Goal: Task Accomplishment & Management: Use online tool/utility

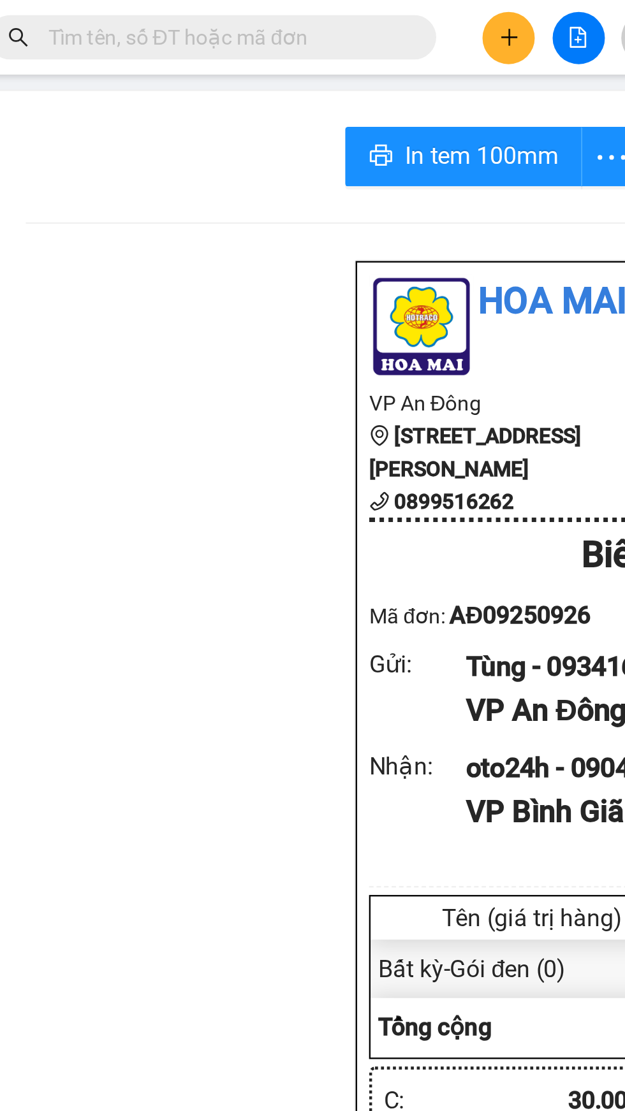
click at [264, 14] on icon "plus" at bounding box center [267, 15] width 9 height 9
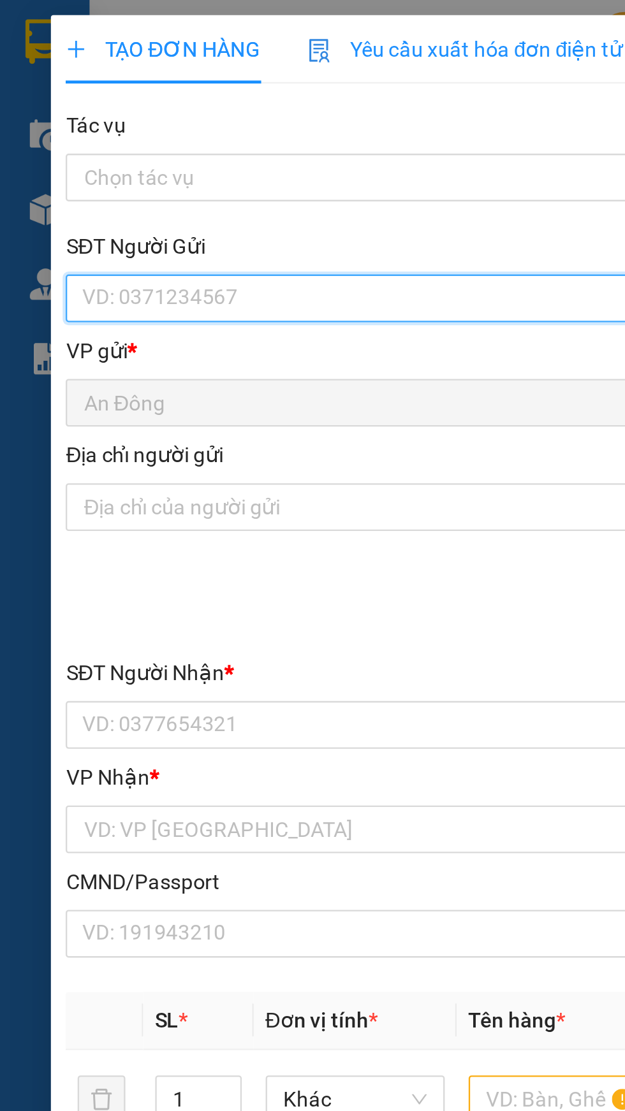
click at [127, 131] on input "SĐT Người Gửi" at bounding box center [169, 127] width 282 height 20
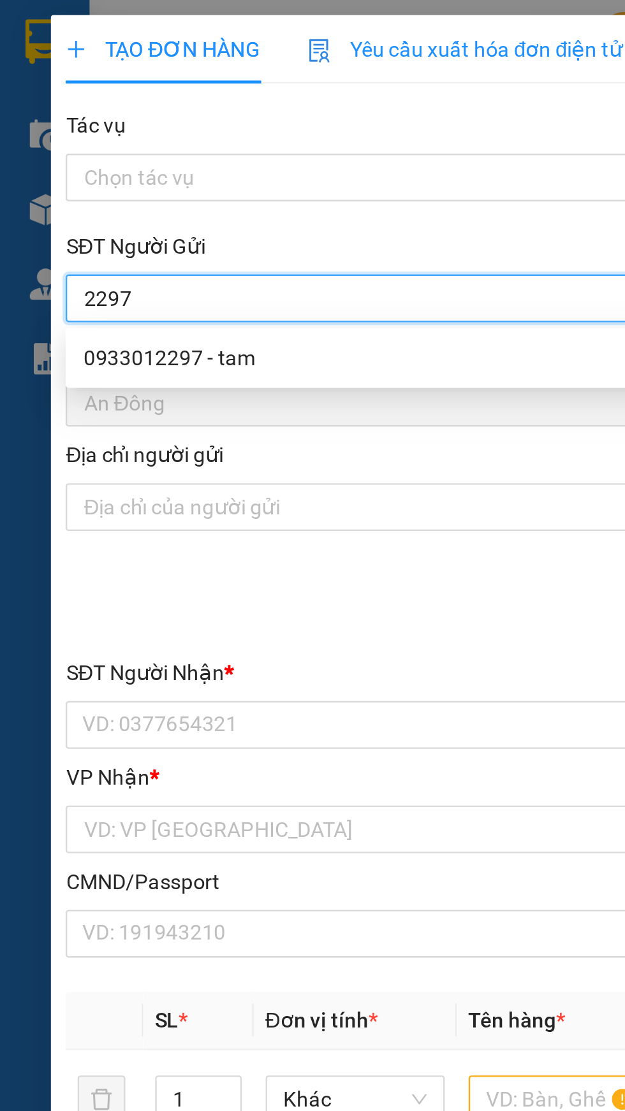
click at [147, 156] on div "0933012297 - tam" at bounding box center [169, 153] width 266 height 14
type input "0933012297"
type input "tam"
type input "0784459625"
type input "lua"
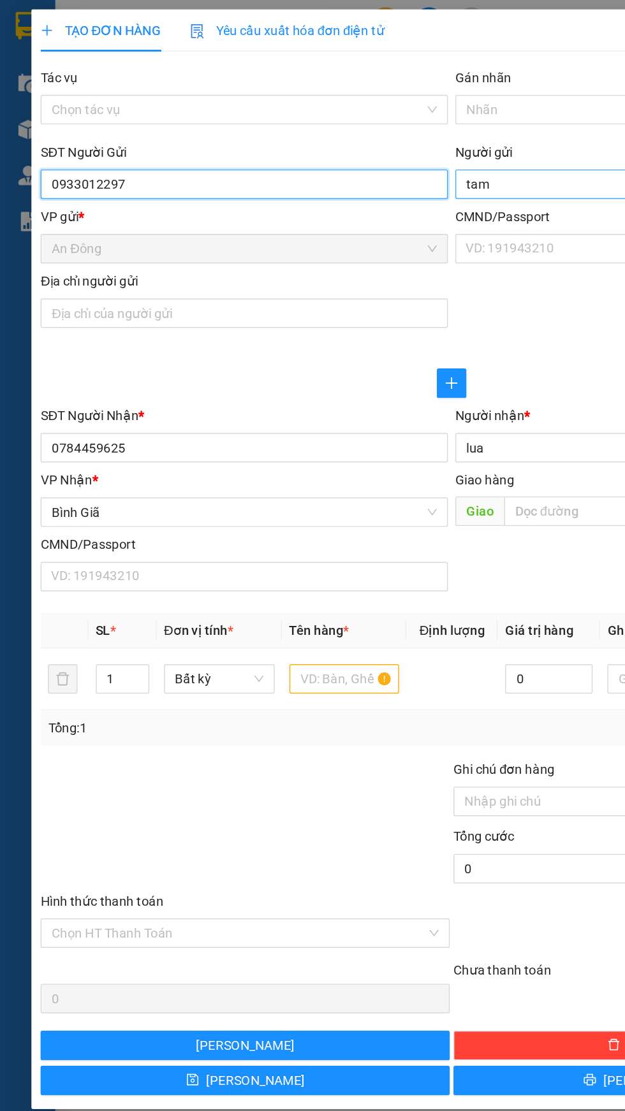
type input "0933012297"
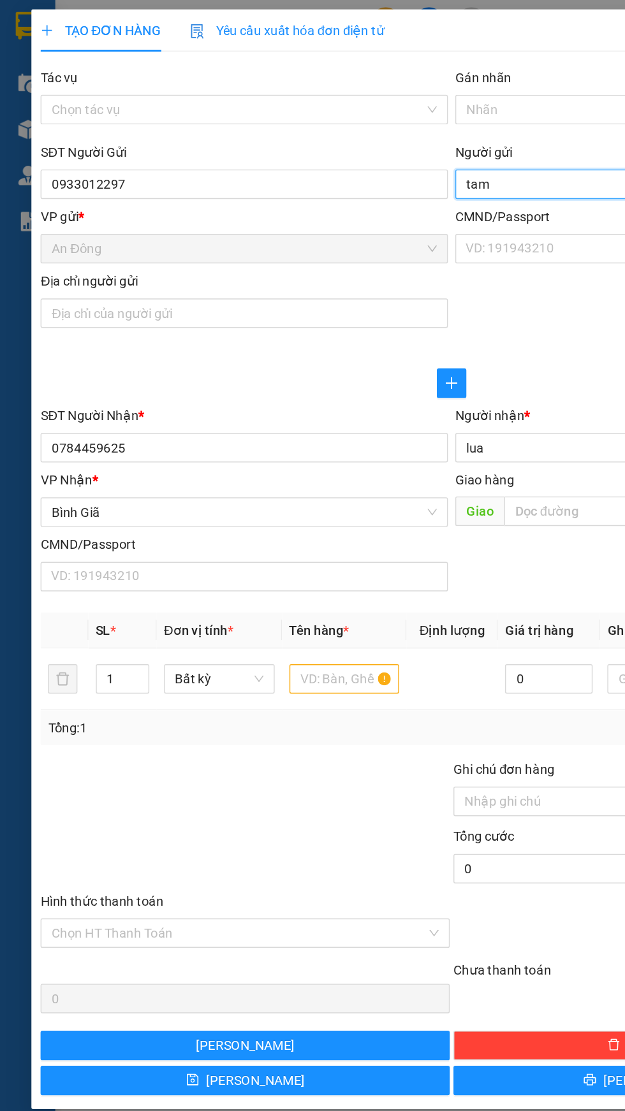
click at [381, 125] on input "tam" at bounding box center [456, 127] width 282 height 20
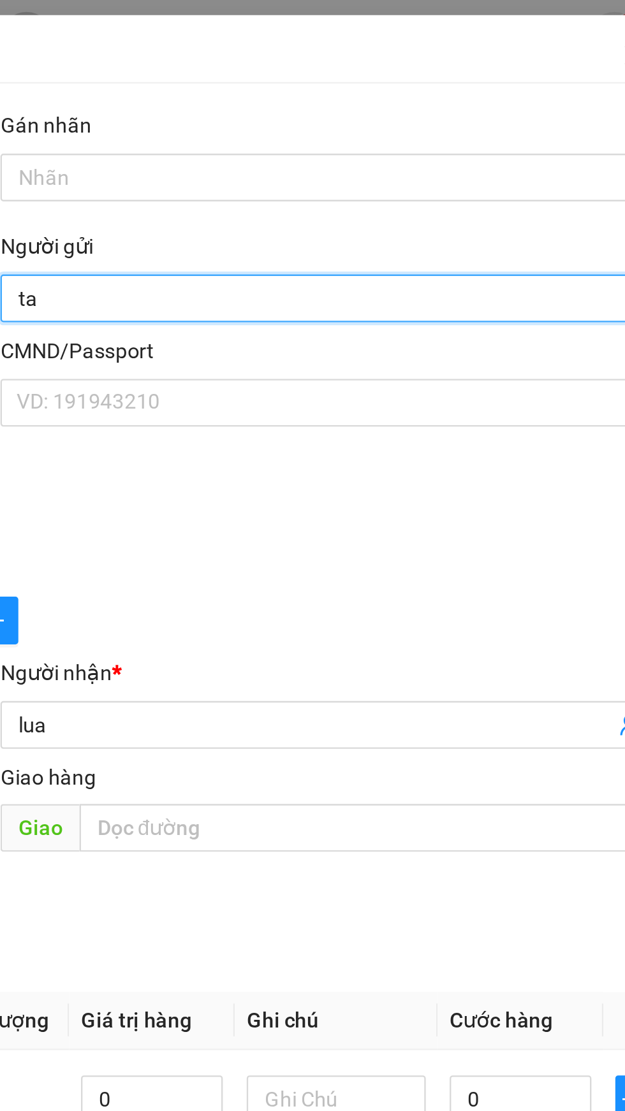
type input "t"
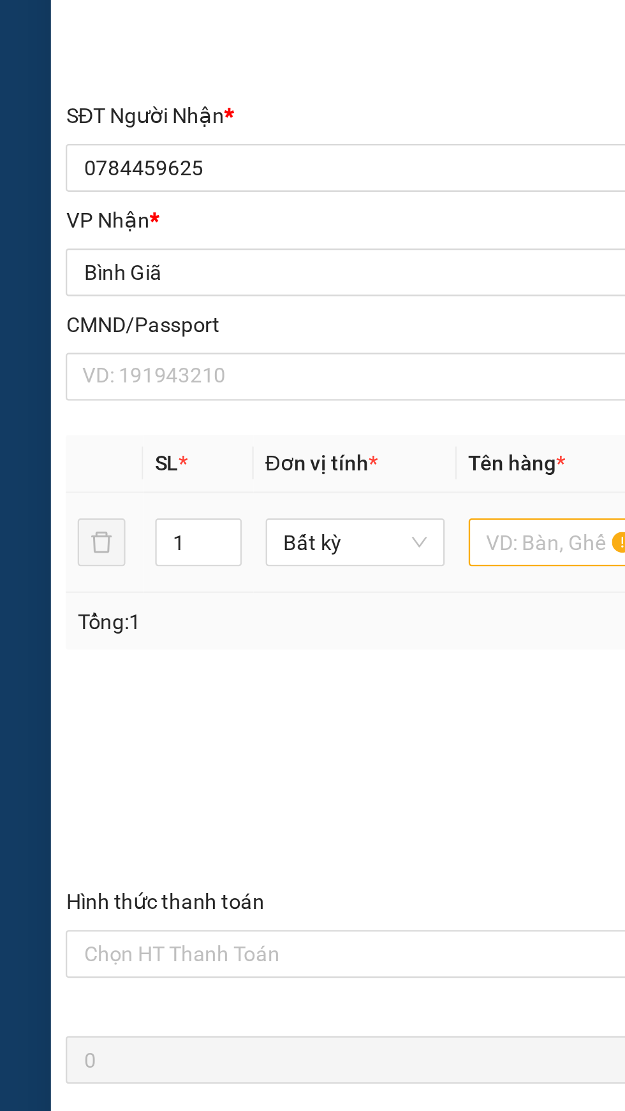
type input "Tâm"
click at [229, 474] on input "text" at bounding box center [238, 470] width 76 height 20
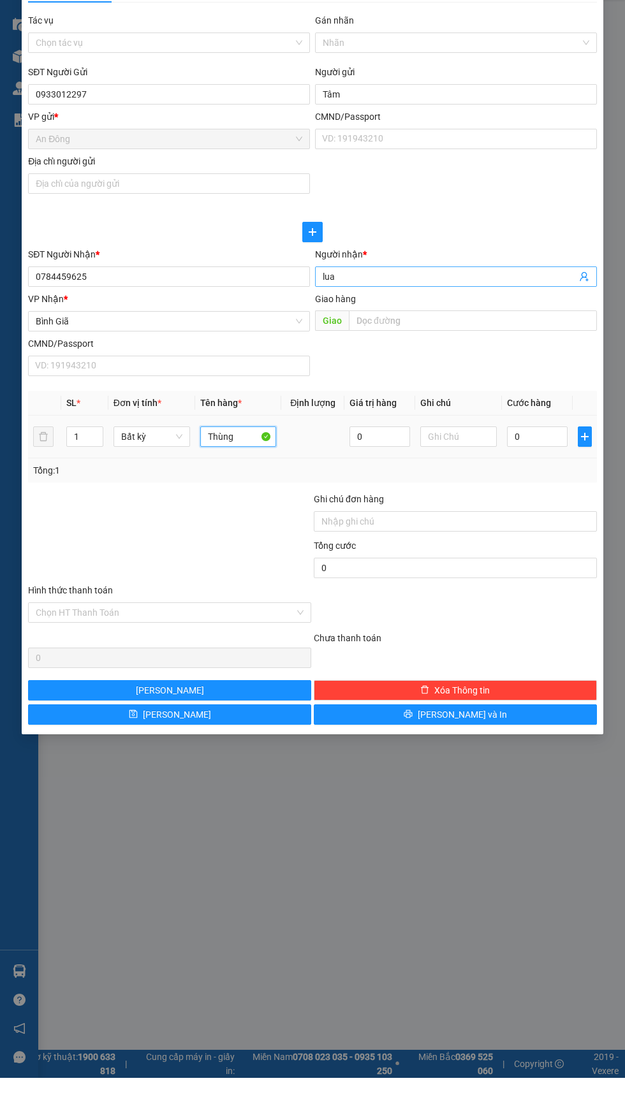
type input "Thùng"
click at [454, 310] on input "lua" at bounding box center [449, 310] width 254 height 14
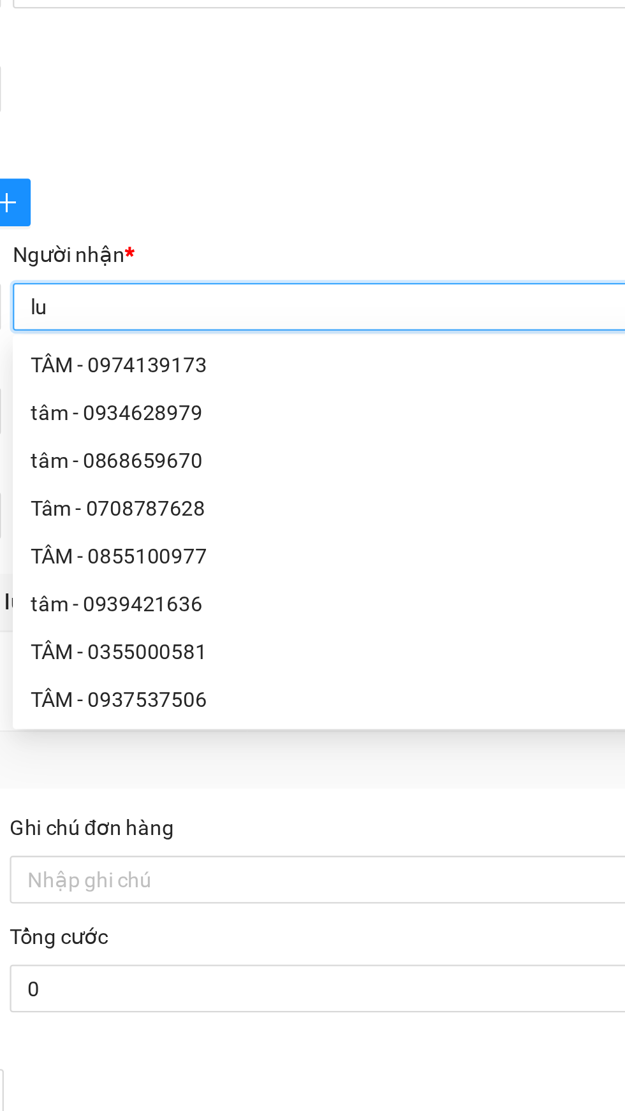
type input "l"
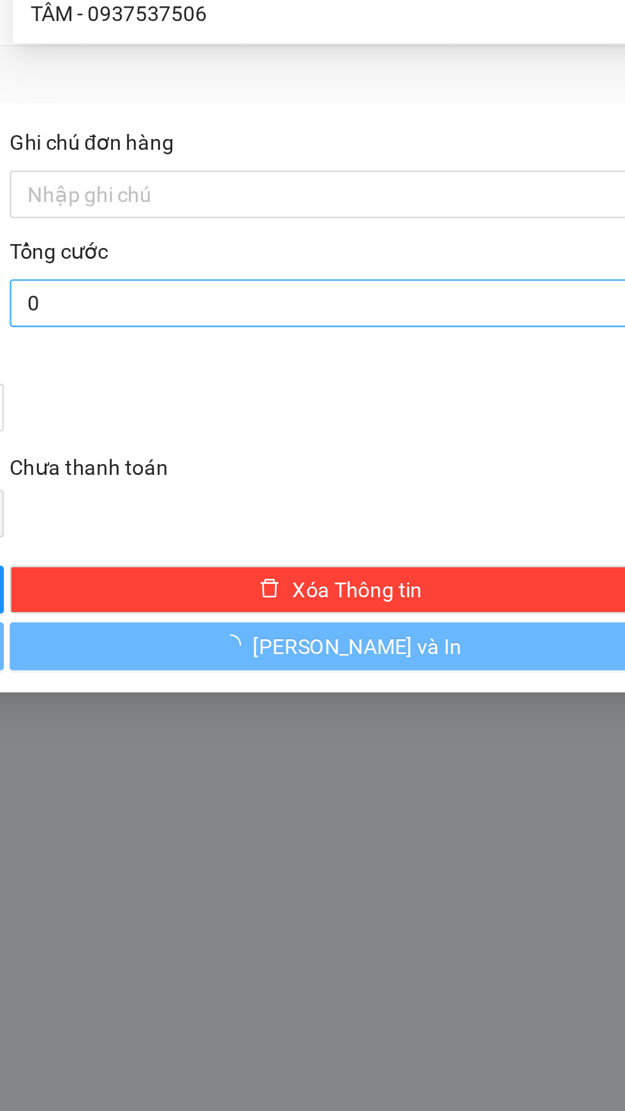
type input "Lụa"
click at [477, 600] on input "0" at bounding box center [455, 601] width 283 height 20
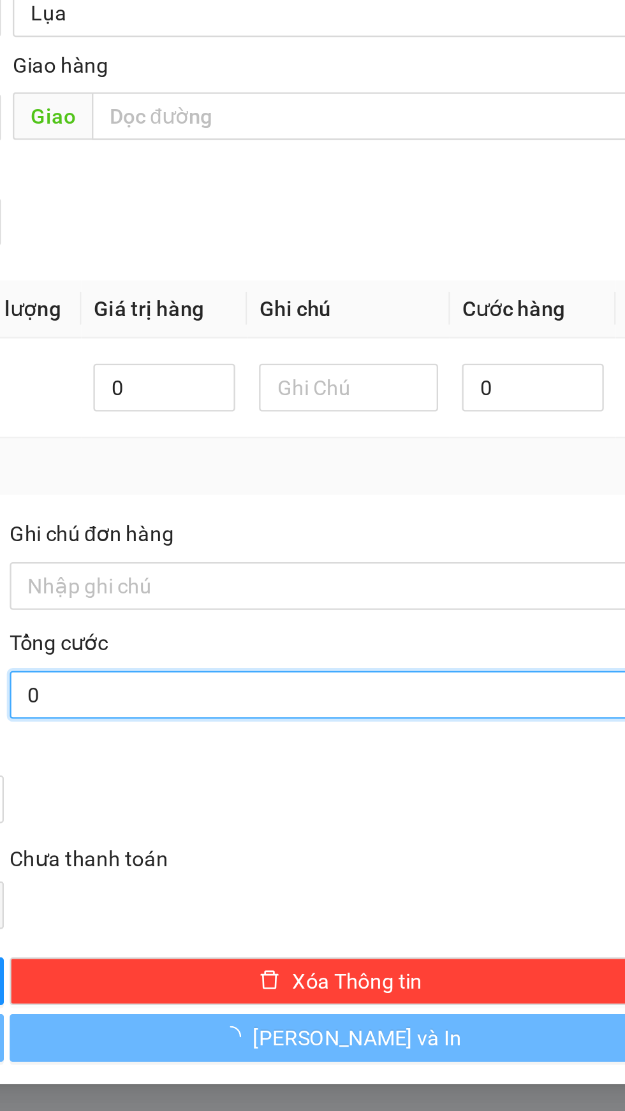
click at [433, 600] on input "0" at bounding box center [455, 601] width 283 height 20
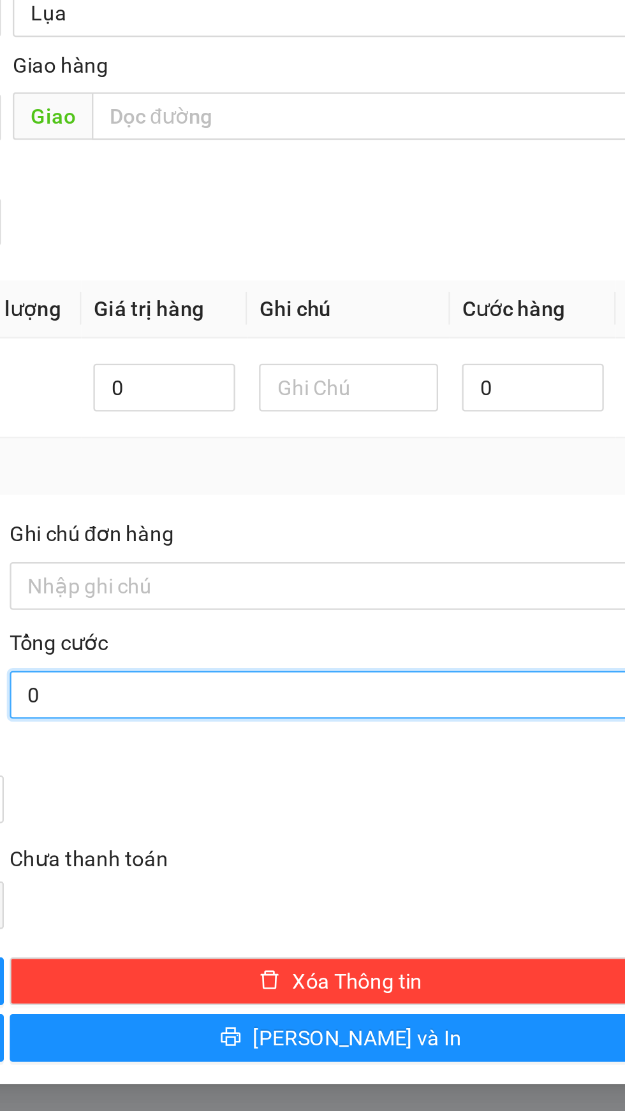
click at [458, 604] on input "0" at bounding box center [455, 601] width 283 height 20
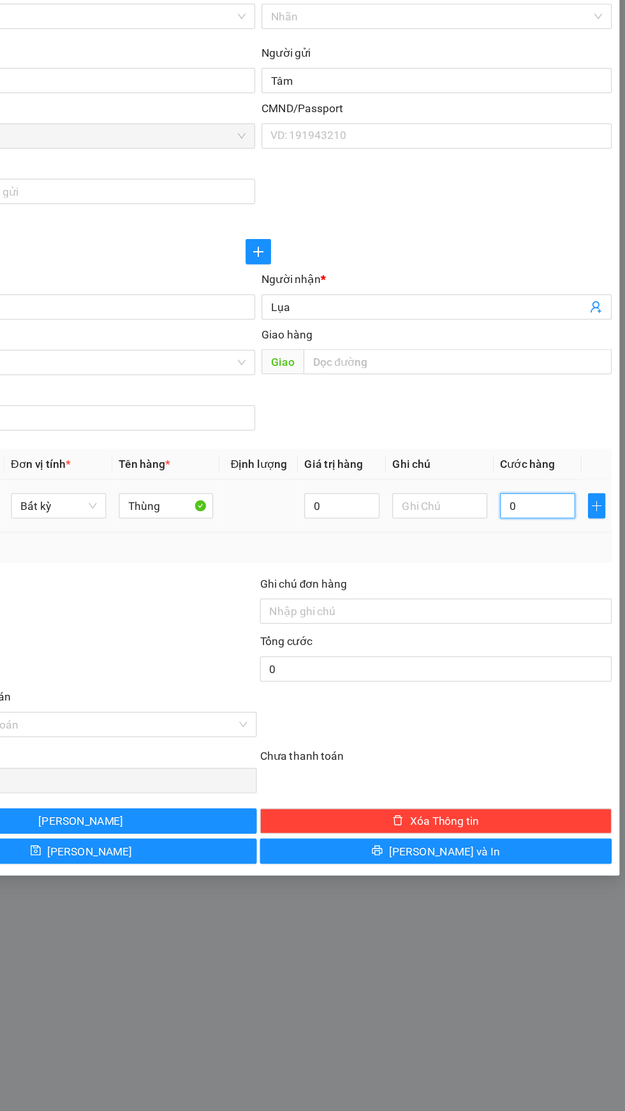
click at [551, 472] on input "0" at bounding box center [537, 470] width 61 height 20
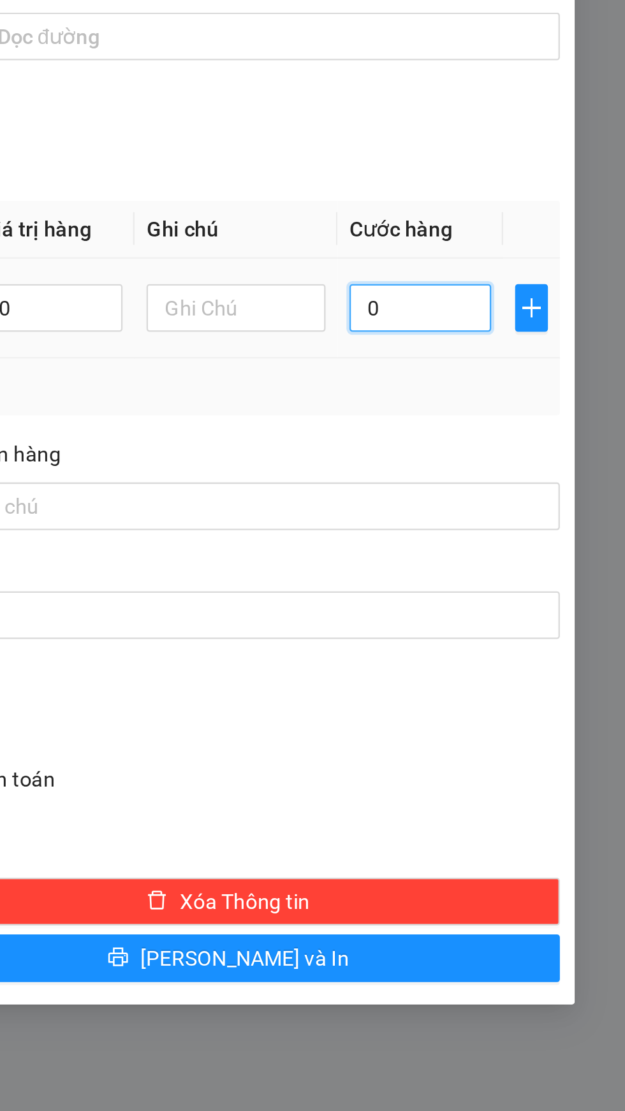
type input "6"
type input "60"
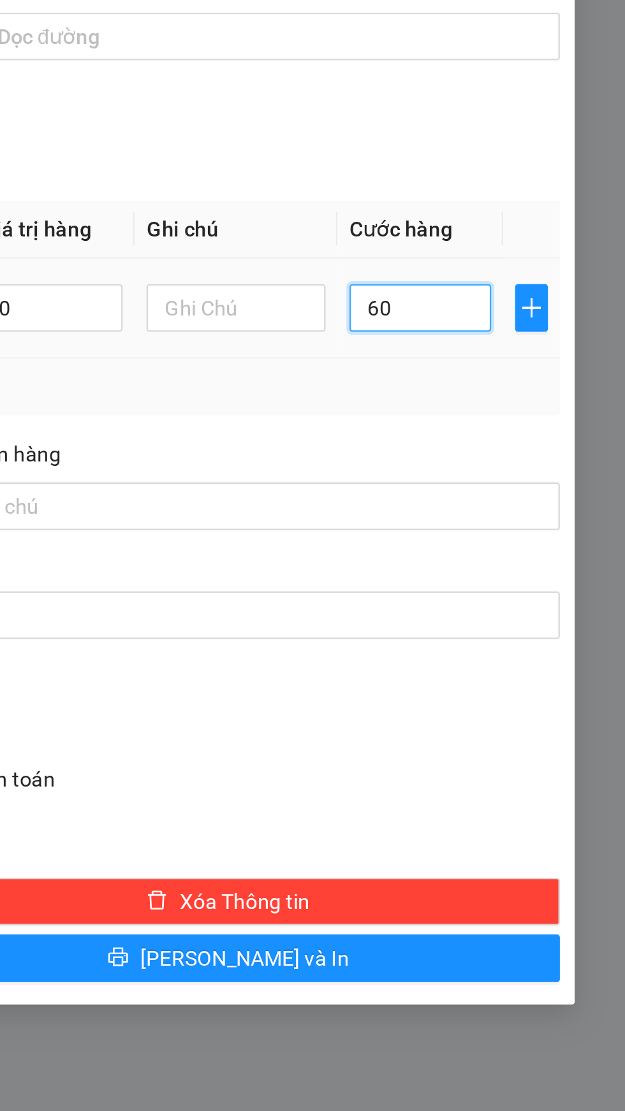
type input "60"
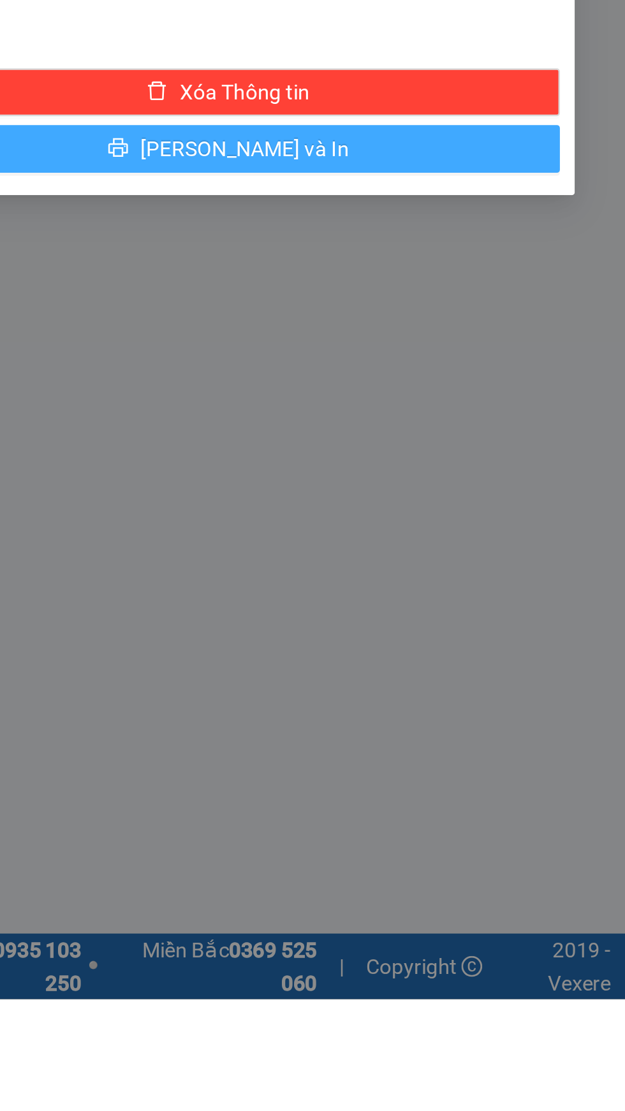
click at [549, 750] on button "[PERSON_NAME] và In" at bounding box center [455, 747] width 283 height 20
type input "60.000"
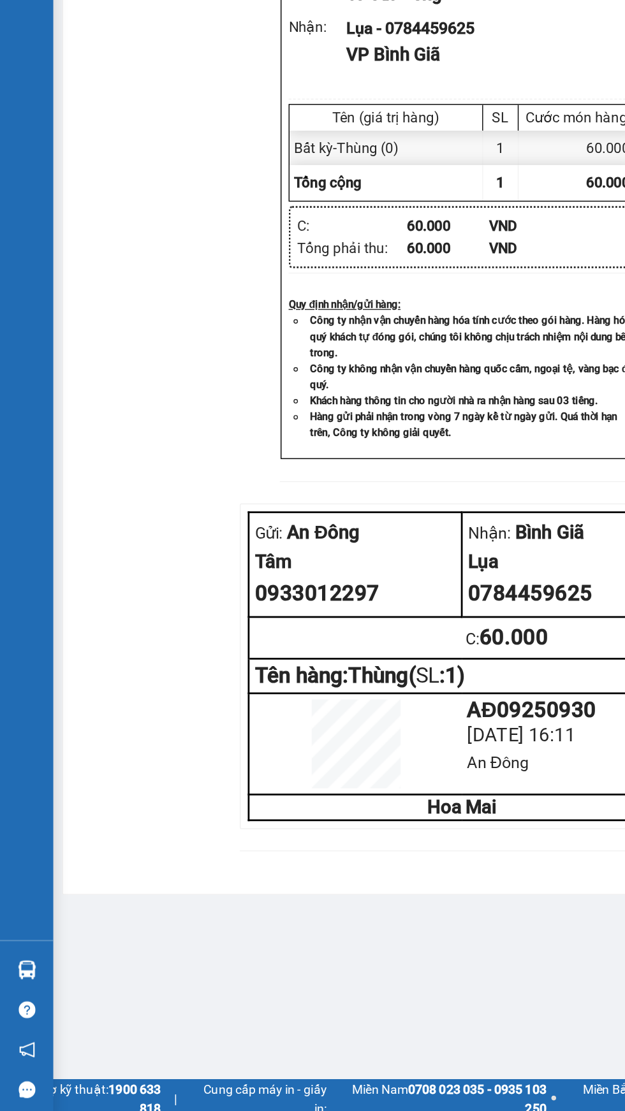
scroll to position [6, 0]
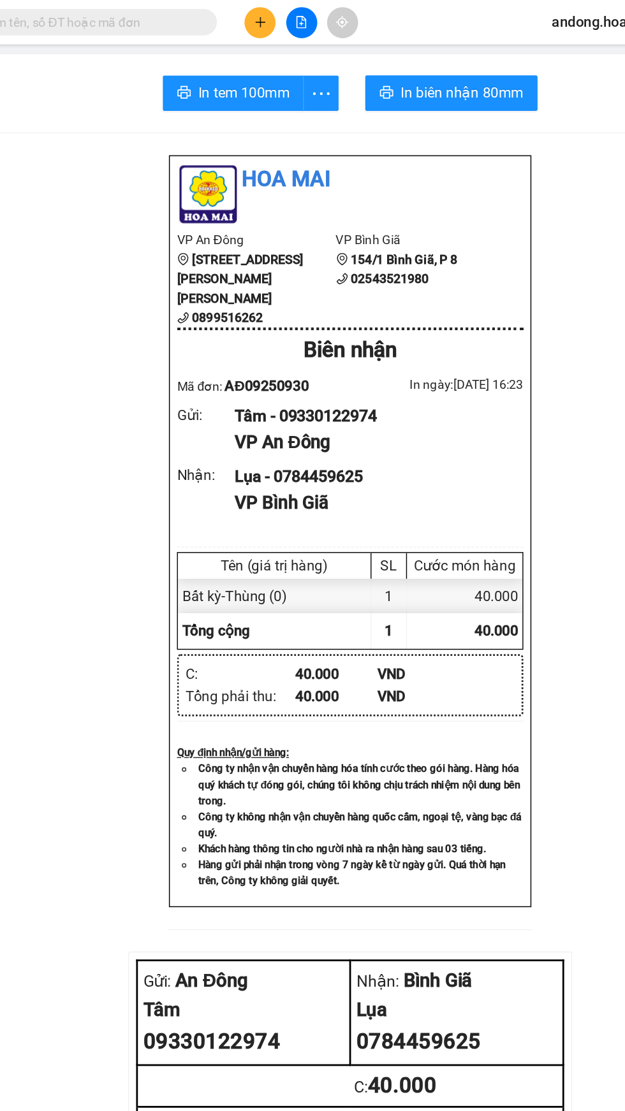
click at [196, 12] on input "text" at bounding box center [145, 16] width 150 height 14
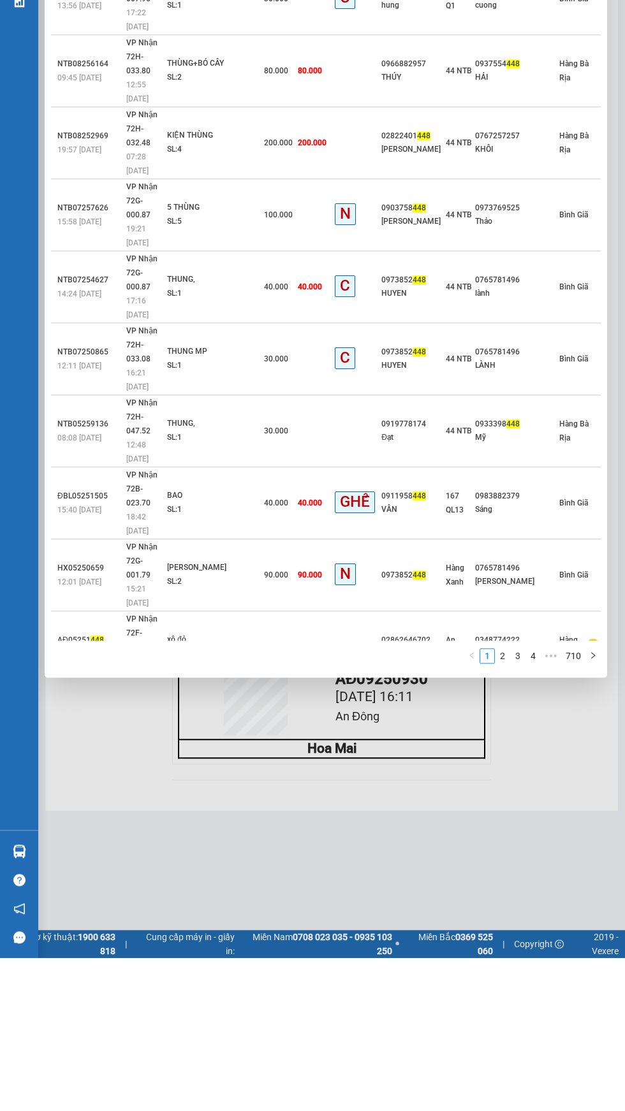
type input "448"
click at [619, 534] on div at bounding box center [312, 555] width 625 height 1111
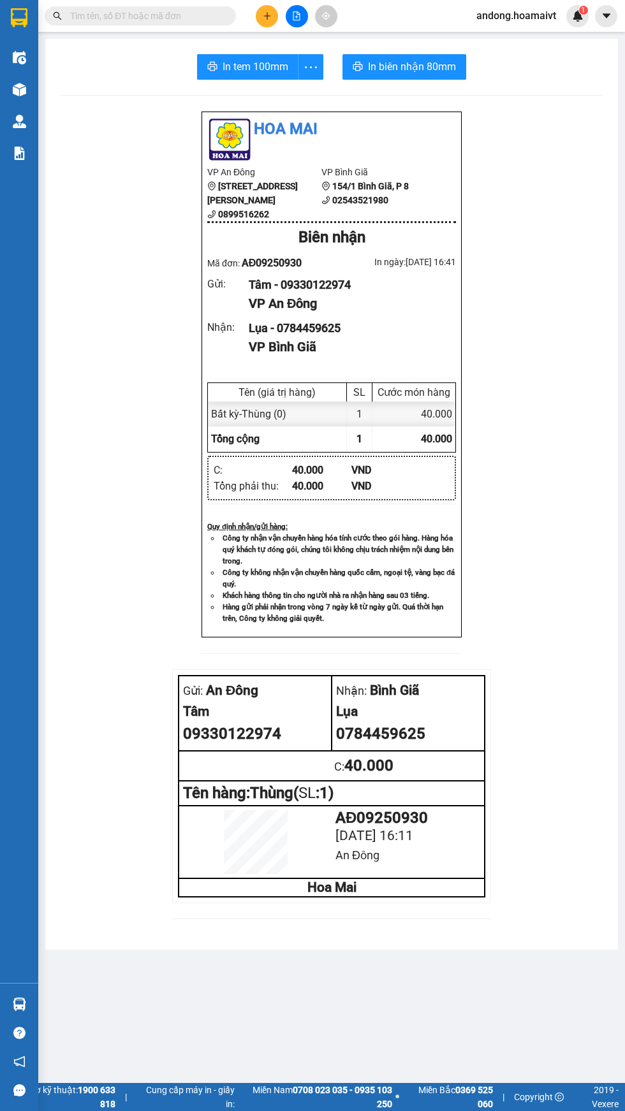
click at [19, 15] on img at bounding box center [19, 17] width 17 height 19
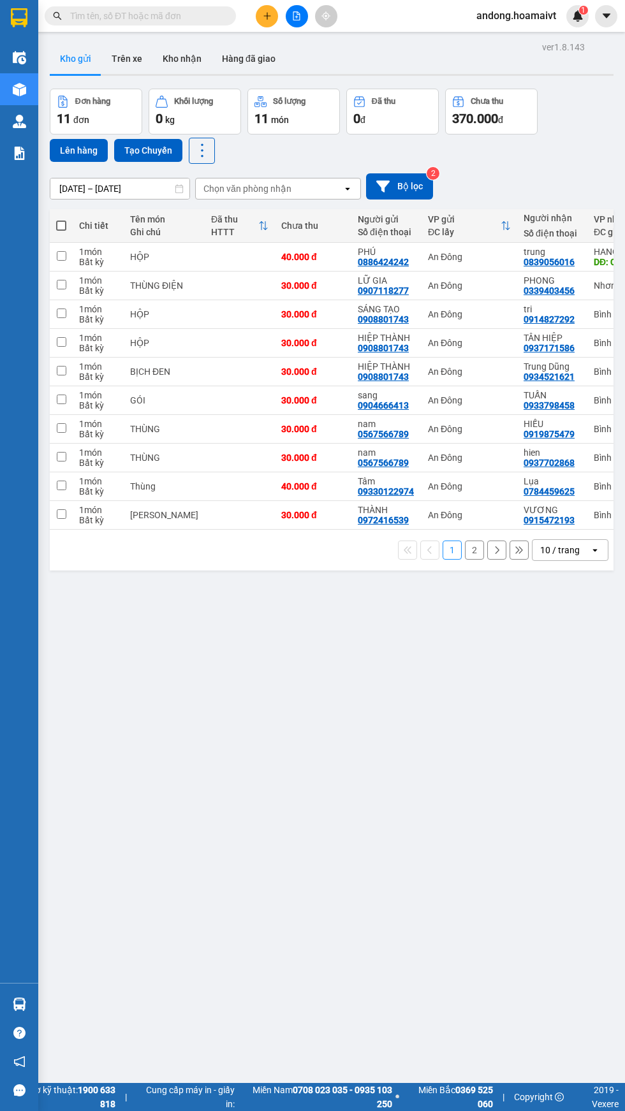
click at [98, 1097] on div "ver 1.8.143 Kho gửi Trên xe Kho nhận Hàng đã giao Đơn hàng 11 đơn Khối lượng 0 …" at bounding box center [332, 593] width 574 height 1111
click at [17, 1011] on img at bounding box center [19, 1003] width 13 height 13
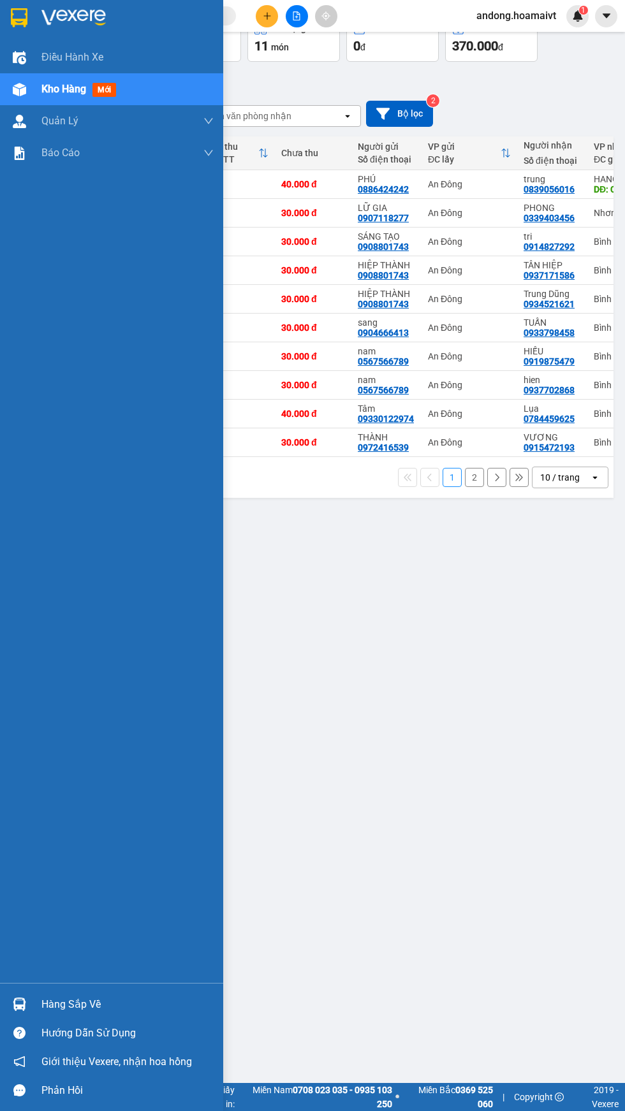
scroll to position [71, 0]
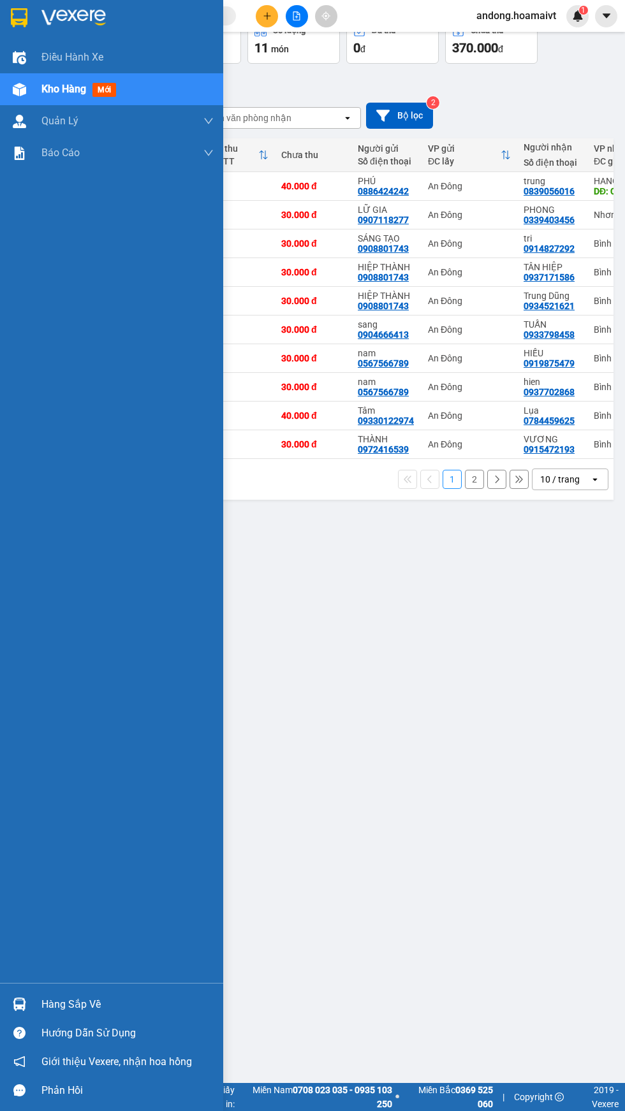
click at [124, 1014] on div "Hàng sắp về" at bounding box center [127, 1004] width 172 height 19
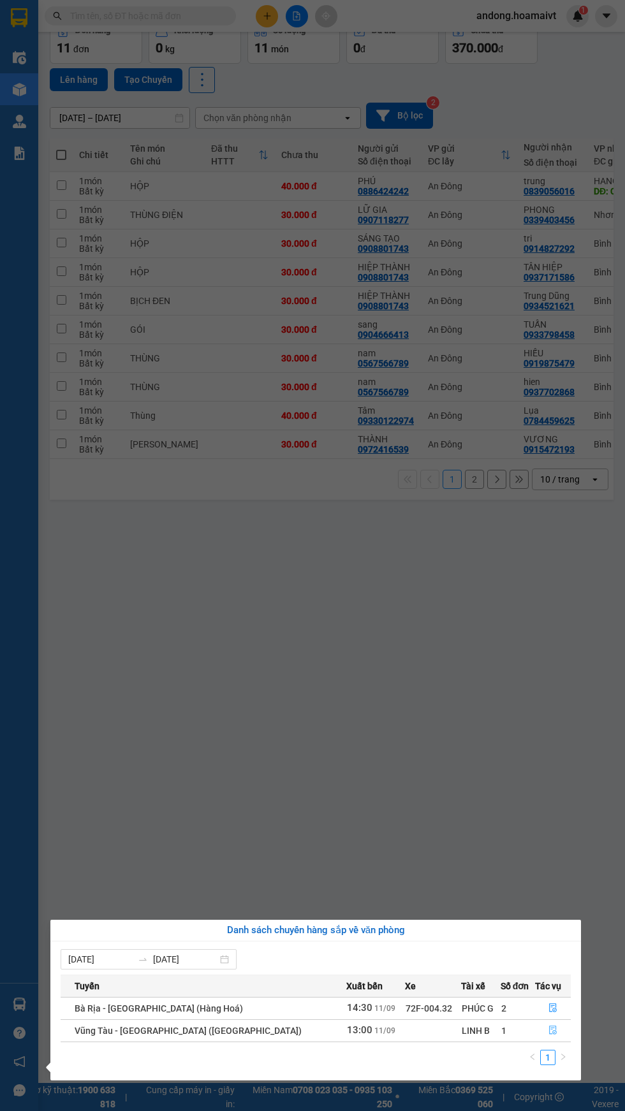
click at [548, 1026] on icon "file-done" at bounding box center [552, 1029] width 9 height 9
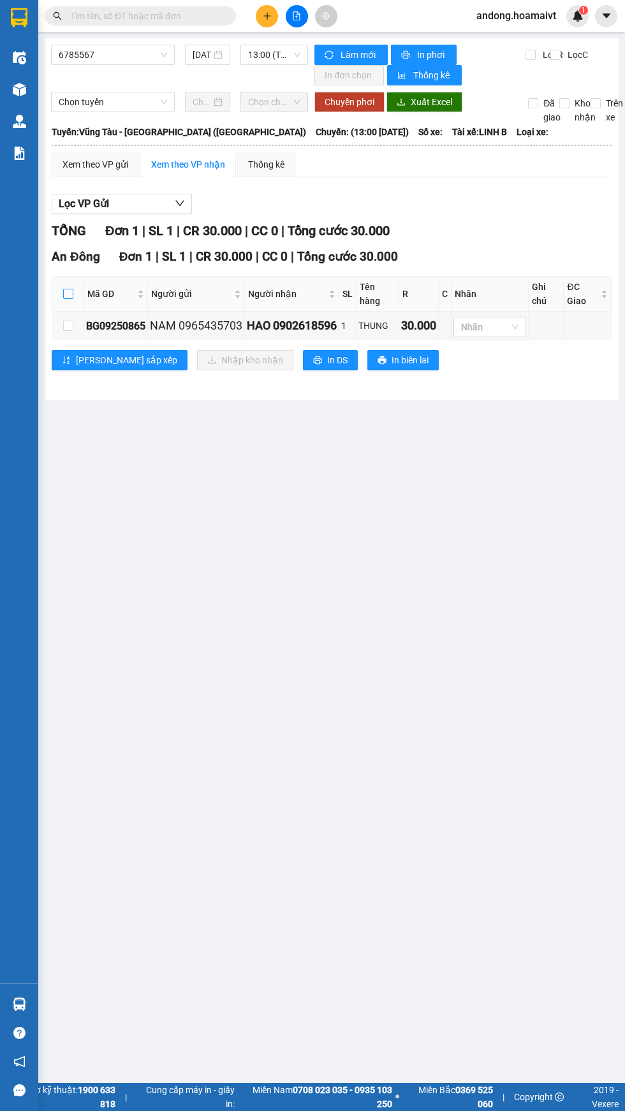
click at [72, 296] on input "checkbox" at bounding box center [68, 294] width 10 height 10
checkbox input "true"
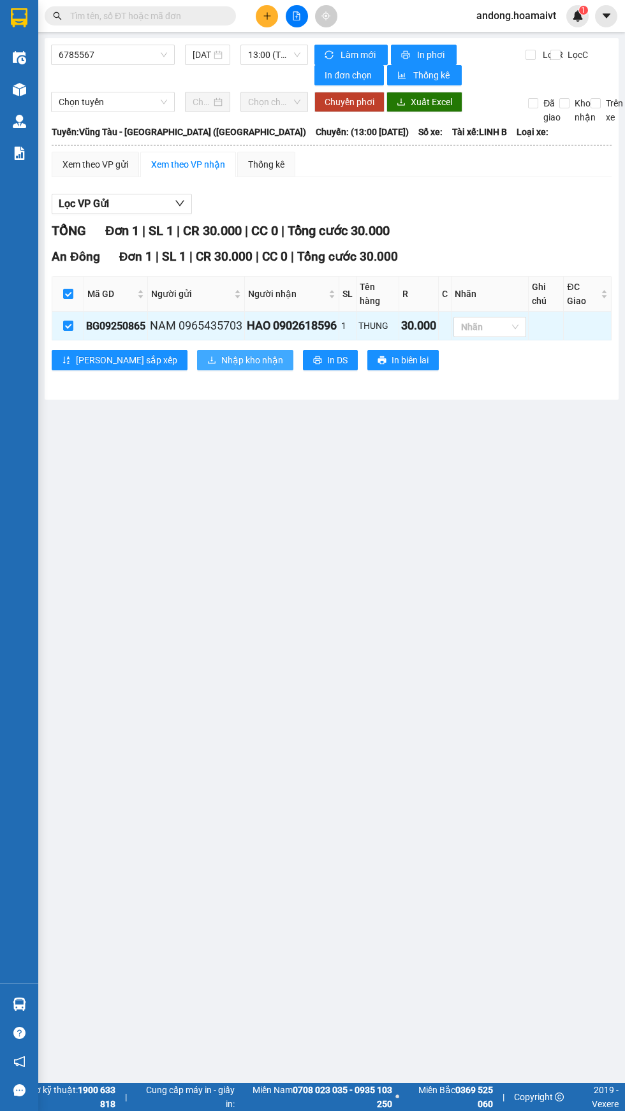
click at [221, 366] on span "Nhập kho nhận" at bounding box center [252, 360] width 62 height 14
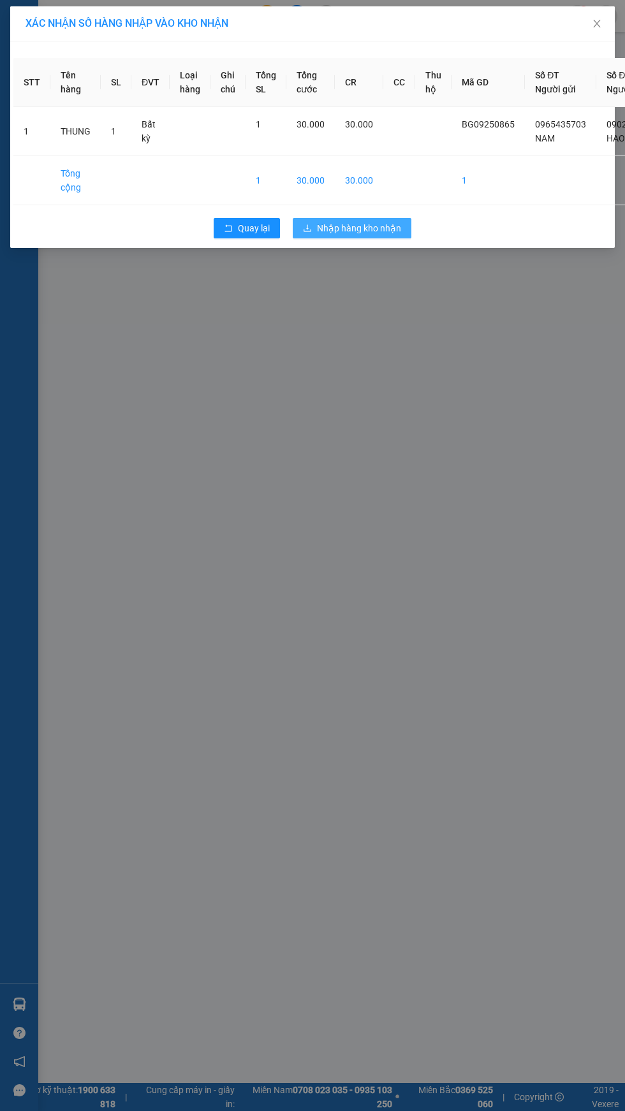
click at [389, 232] on span "Nhập hàng kho nhận" at bounding box center [359, 228] width 84 height 14
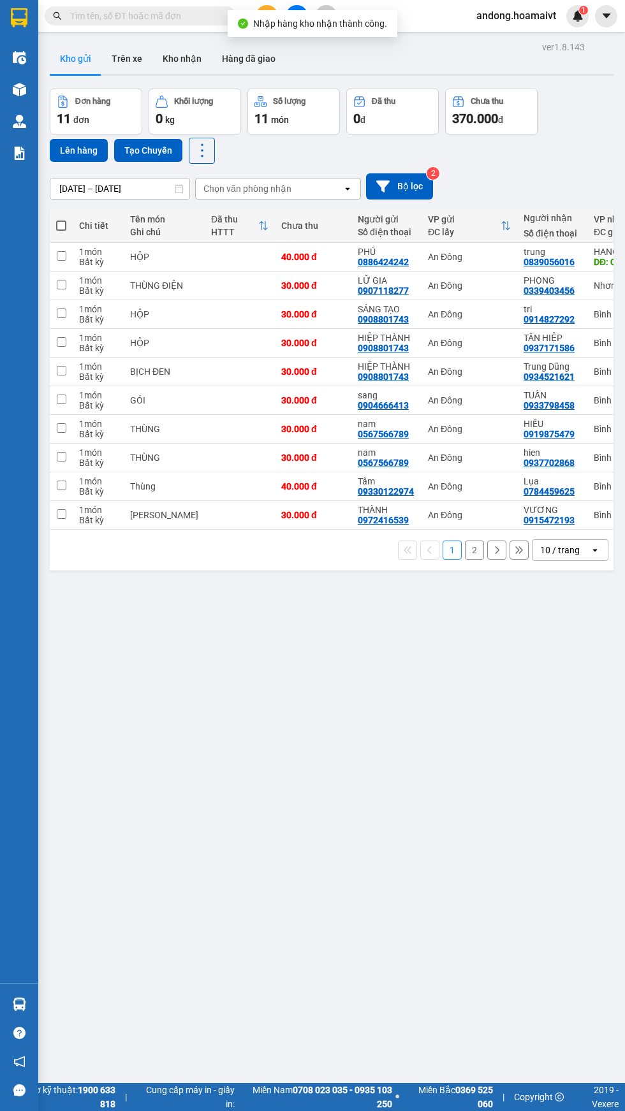
click at [30, 1018] on div "Hàng sắp về" at bounding box center [19, 1004] width 38 height 29
click at [29, 1015] on div at bounding box center [19, 1004] width 22 height 22
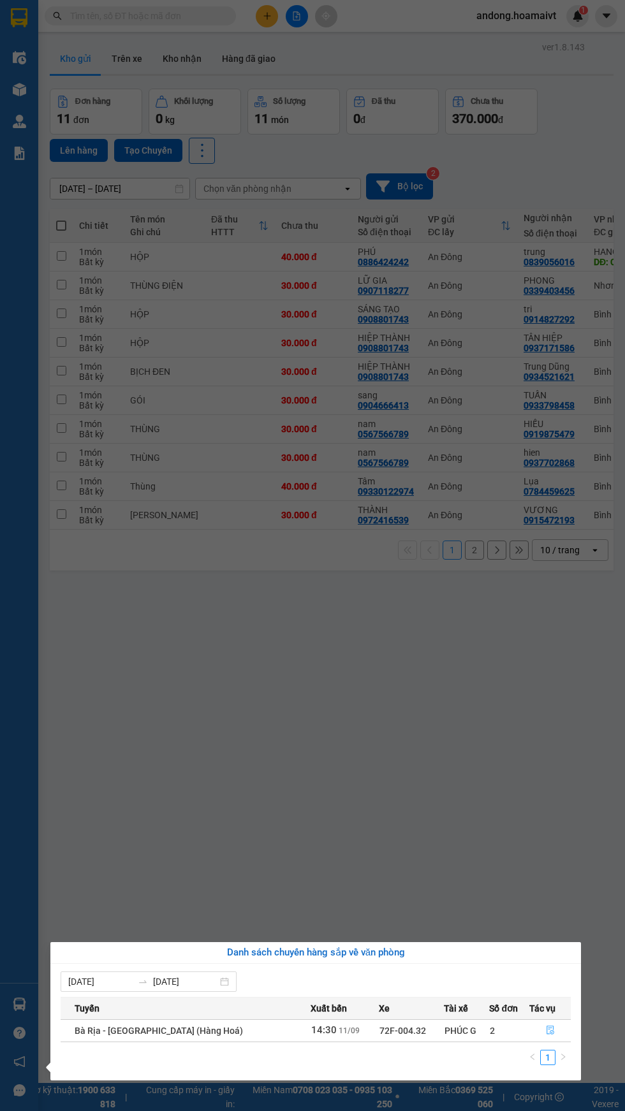
click at [564, 1030] on button "button" at bounding box center [550, 1030] width 41 height 20
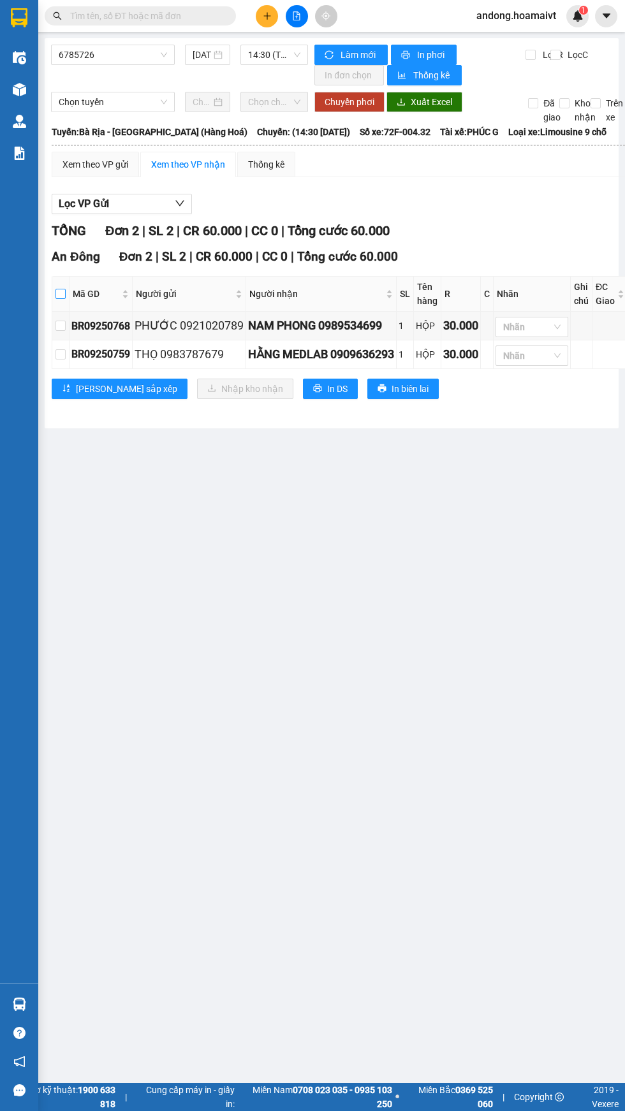
click at [60, 292] on input "checkbox" at bounding box center [60, 294] width 10 height 10
checkbox input "true"
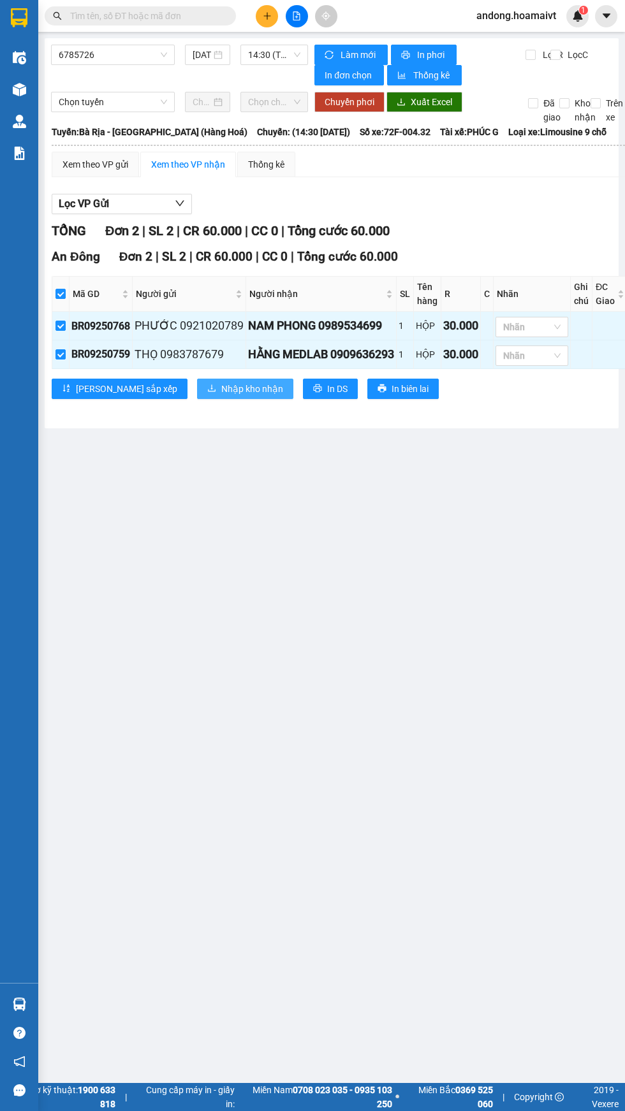
click at [221, 393] on span "Nhập kho nhận" at bounding box center [252, 389] width 62 height 14
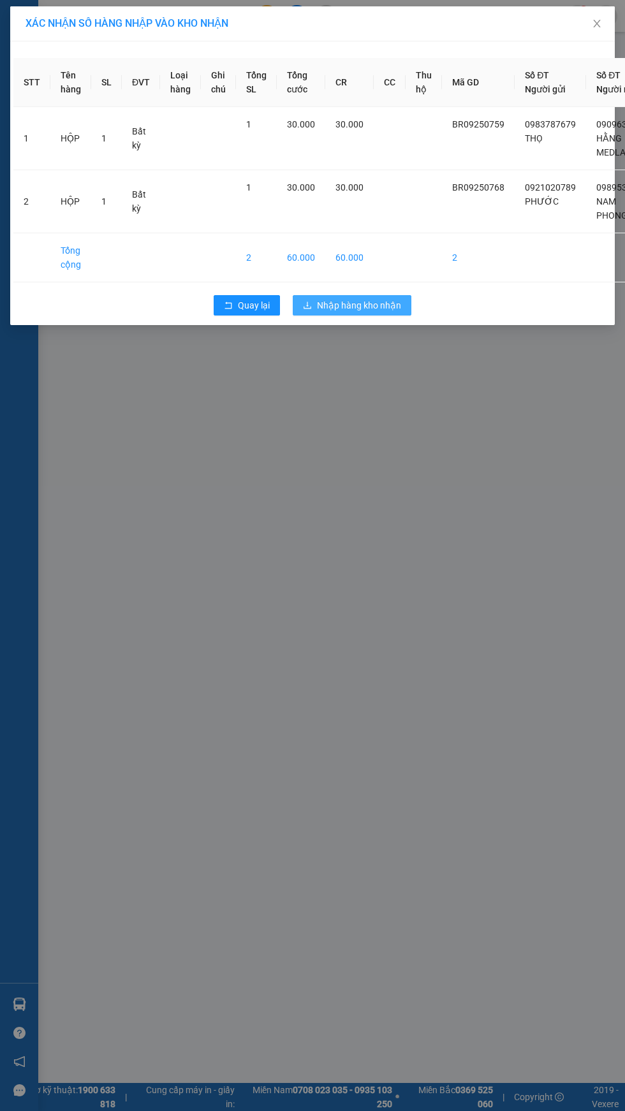
click at [396, 308] on span "Nhập hàng kho nhận" at bounding box center [359, 305] width 84 height 14
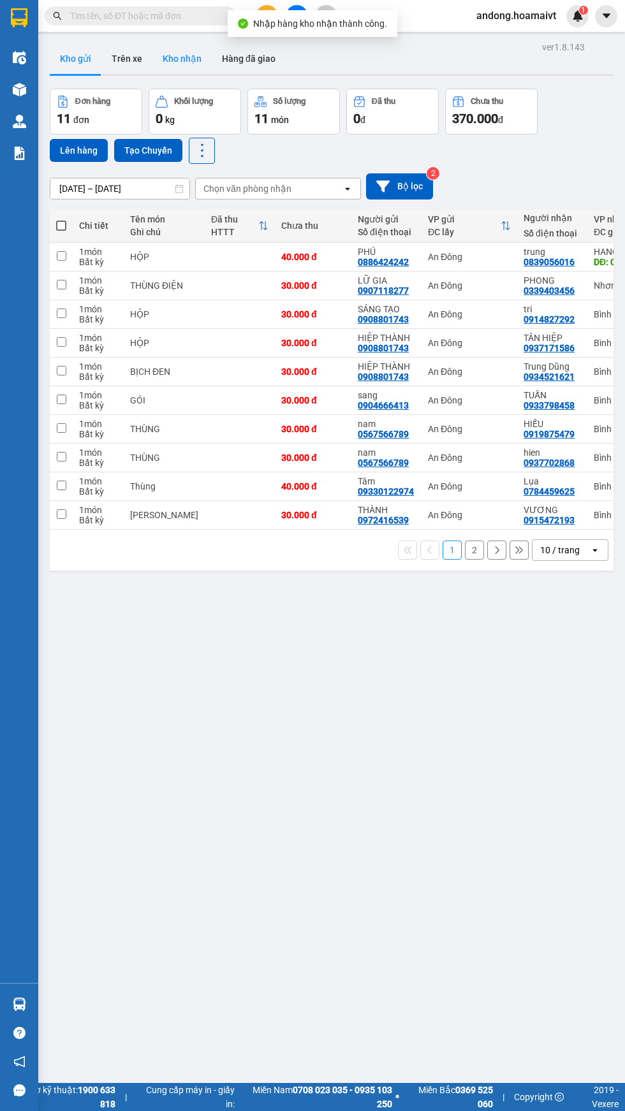
click at [169, 59] on button "Kho nhận" at bounding box center [181, 58] width 59 height 31
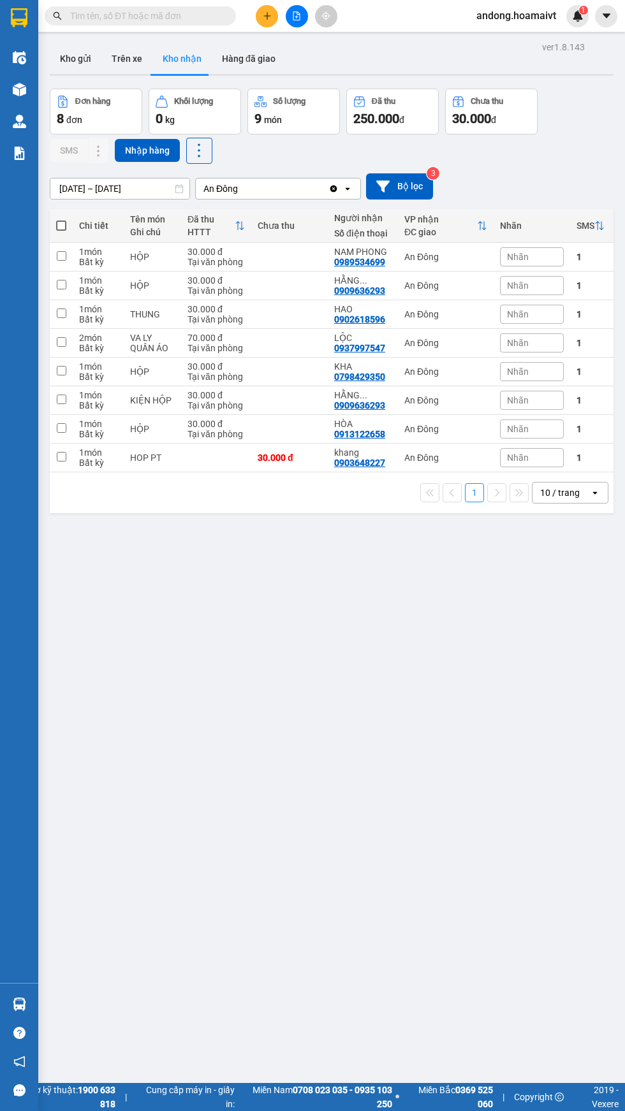
click at [439, 402] on div "An Đông" at bounding box center [445, 400] width 83 height 10
checkbox input "true"
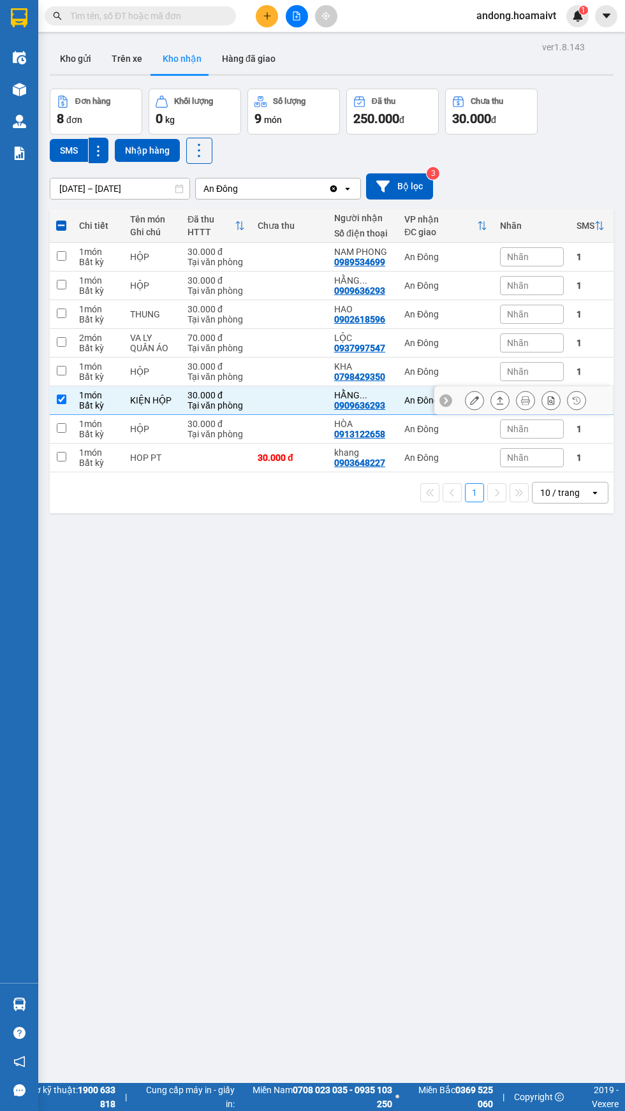
click at [475, 402] on icon at bounding box center [474, 400] width 9 height 9
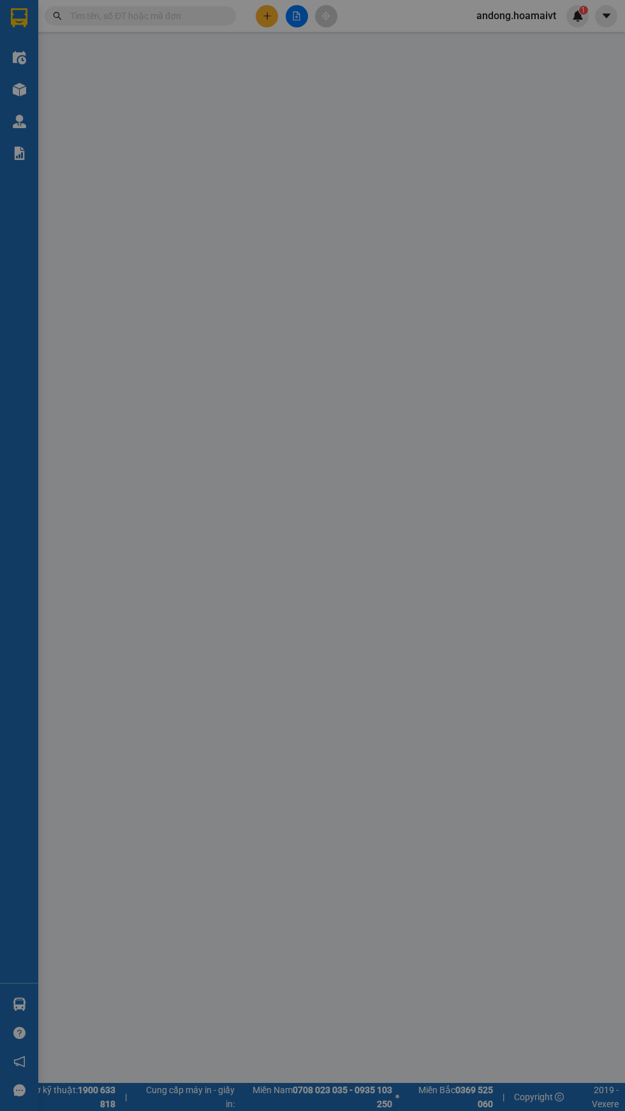
type input "0983787679"
type input "THỌ"
type input "079082038507"
type input "0909636293"
type input "HẰNG MEDLAB"
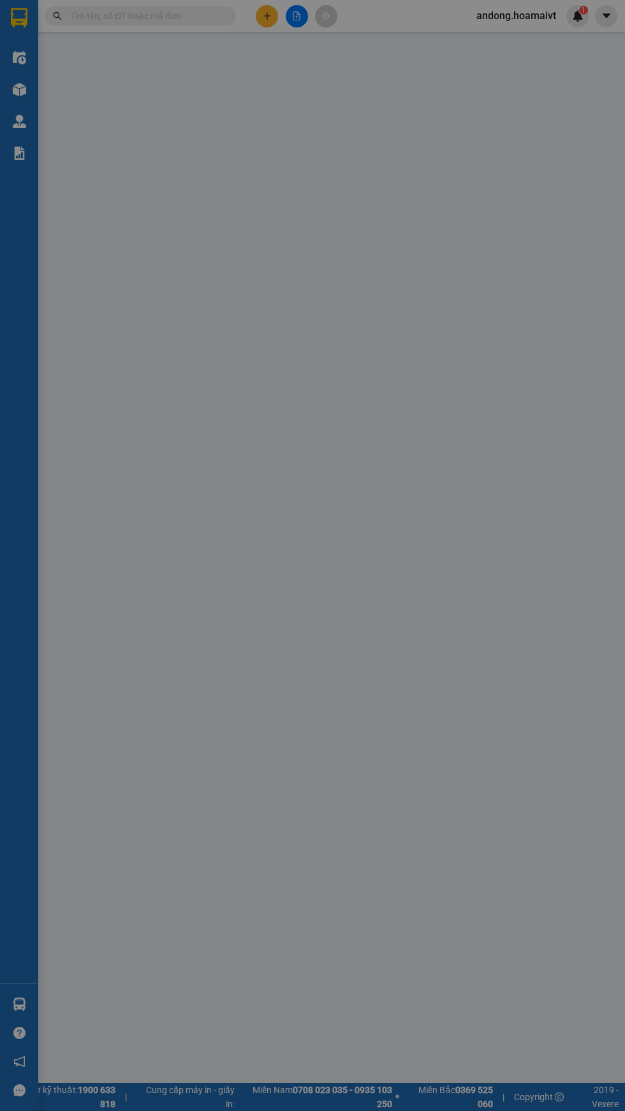
type input "079082038507"
type input "30.000"
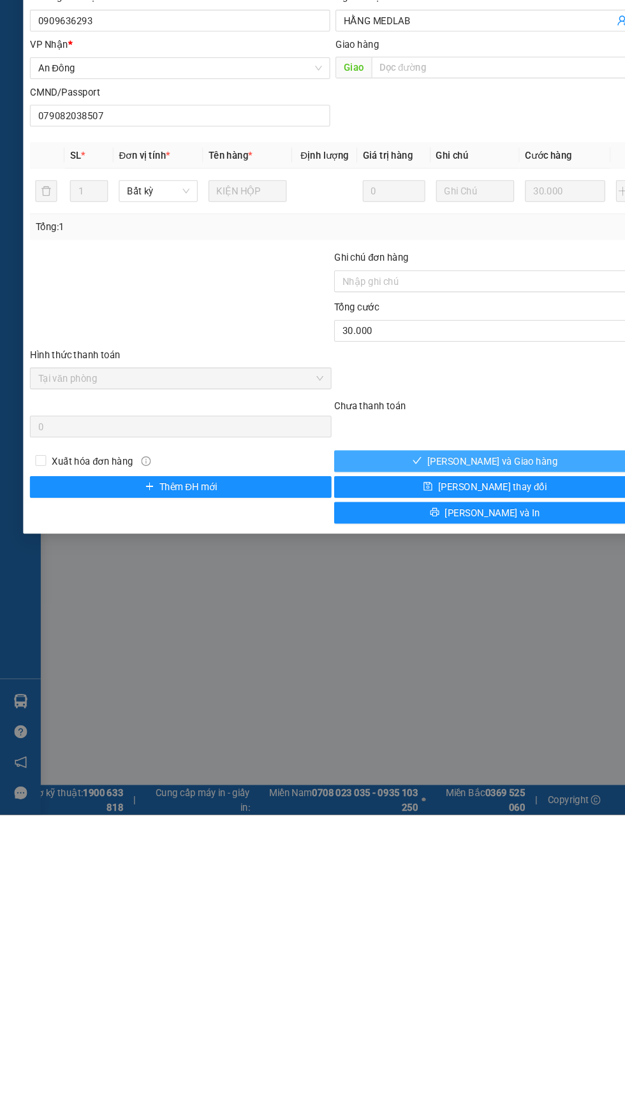
click at [530, 777] on button "[PERSON_NAME] và Giao hàng" at bounding box center [455, 779] width 283 height 20
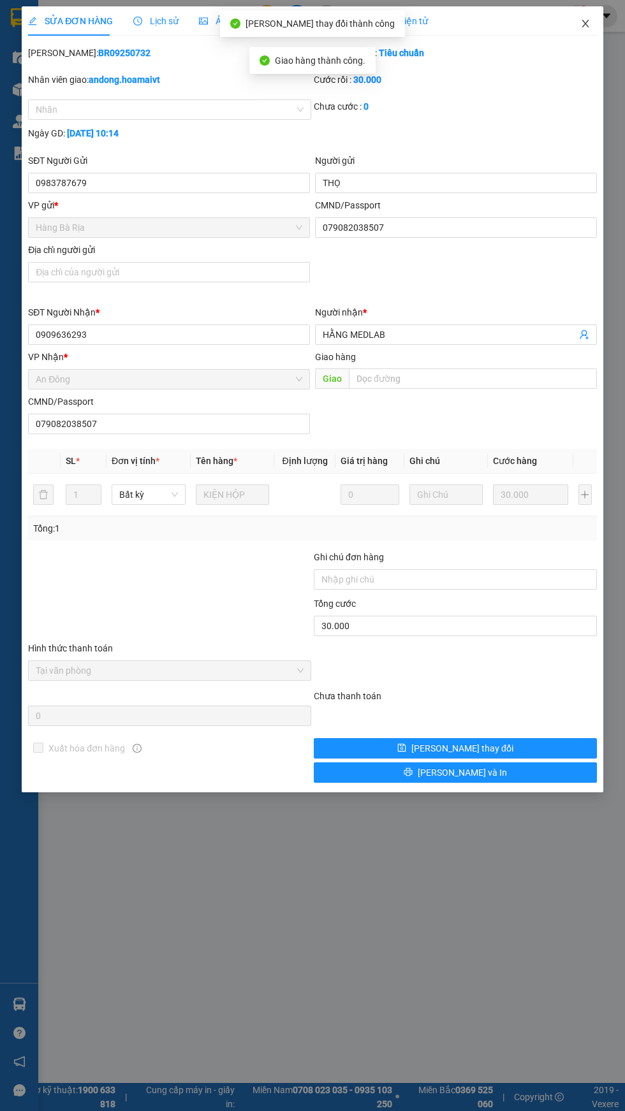
click at [584, 24] on icon "close" at bounding box center [584, 24] width 7 height 8
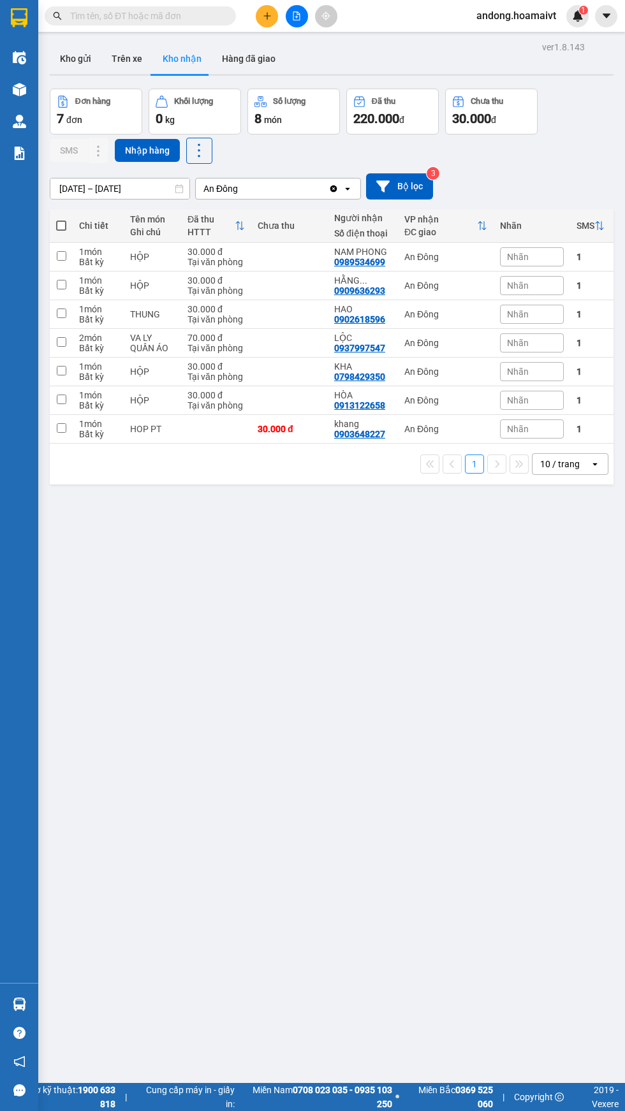
click at [440, 375] on div "An Đông" at bounding box center [445, 371] width 83 height 10
checkbox input "true"
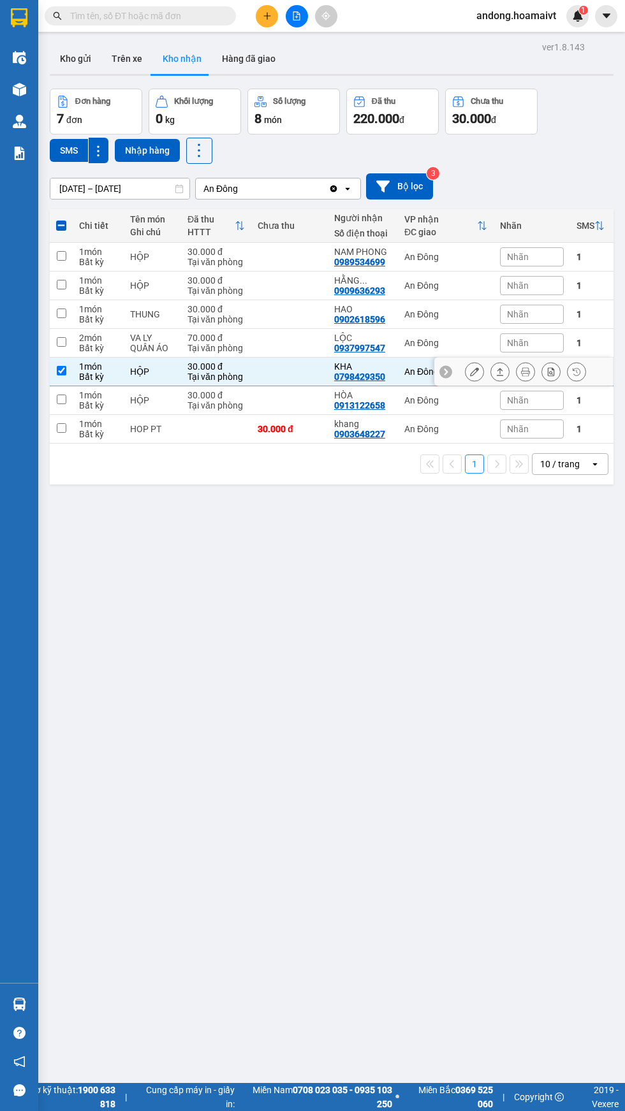
click at [474, 373] on icon at bounding box center [474, 371] width 9 height 9
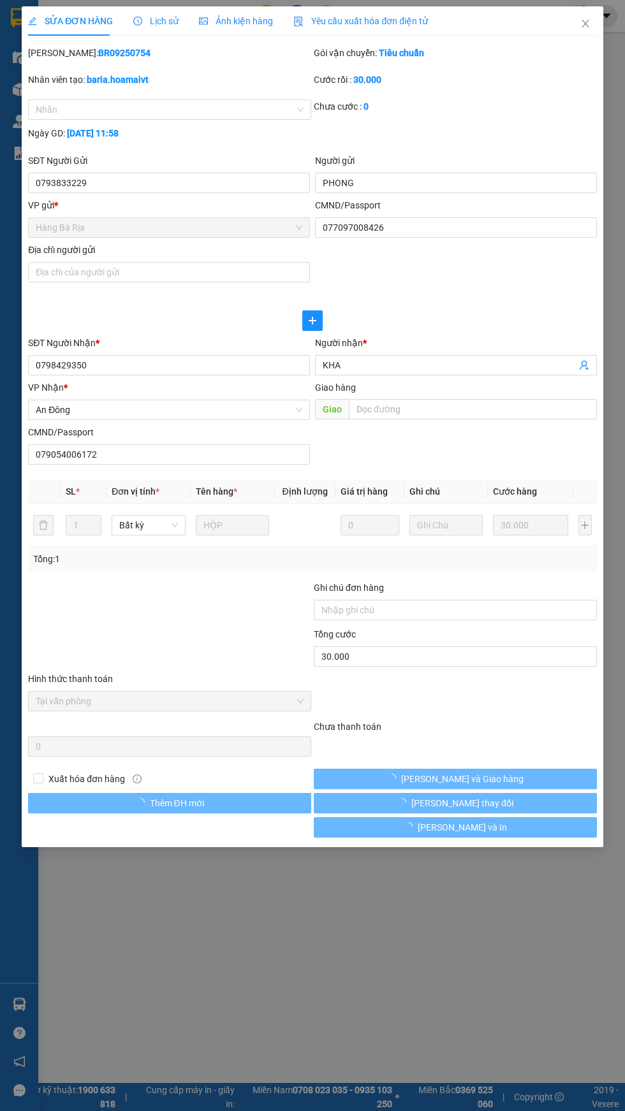
type input "0793833229"
type input "PHONG"
type input "077097008426"
type input "0798429350"
type input "KHA"
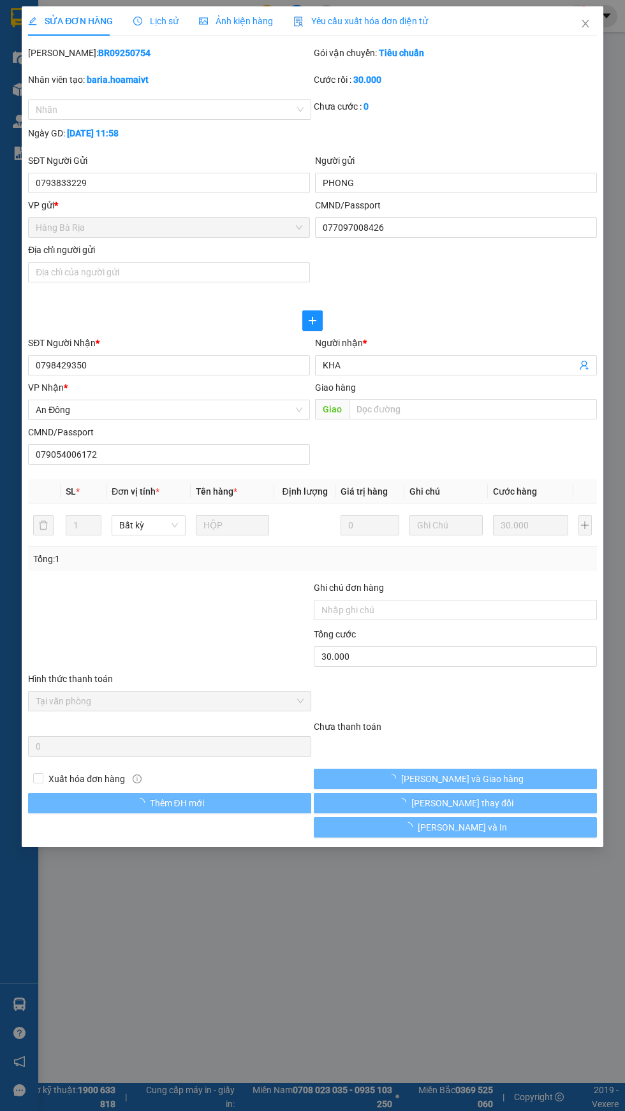
type input "079054006172"
type input "30.000"
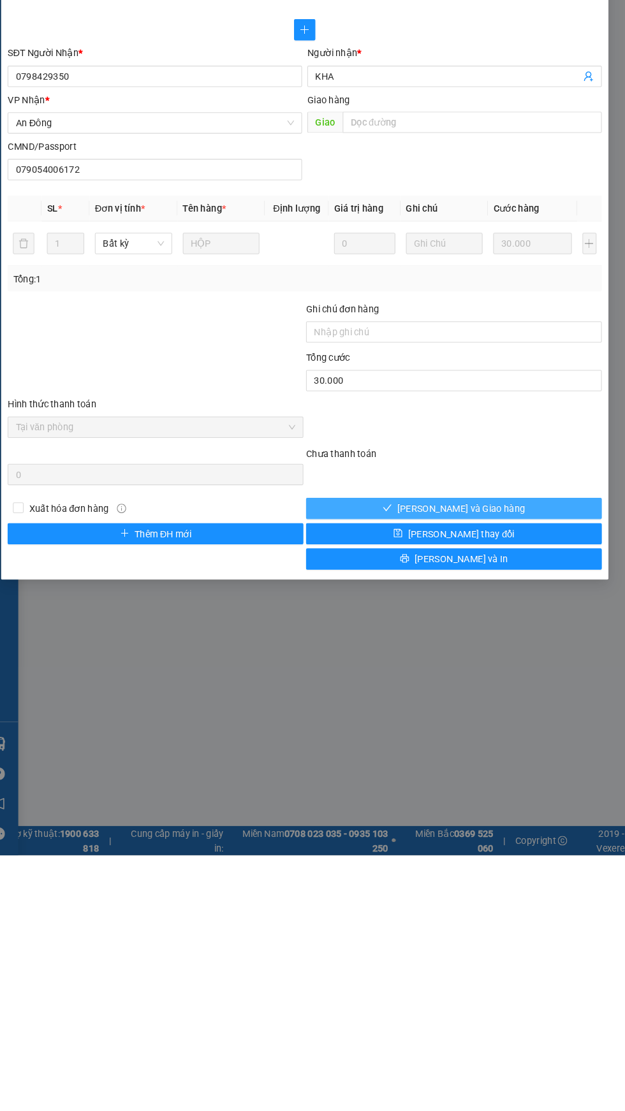
click at [560, 786] on button "[PERSON_NAME] và Giao hàng" at bounding box center [455, 779] width 283 height 20
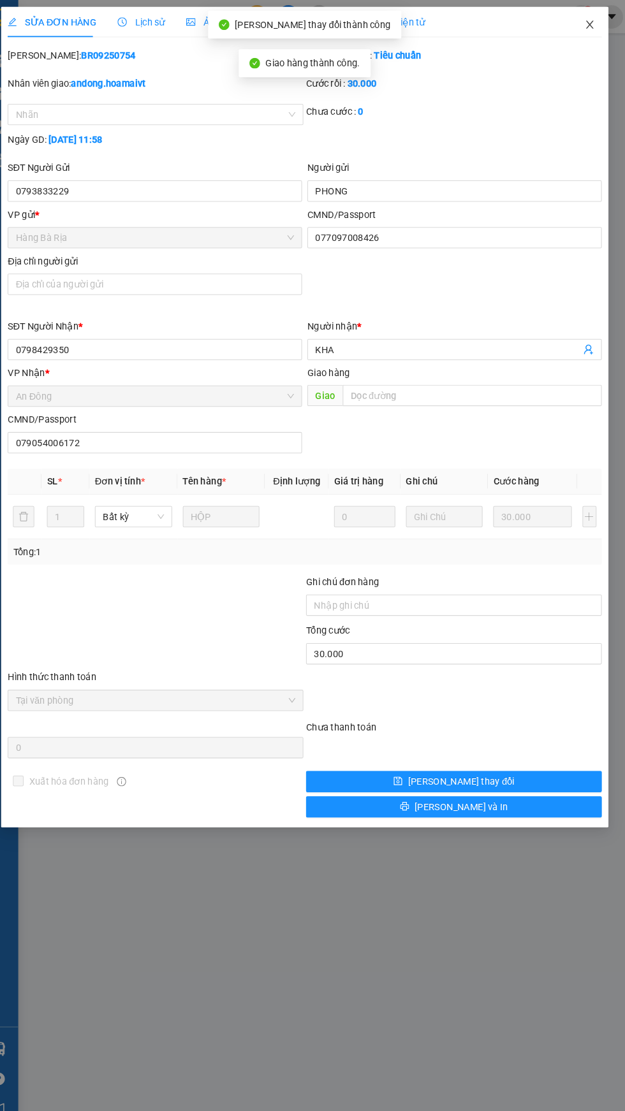
click at [602, 25] on span "Close" at bounding box center [585, 24] width 36 height 36
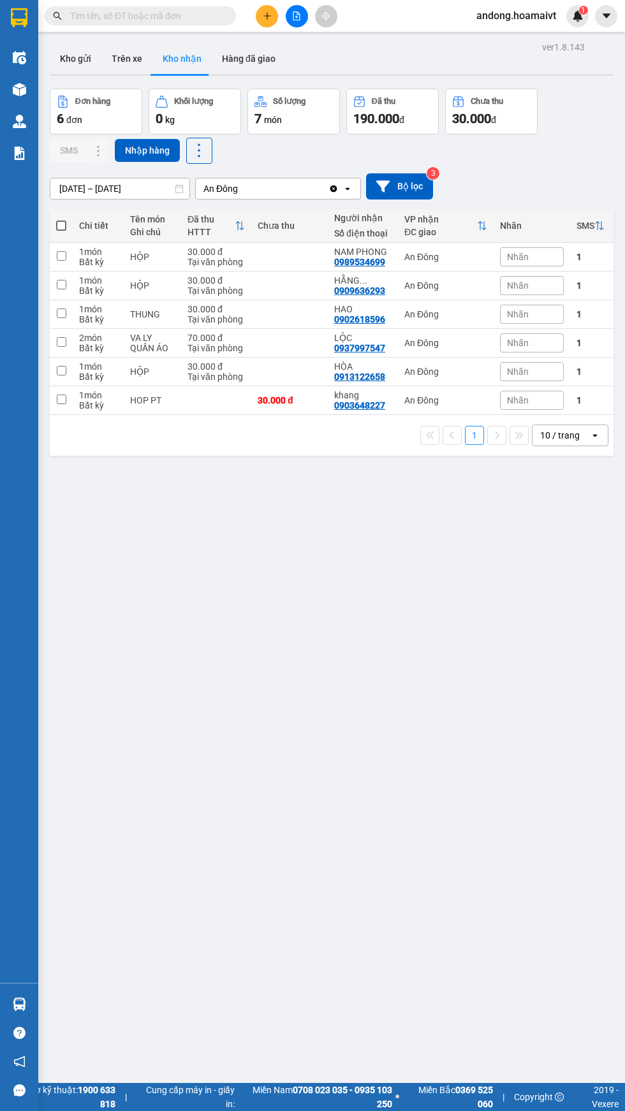
click at [474, 375] on div "An Đông" at bounding box center [445, 371] width 83 height 10
checkbox input "true"
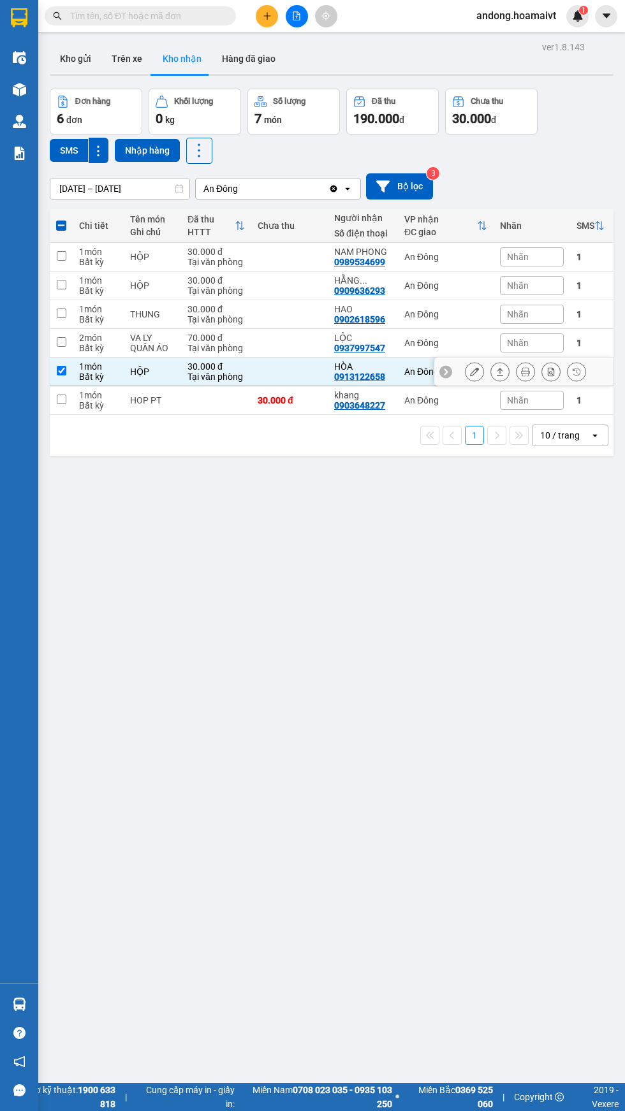
click at [474, 372] on icon at bounding box center [474, 371] width 9 height 9
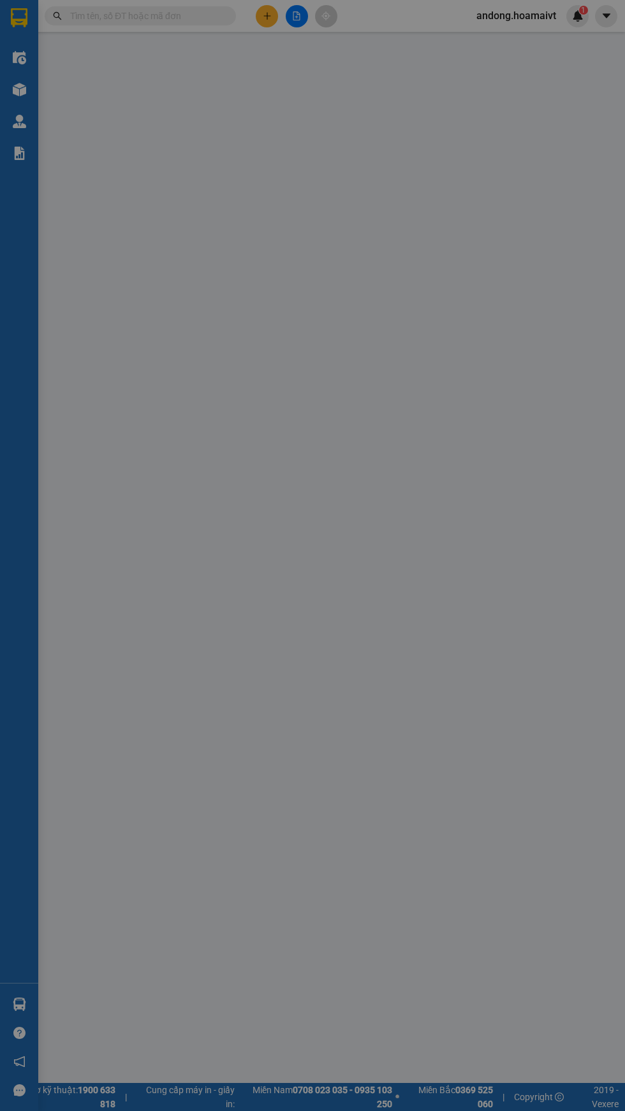
type input "0943577379"
type input "SAO MAI"
type input "0913122658"
type input "HÒA"
type input "30.000"
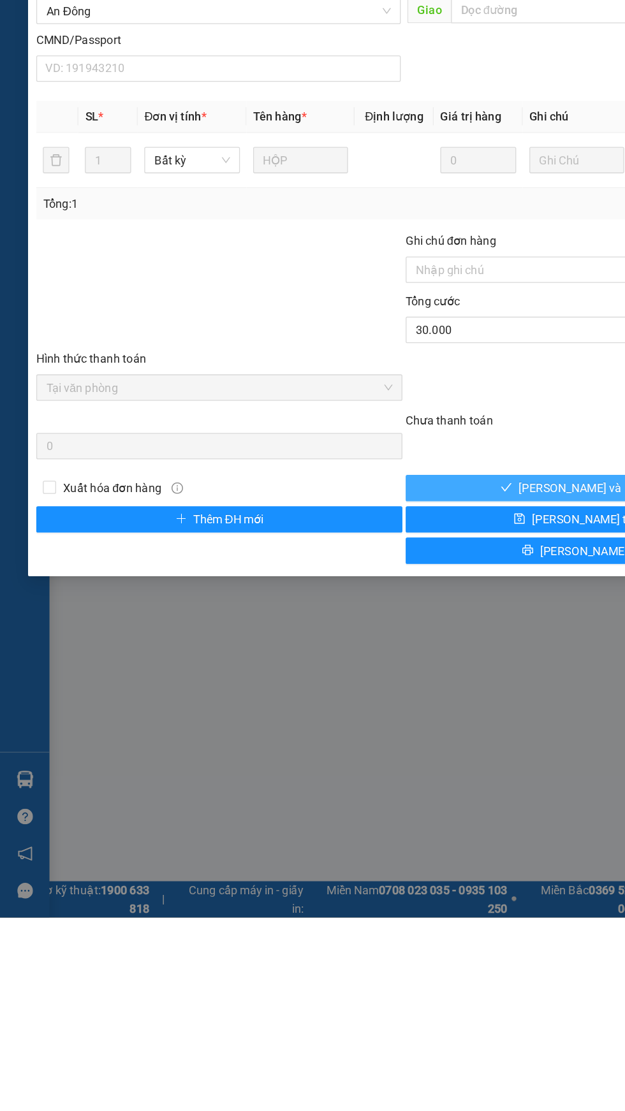
click at [457, 778] on span "[PERSON_NAME] và Giao hàng" at bounding box center [462, 779] width 122 height 14
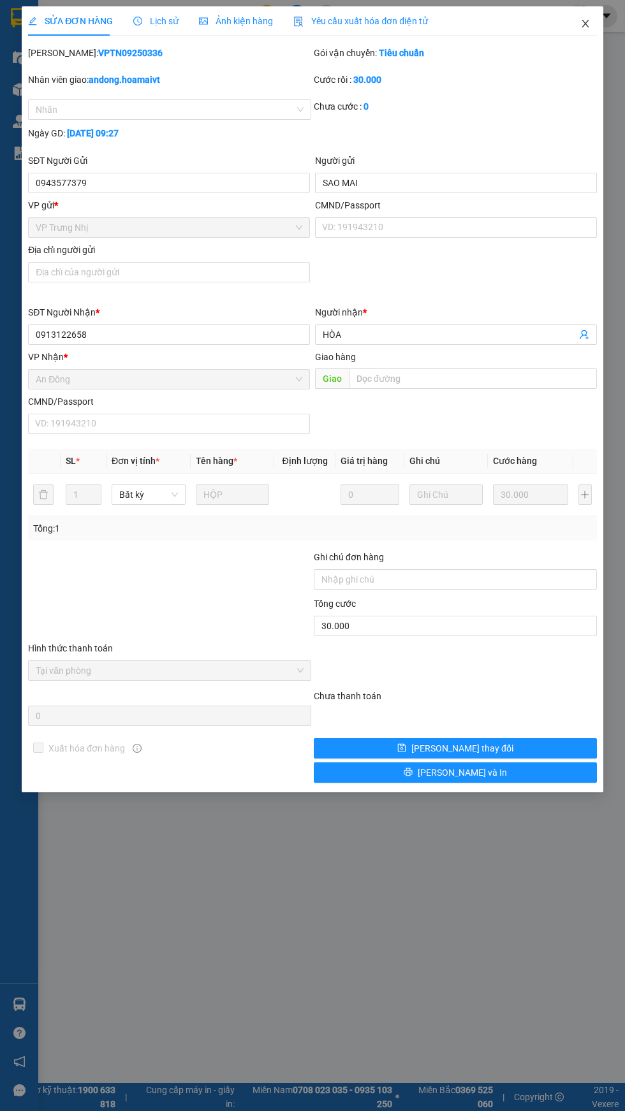
click at [588, 19] on icon "close" at bounding box center [585, 23] width 10 height 10
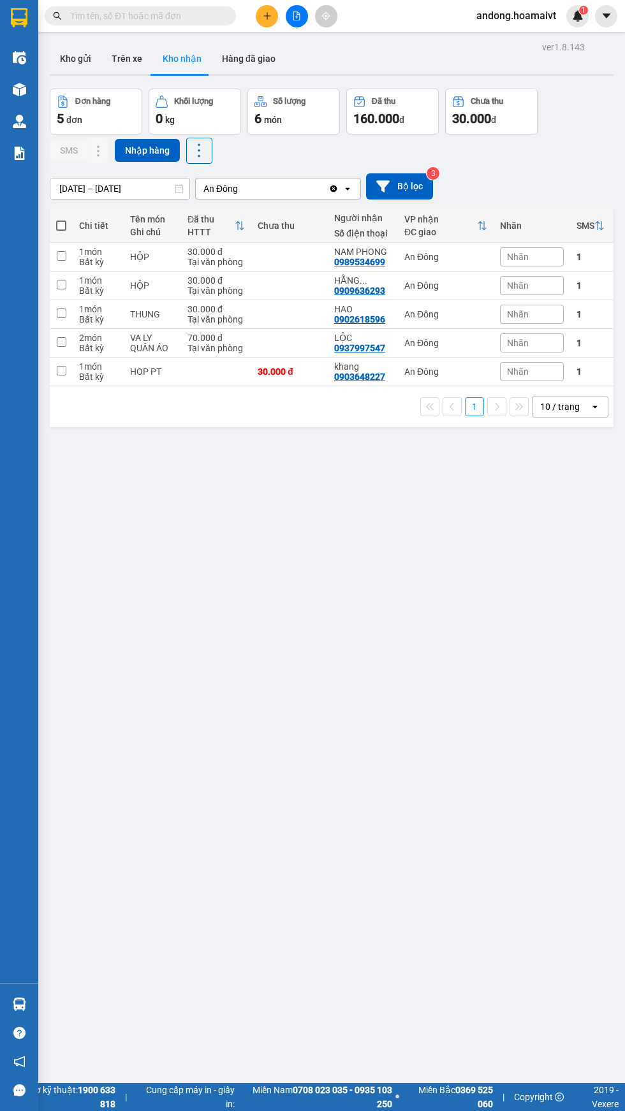
click at [19, 1011] on img at bounding box center [19, 1003] width 13 height 13
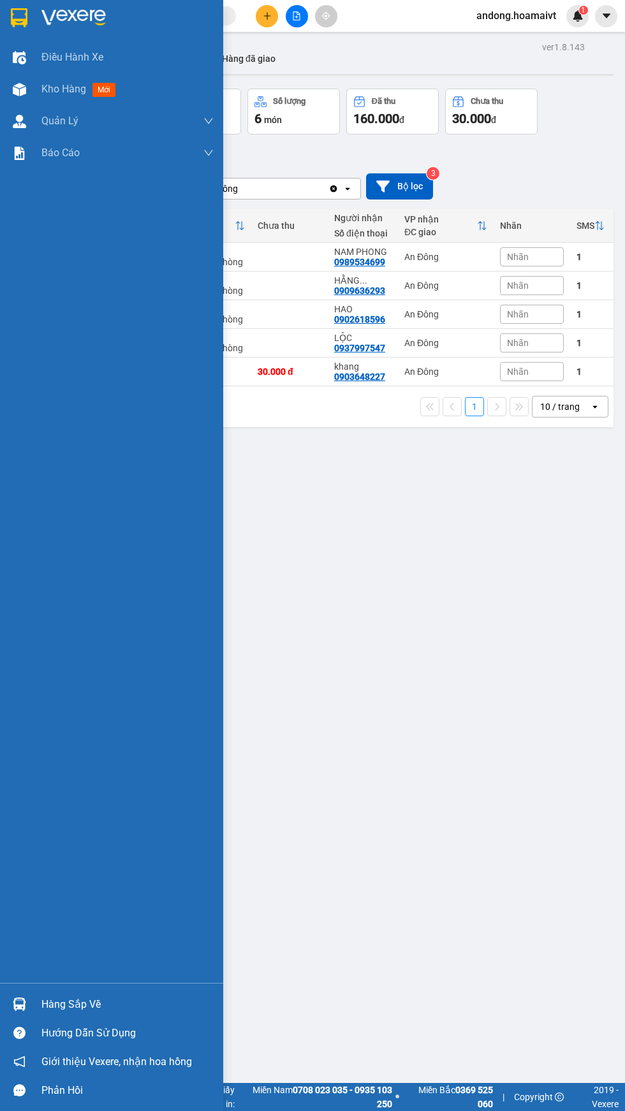
click at [402, 527] on div "ver 1.8.143 Kho gửi Trên xe Kho nhận Hàng đã giao Đơn hàng 5 đơn Khối lượng 0 k…" at bounding box center [332, 593] width 574 height 1111
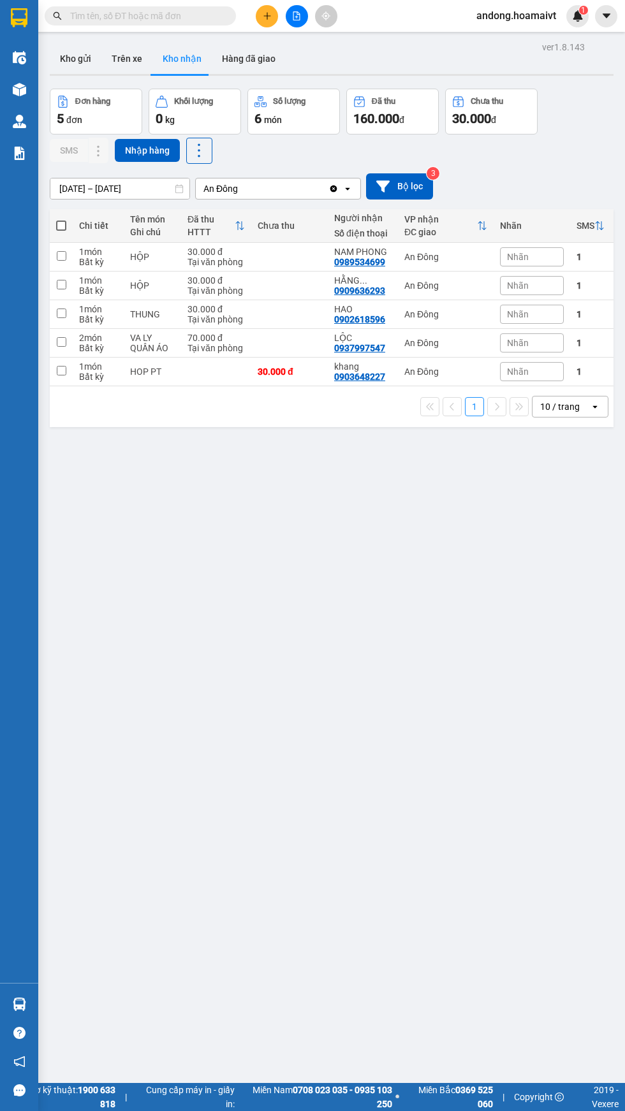
click at [457, 287] on div "An Đông" at bounding box center [445, 285] width 83 height 10
checkbox input "true"
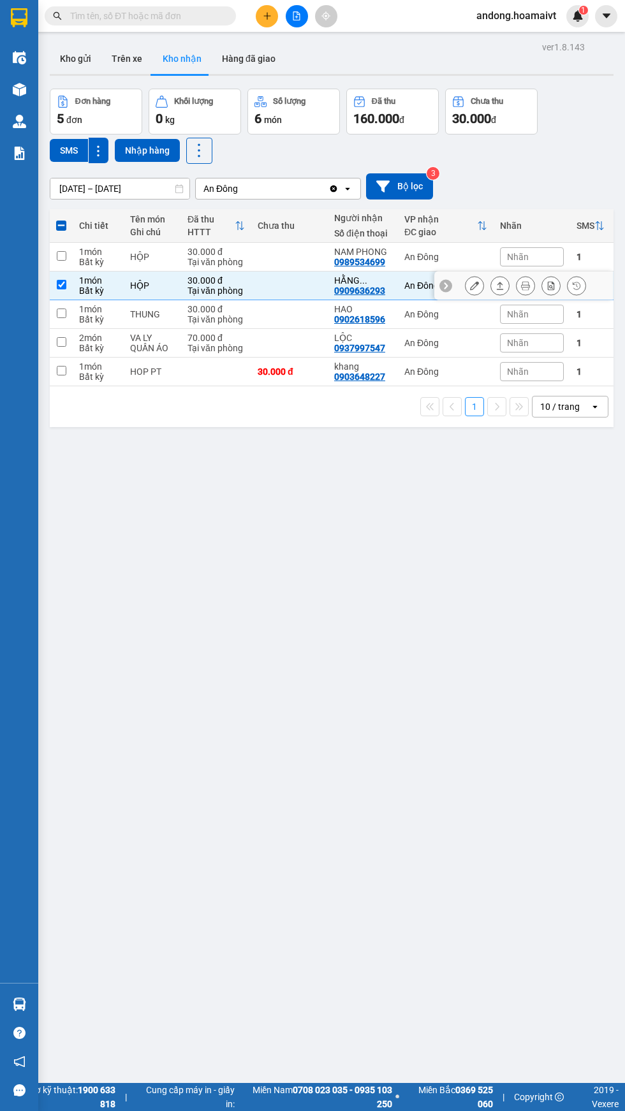
click at [474, 286] on icon at bounding box center [474, 285] width 9 height 9
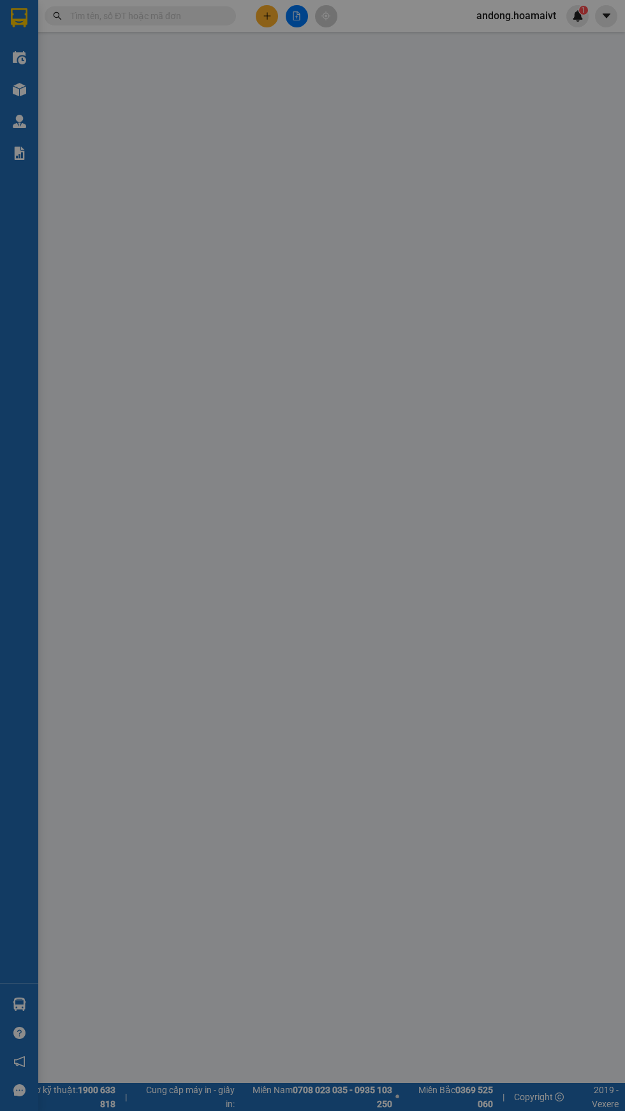
type input "0983787679"
type input "THỌ"
type input "079082038507"
type input "0909636293"
type input "HẰNG MEDLAB"
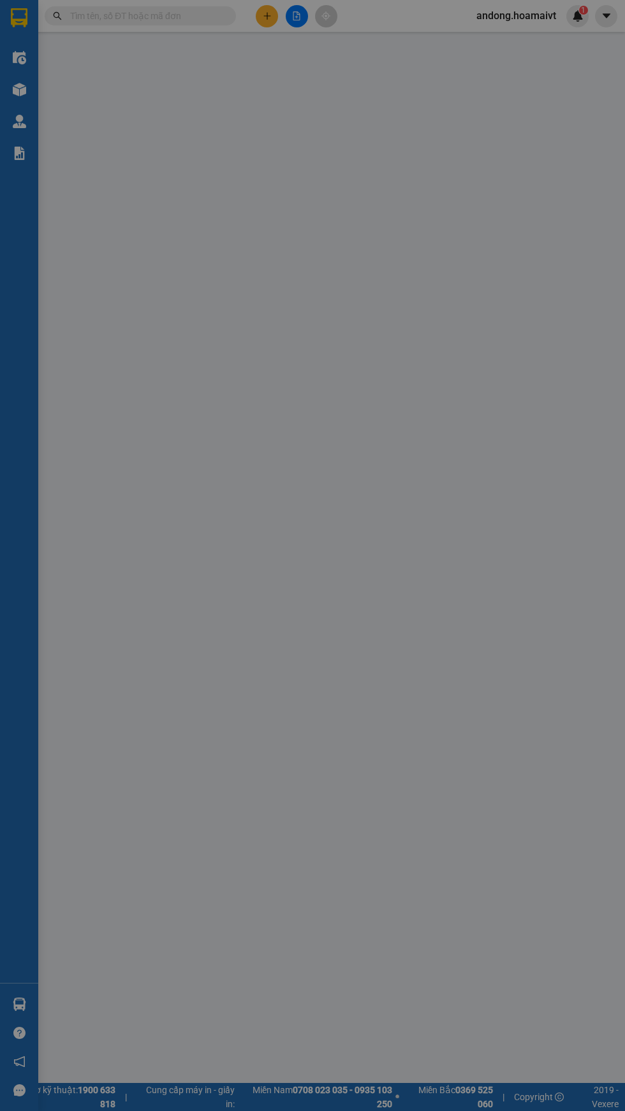
type input "079082038507"
type input "30.000"
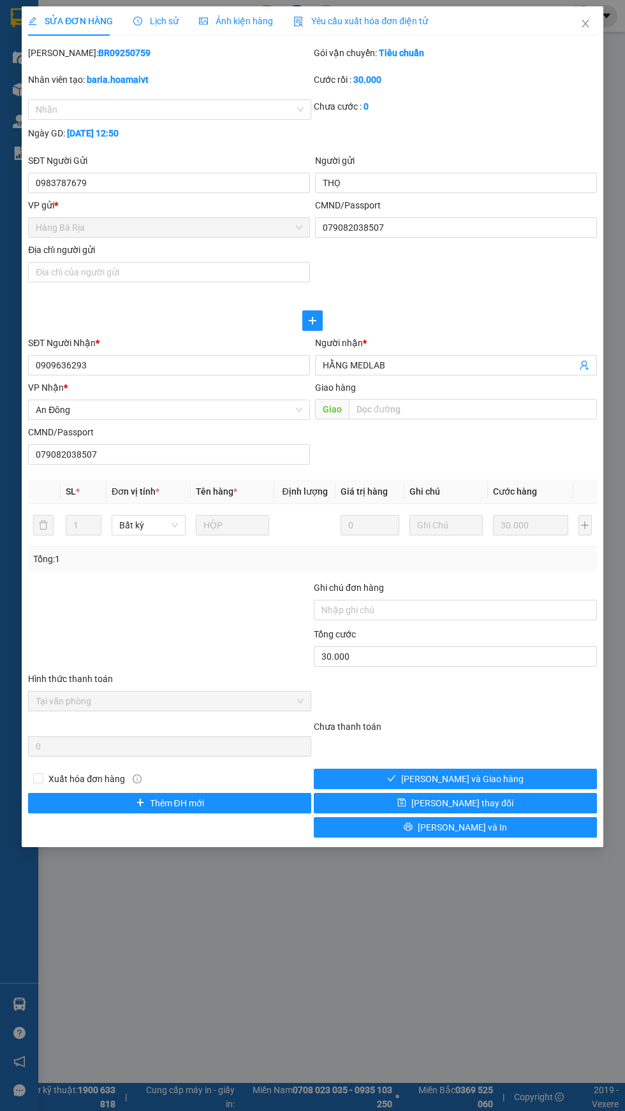
click at [611, 20] on div "SỬA ĐƠN HÀNG Lịch sử Ảnh kiện hàng Yêu cầu xuất hóa đơn điện tử Total Paid Fee …" at bounding box center [312, 555] width 625 height 1111
click at [584, 24] on icon "close" at bounding box center [584, 24] width 7 height 8
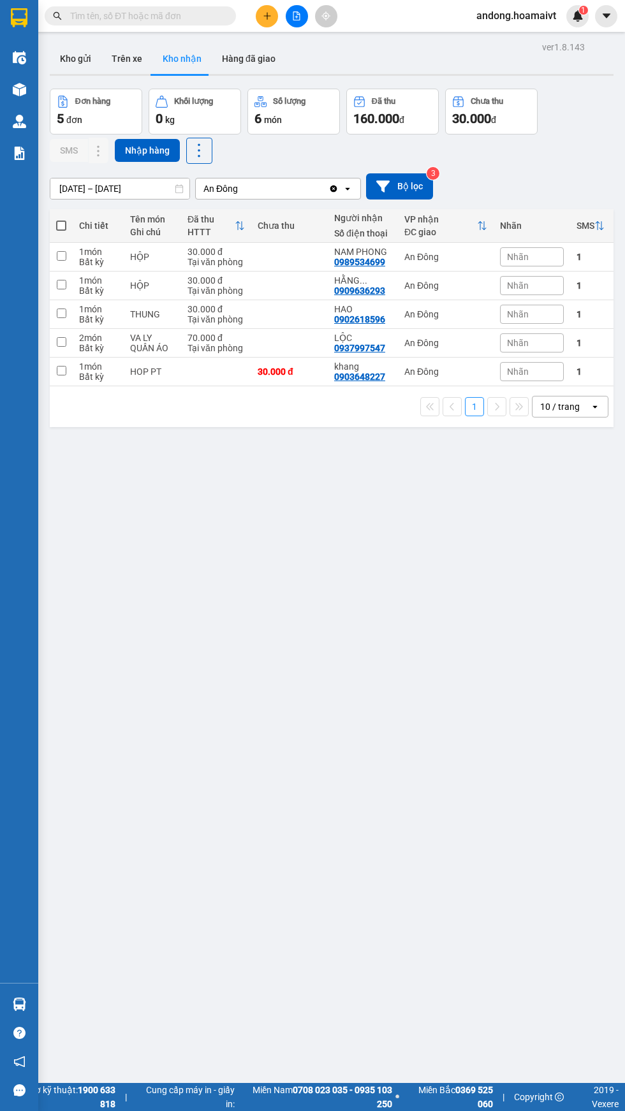
scroll to position [1, 0]
click at [54, 57] on button "Kho gửi" at bounding box center [76, 58] width 52 height 31
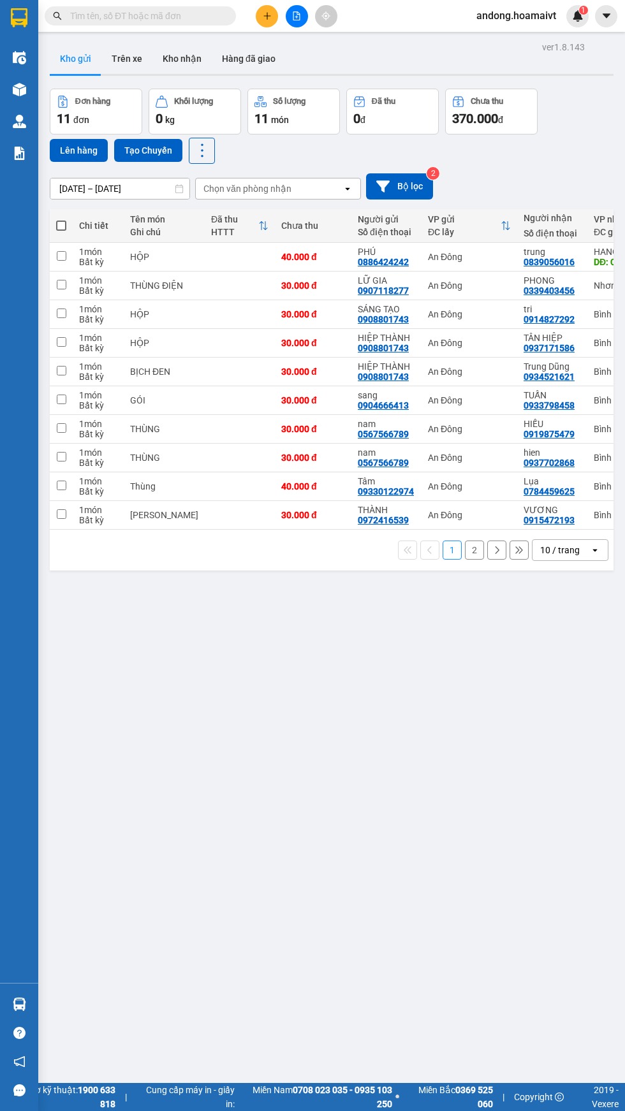
click at [20, 15] on img at bounding box center [19, 17] width 17 height 19
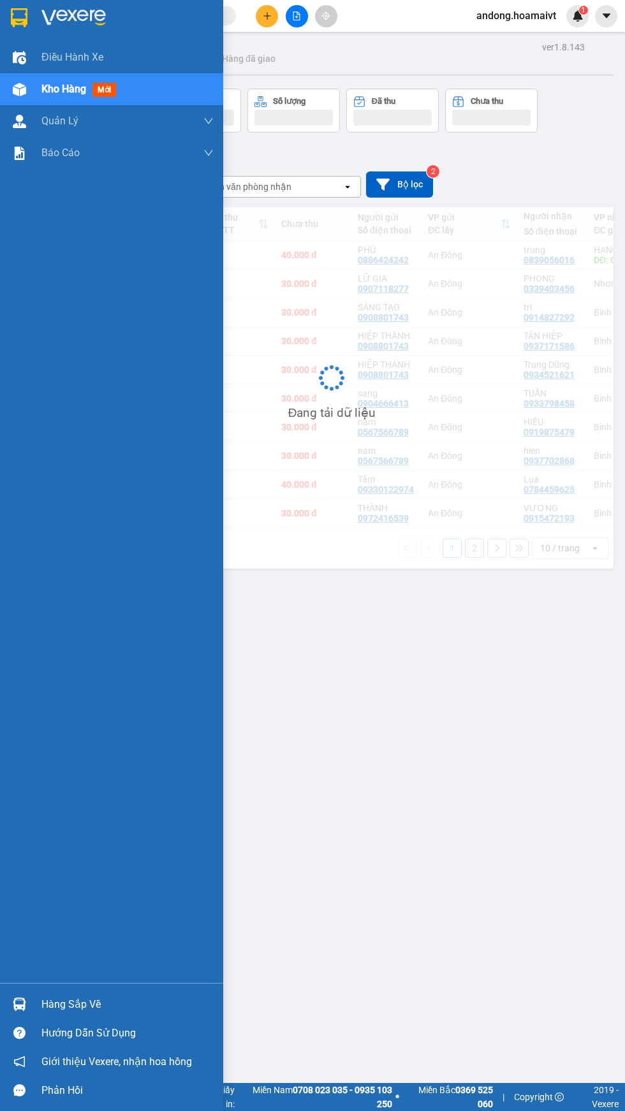
click at [282, 194] on div "Chọn văn phòng nhận" at bounding box center [269, 187] width 147 height 20
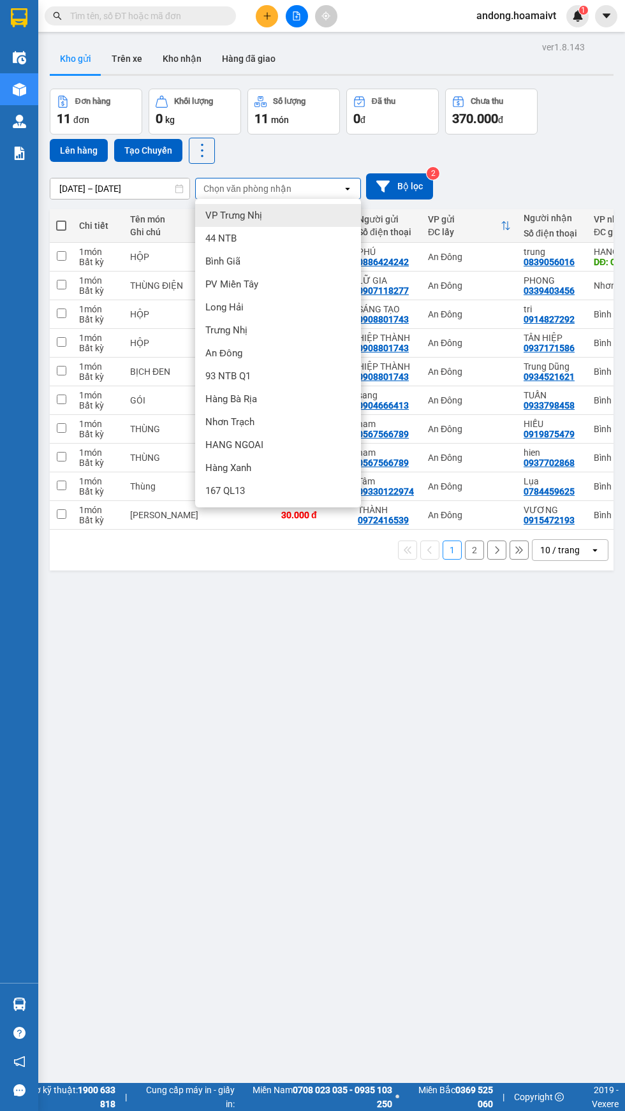
scroll to position [1, 0]
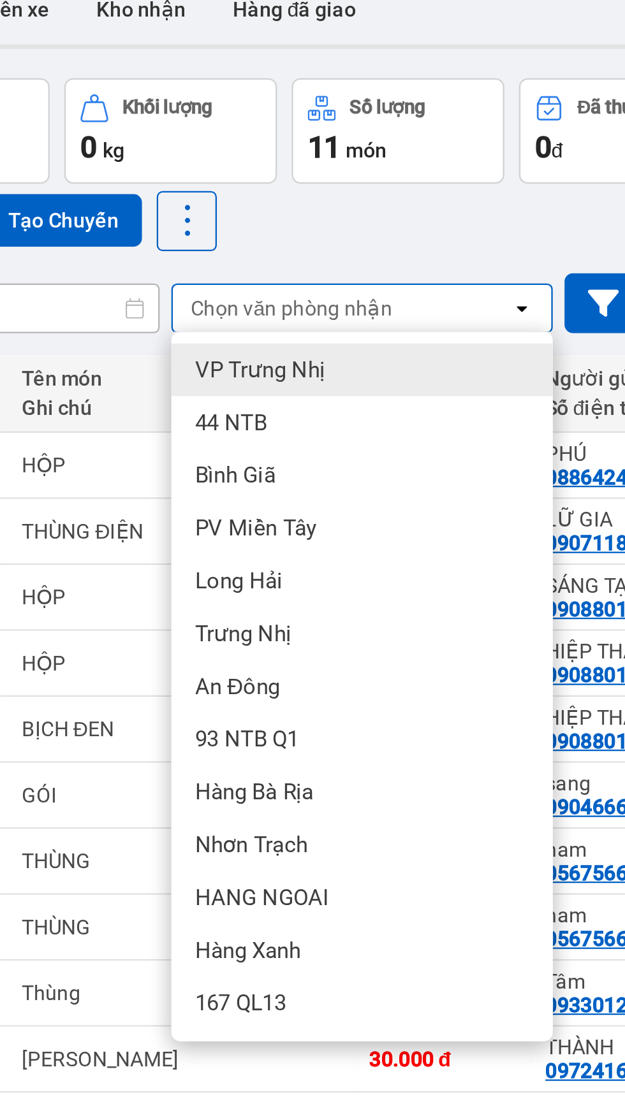
click at [272, 254] on div "Bình Giã" at bounding box center [278, 261] width 166 height 23
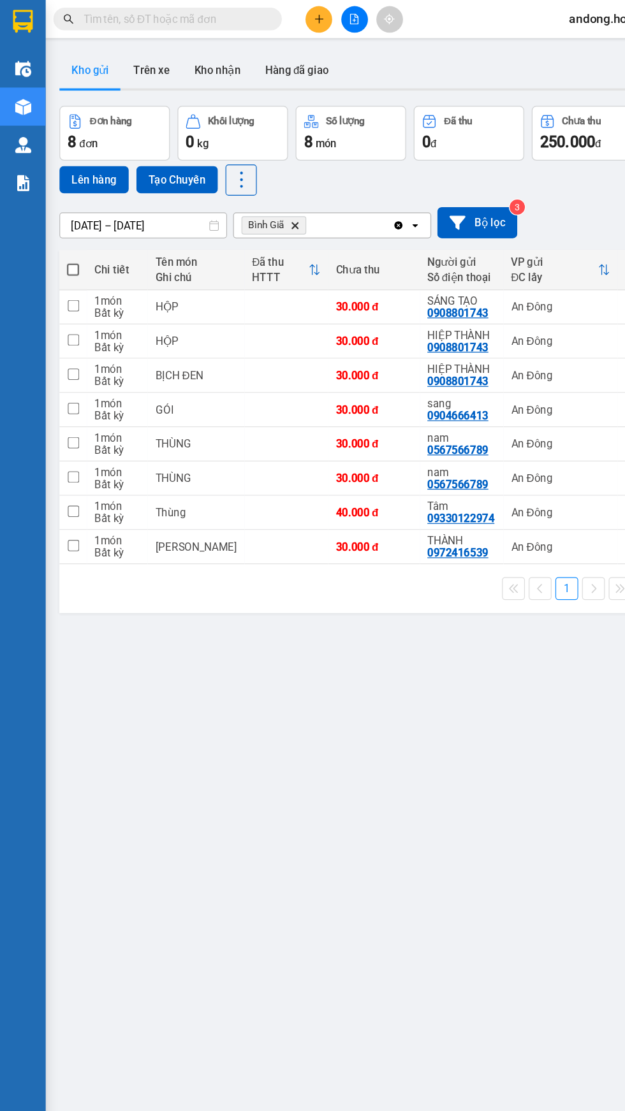
click at [61, 226] on span at bounding box center [61, 226] width 10 height 10
click at [61, 219] on input "checkbox" at bounding box center [61, 219] width 0 height 0
checkbox input "true"
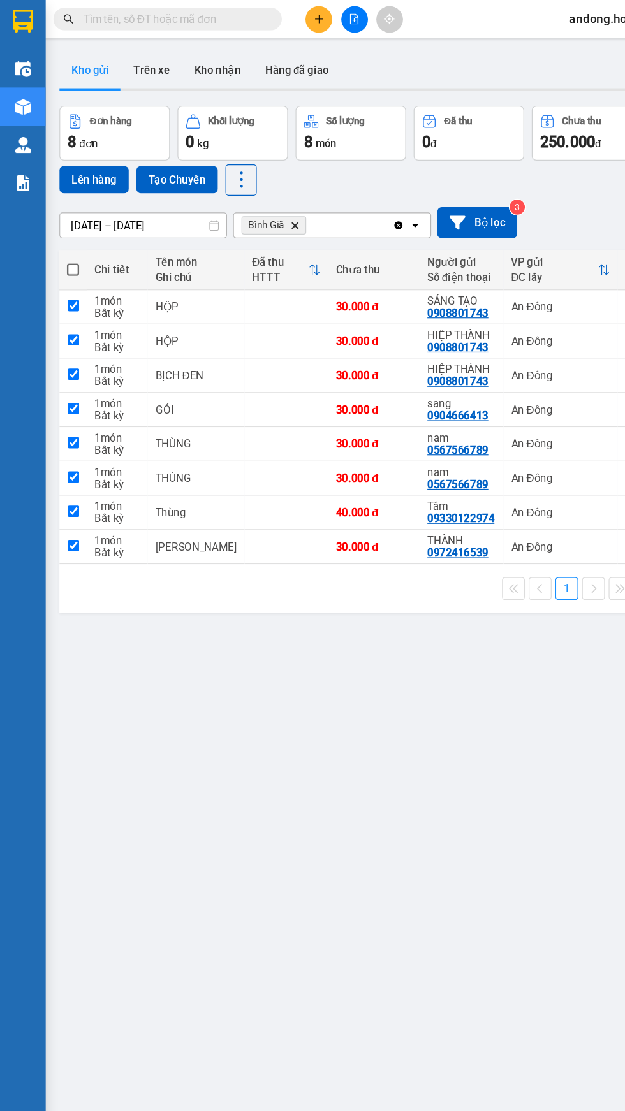
checkbox input "true"
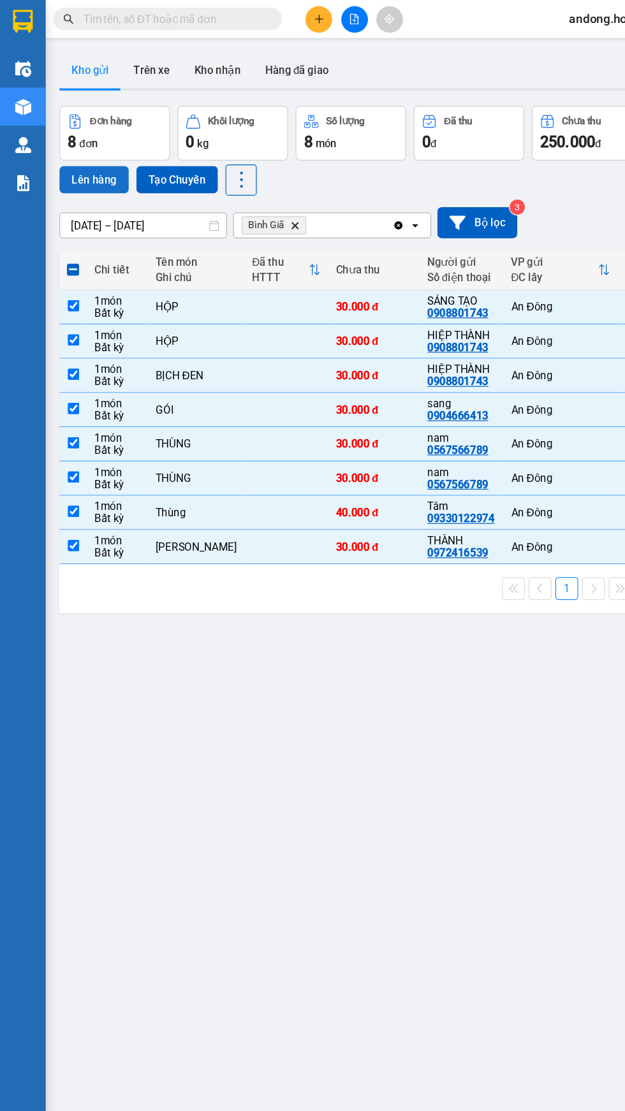
click at [71, 144] on button "Lên hàng" at bounding box center [79, 150] width 58 height 23
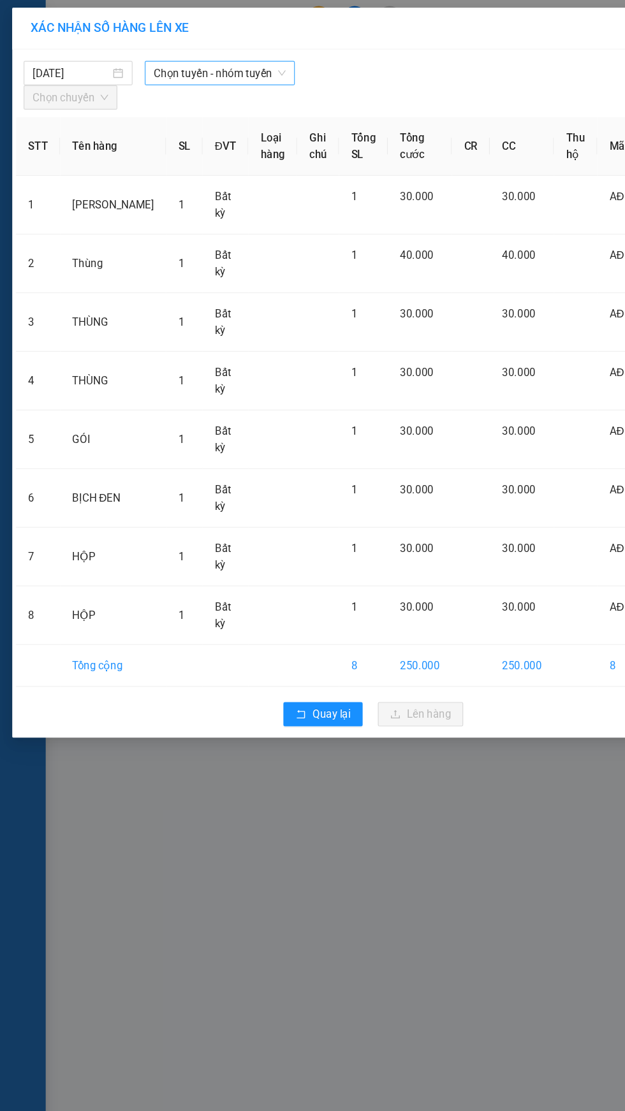
click at [193, 62] on span "Chọn tuyến - nhóm tuyến" at bounding box center [184, 61] width 110 height 19
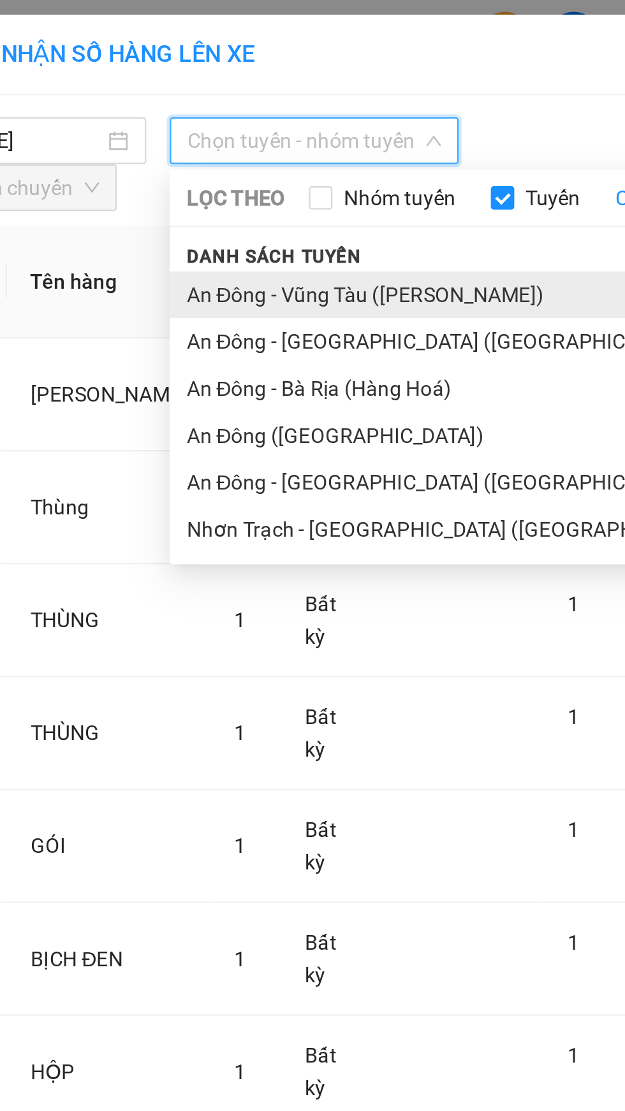
click at [217, 131] on li "An Đông - Vũng Tàu ([PERSON_NAME])" at bounding box center [267, 128] width 293 height 20
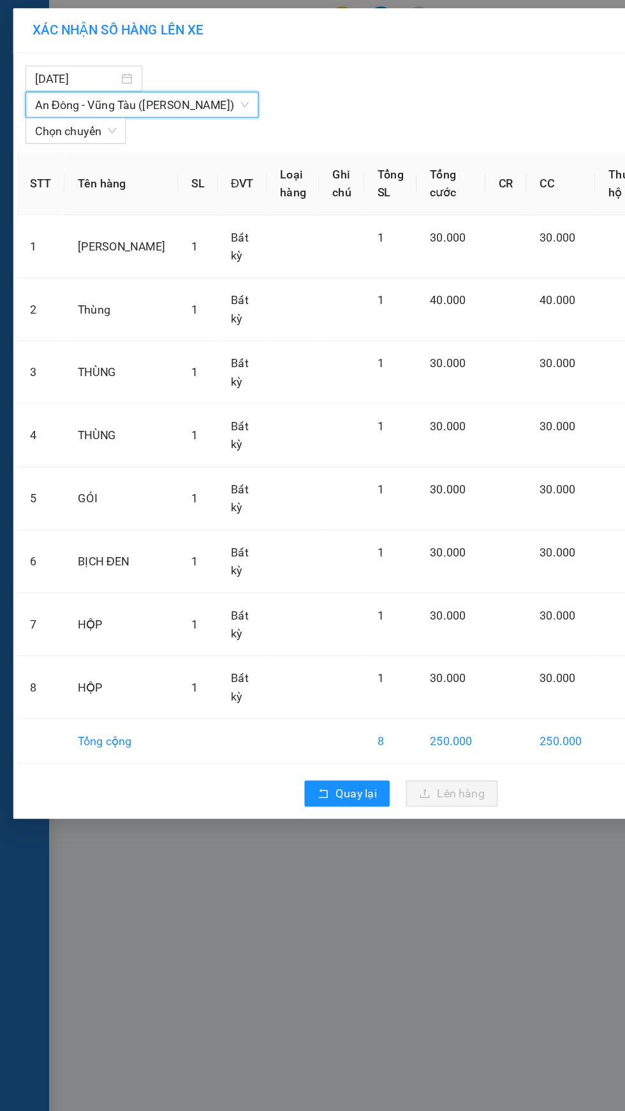
scroll to position [1, 0]
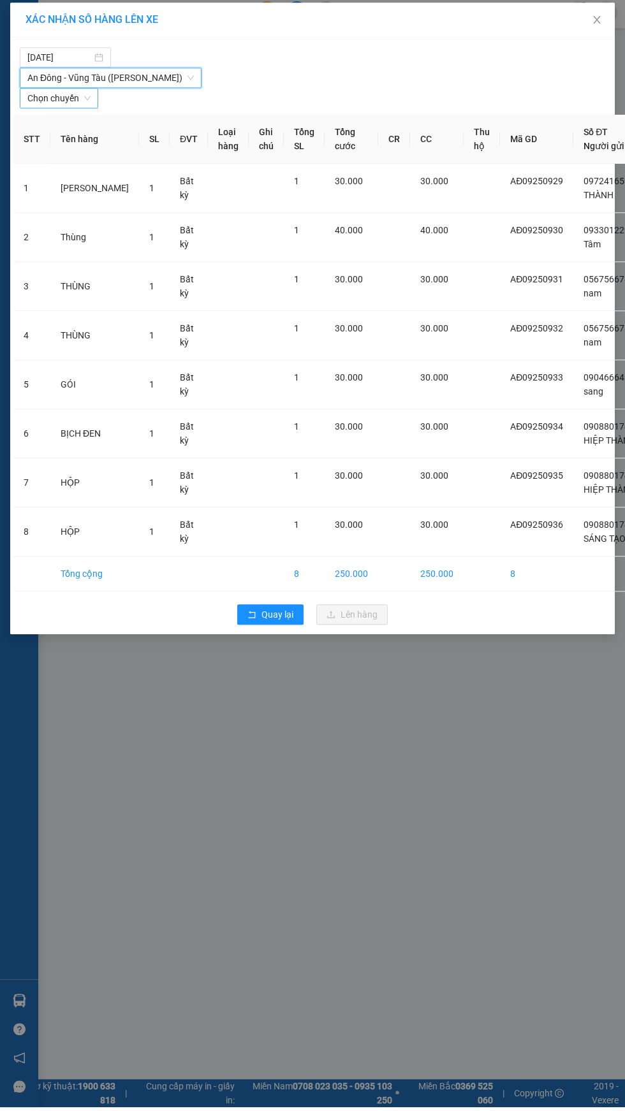
click at [91, 92] on span "Chọn chuyến" at bounding box center [58, 101] width 63 height 19
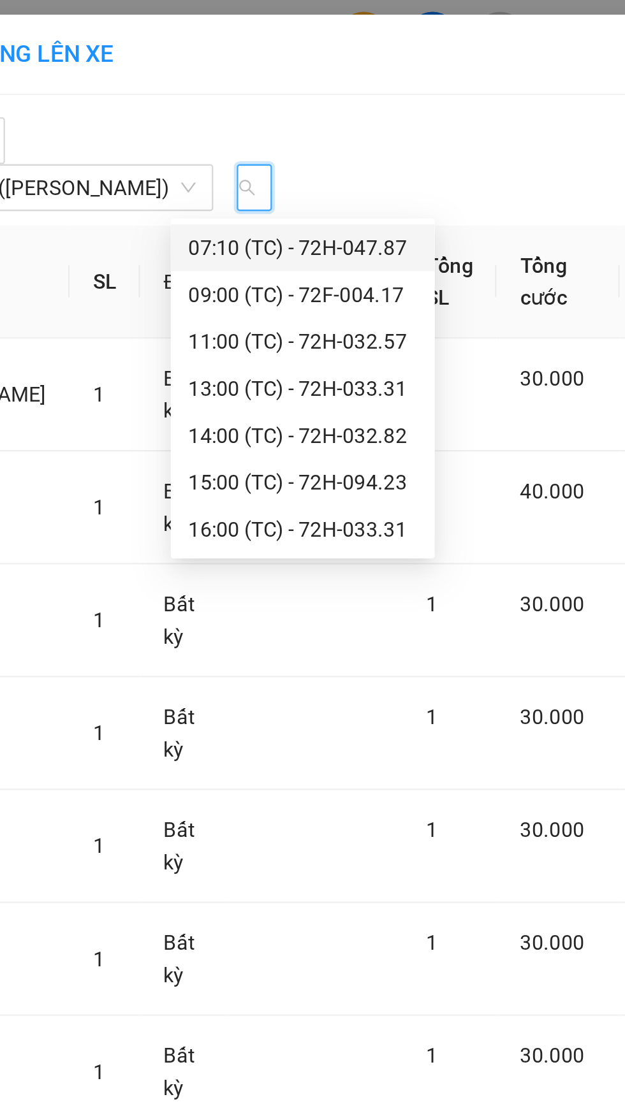
scroll to position [0, 9]
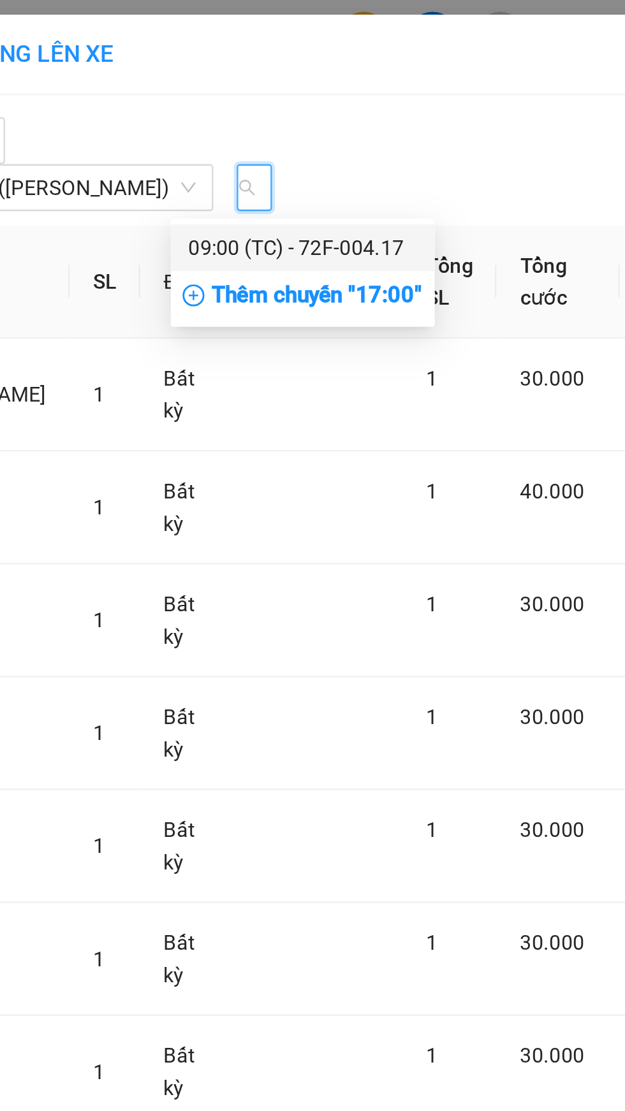
type input "17"
click at [279, 127] on div "Thêm chuyến " 17:00 "" at bounding box center [240, 129] width 115 height 22
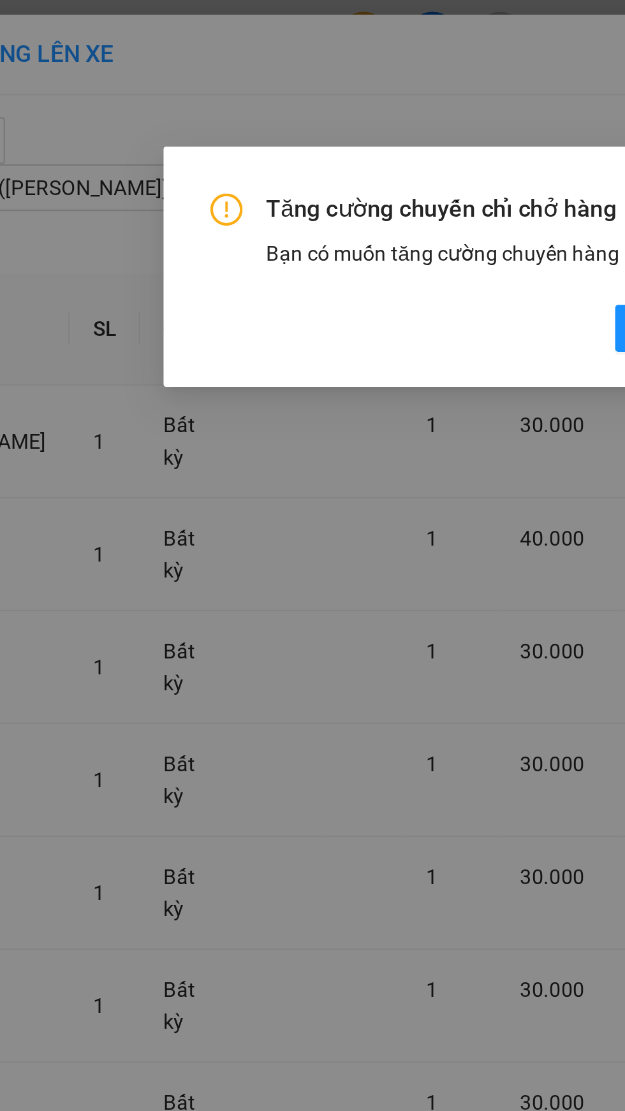
scroll to position [0, 0]
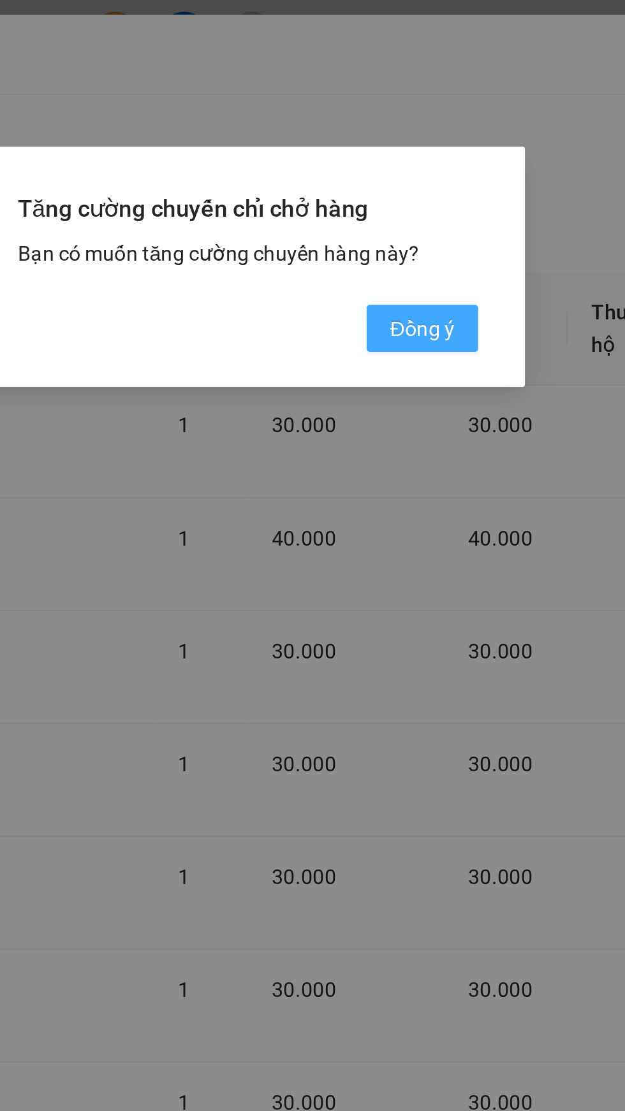
click at [402, 150] on button "Đồng ý" at bounding box center [400, 143] width 48 height 20
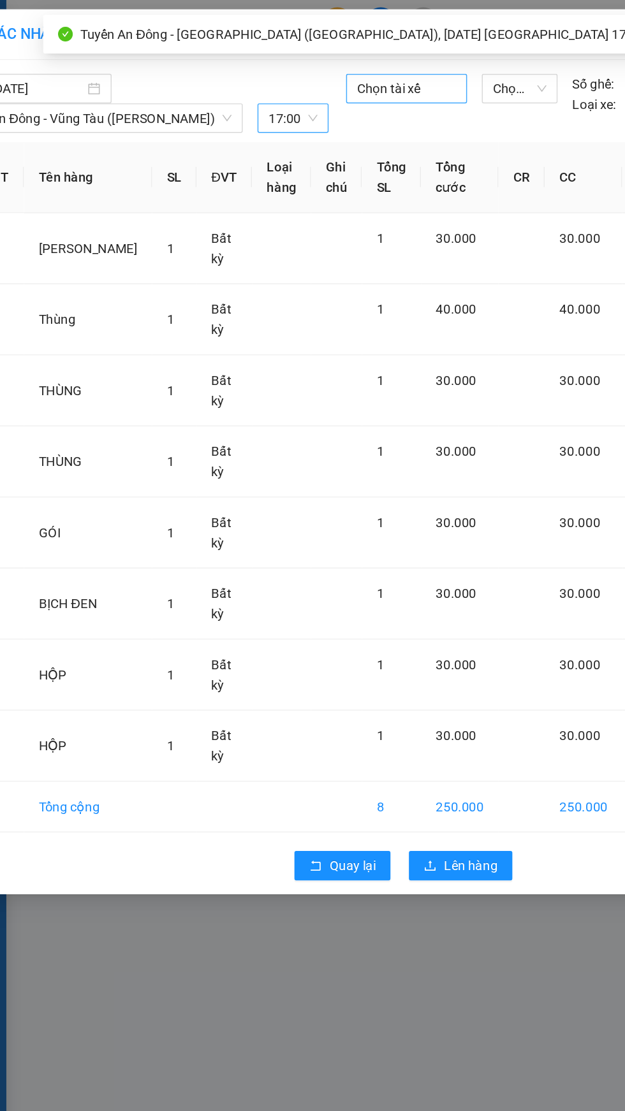
click at [329, 60] on div at bounding box center [314, 61] width 77 height 15
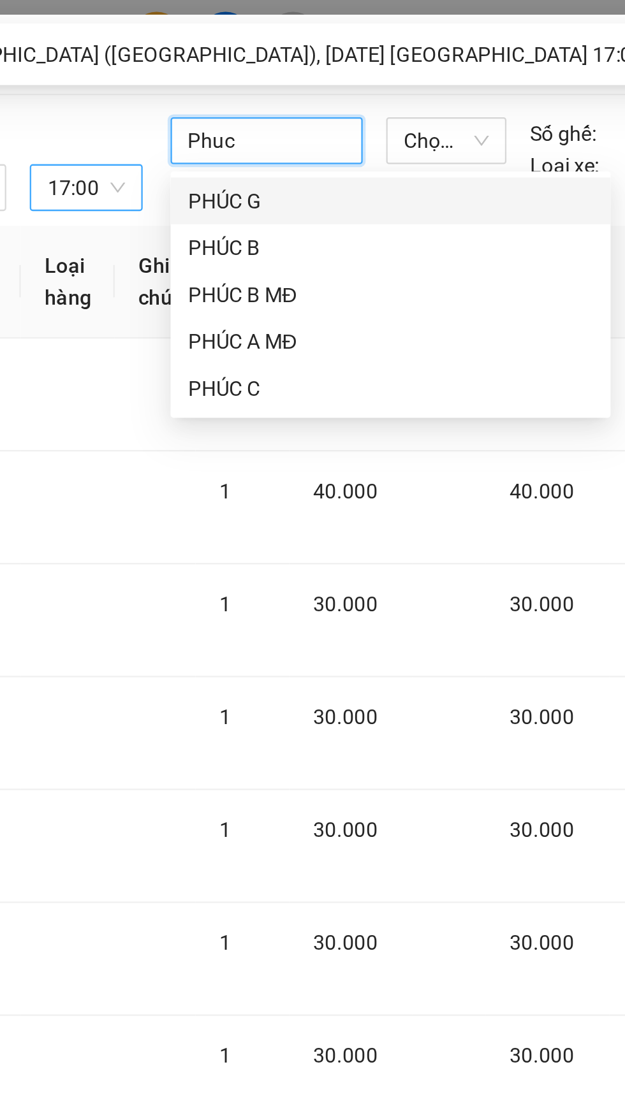
type input "Phúc"
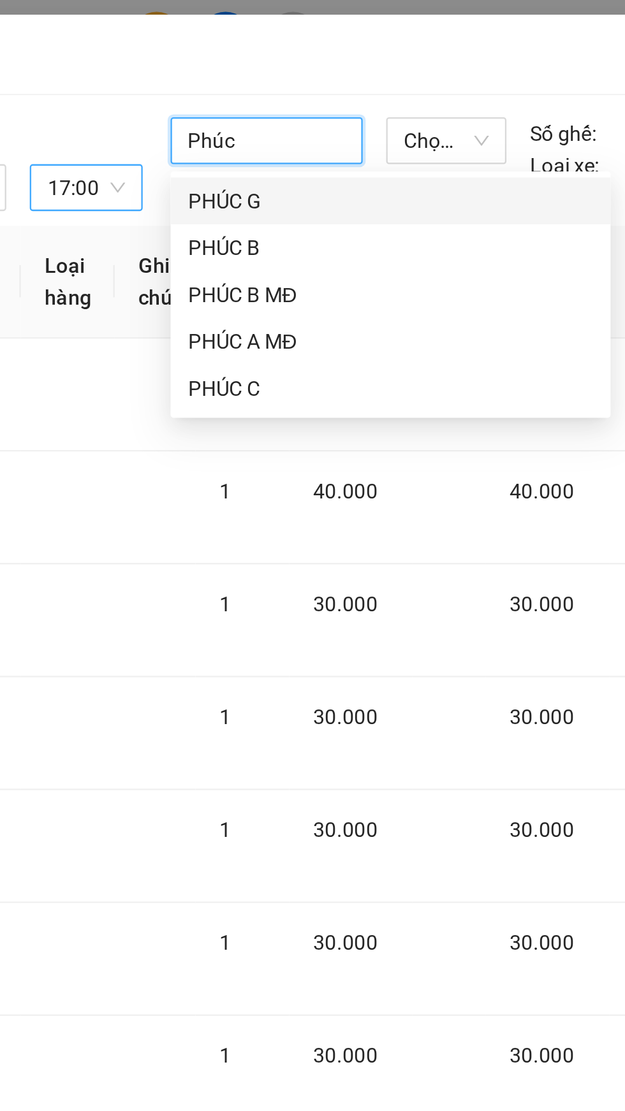
click at [321, 82] on div "PHÚC G" at bounding box center [368, 87] width 176 height 14
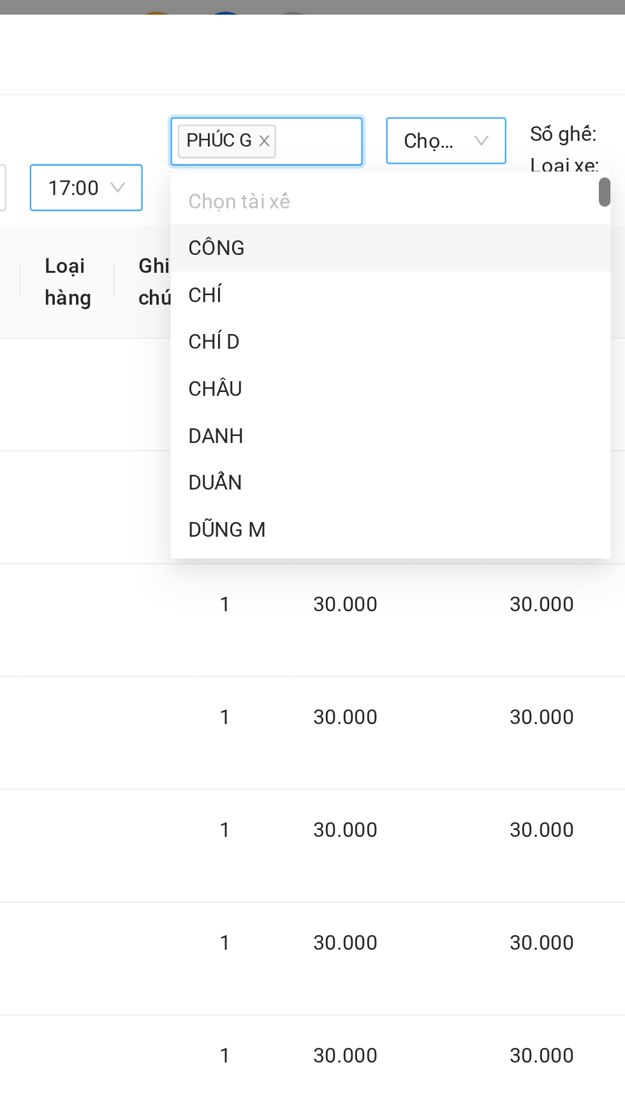
click at [384, 64] on span "Chọn xe" at bounding box center [392, 61] width 37 height 19
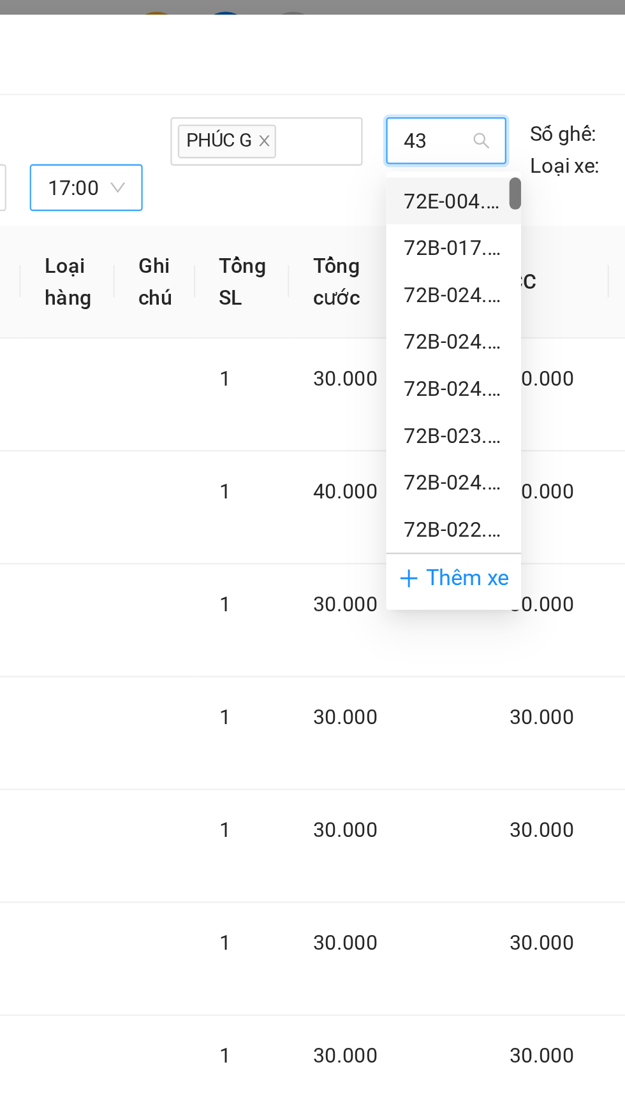
type input "432"
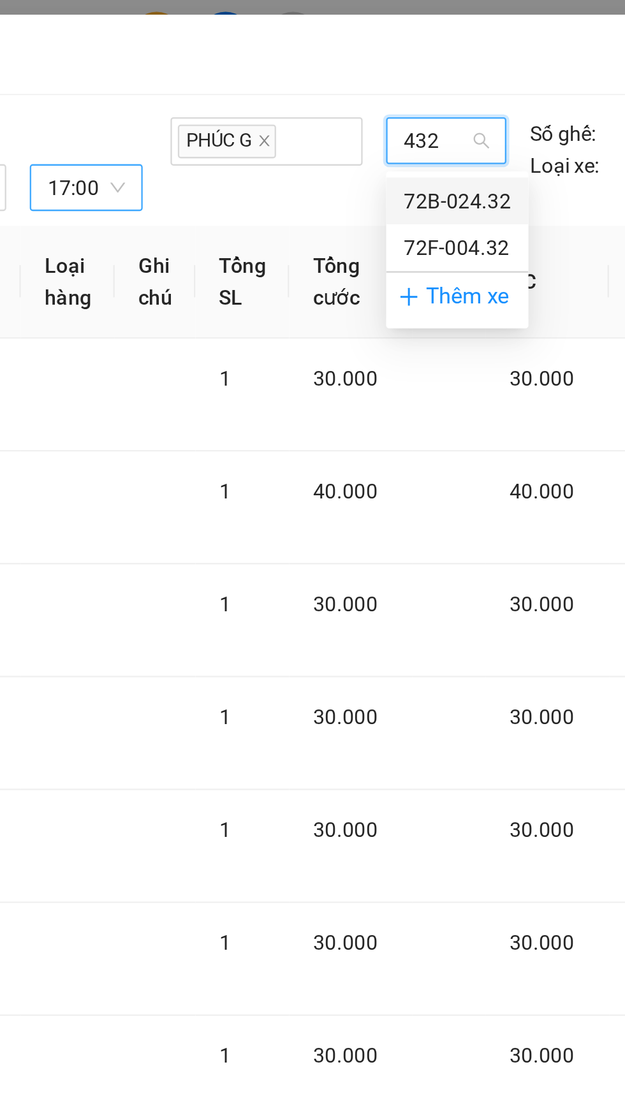
click at [422, 112] on div "72F-004.32" at bounding box center [397, 108] width 62 height 20
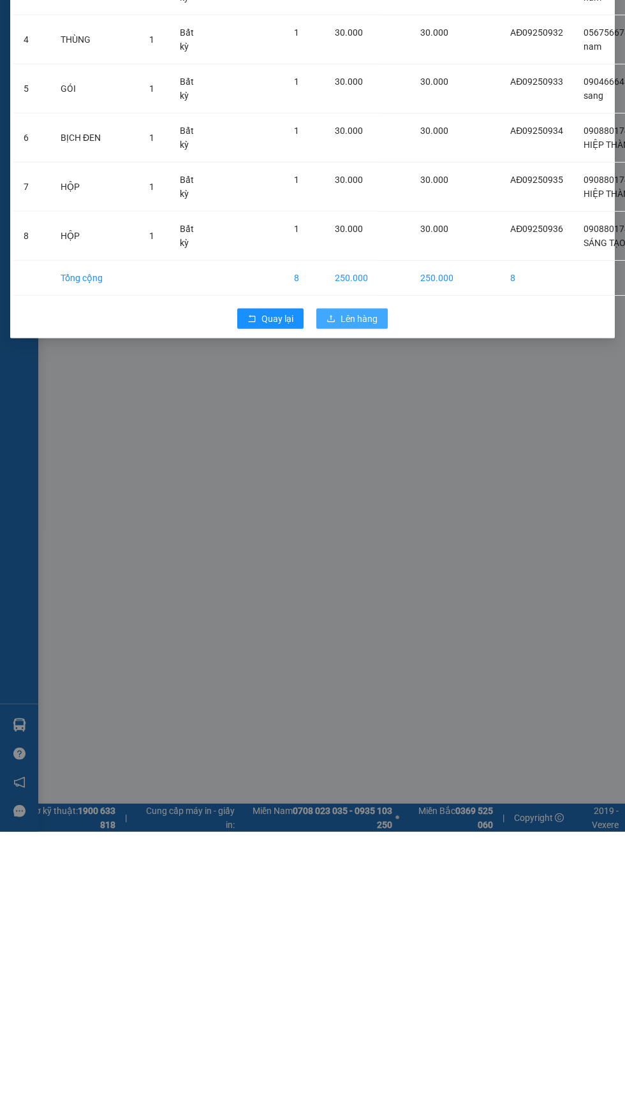
click at [378, 608] on button "Lên hàng" at bounding box center [351, 598] width 71 height 20
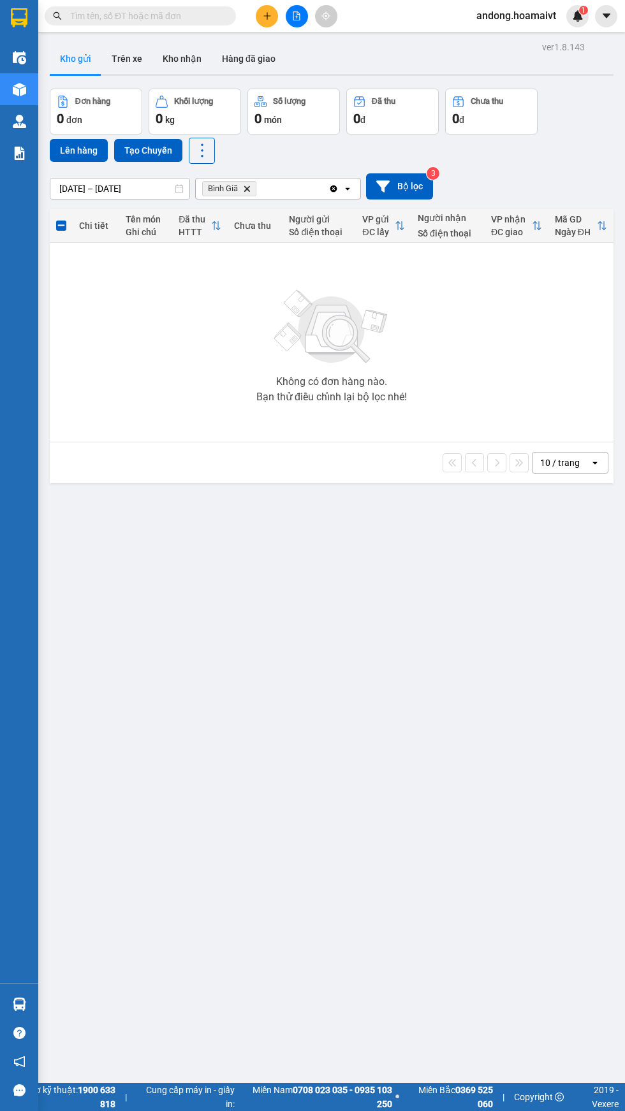
click at [259, 187] on input "Selected Bình Giã." at bounding box center [259, 188] width 1 height 13
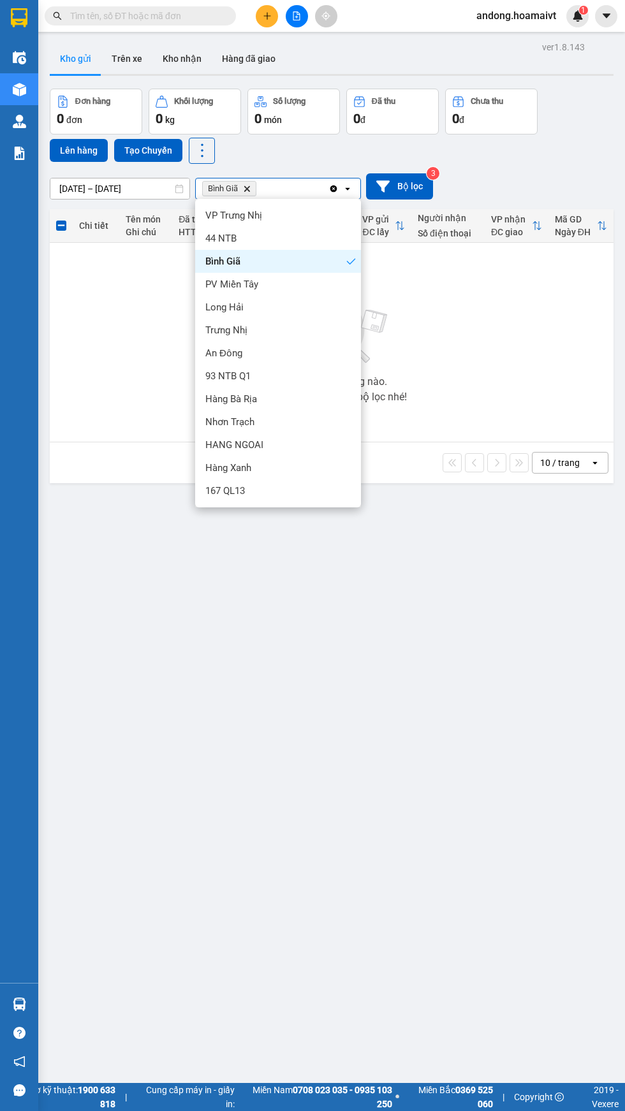
scroll to position [1, 0]
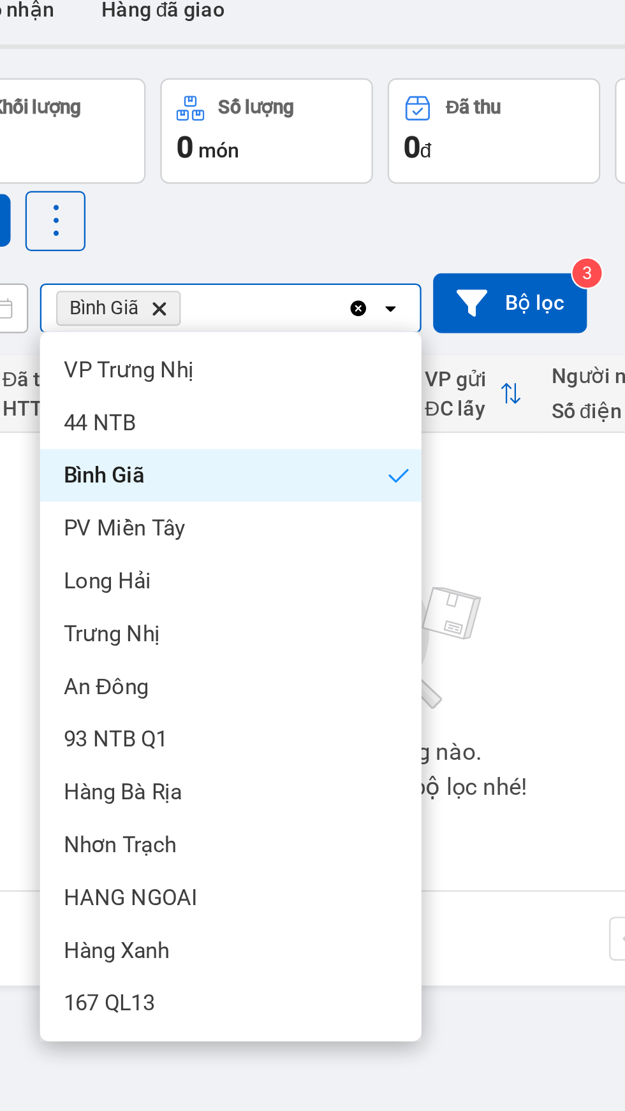
click at [250, 187] on icon "Delete" at bounding box center [247, 189] width 8 height 8
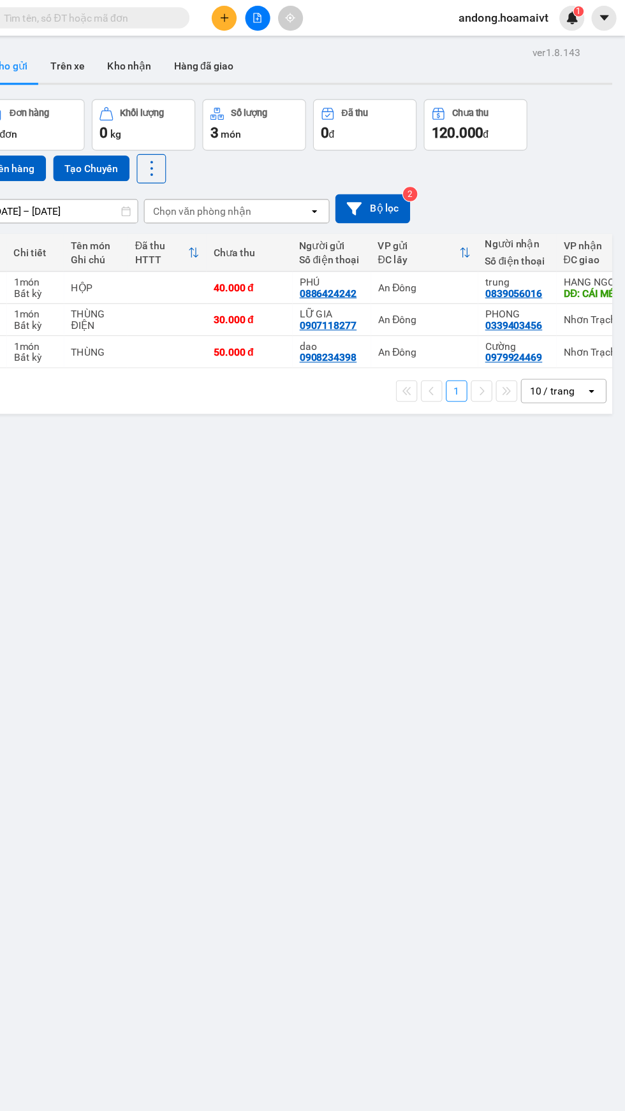
scroll to position [0, 0]
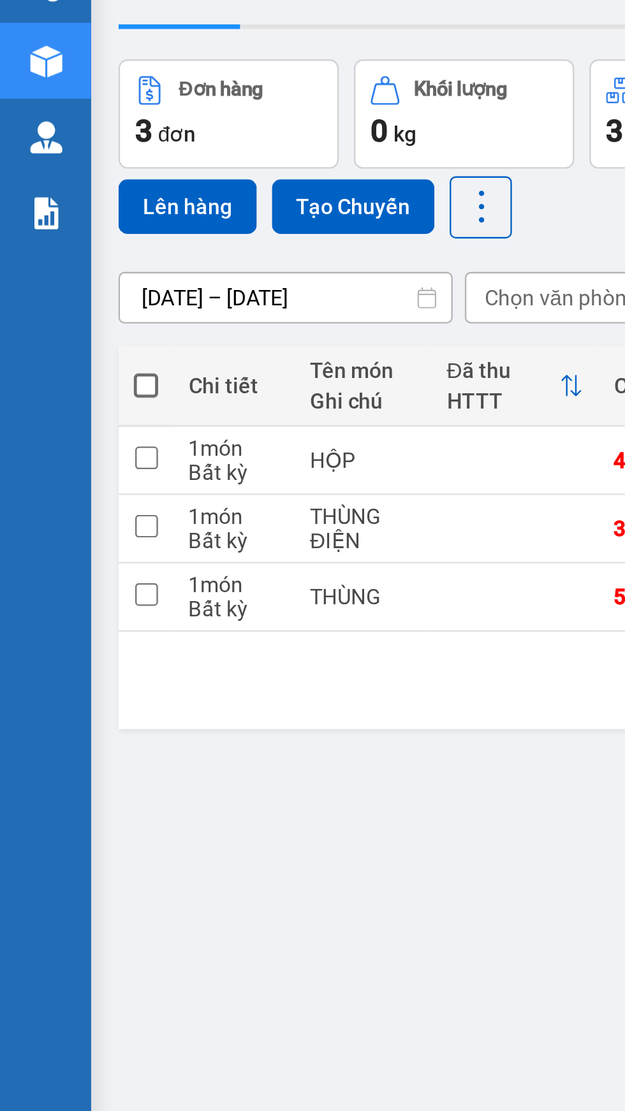
click at [64, 283] on input "checkbox" at bounding box center [62, 285] width 10 height 10
checkbox input "true"
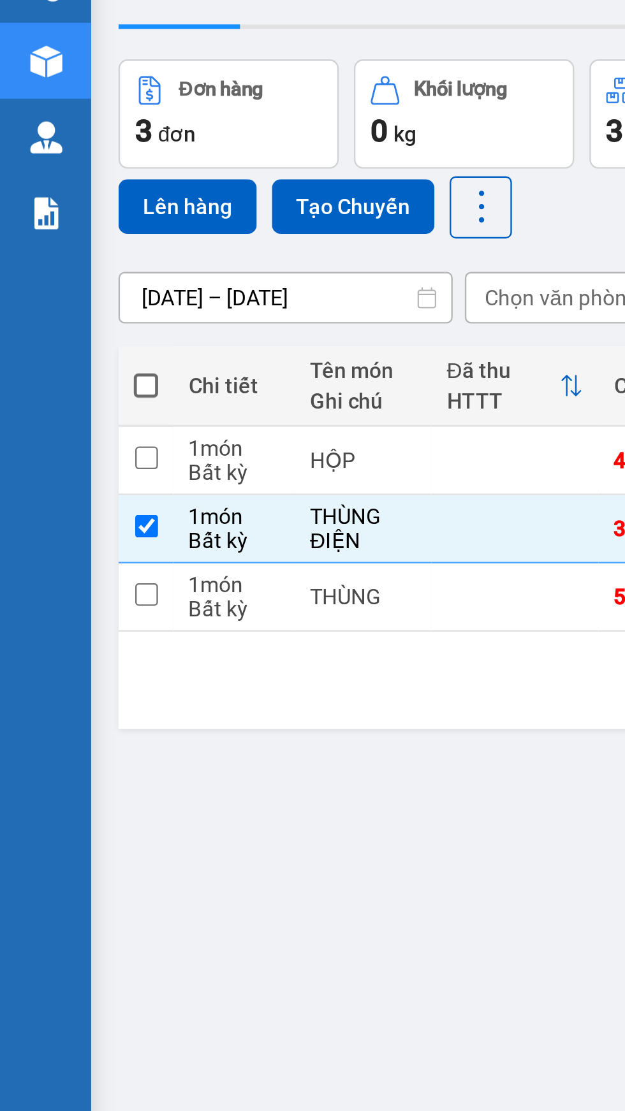
click at [63, 313] on input "checkbox" at bounding box center [62, 313] width 10 height 10
checkbox input "true"
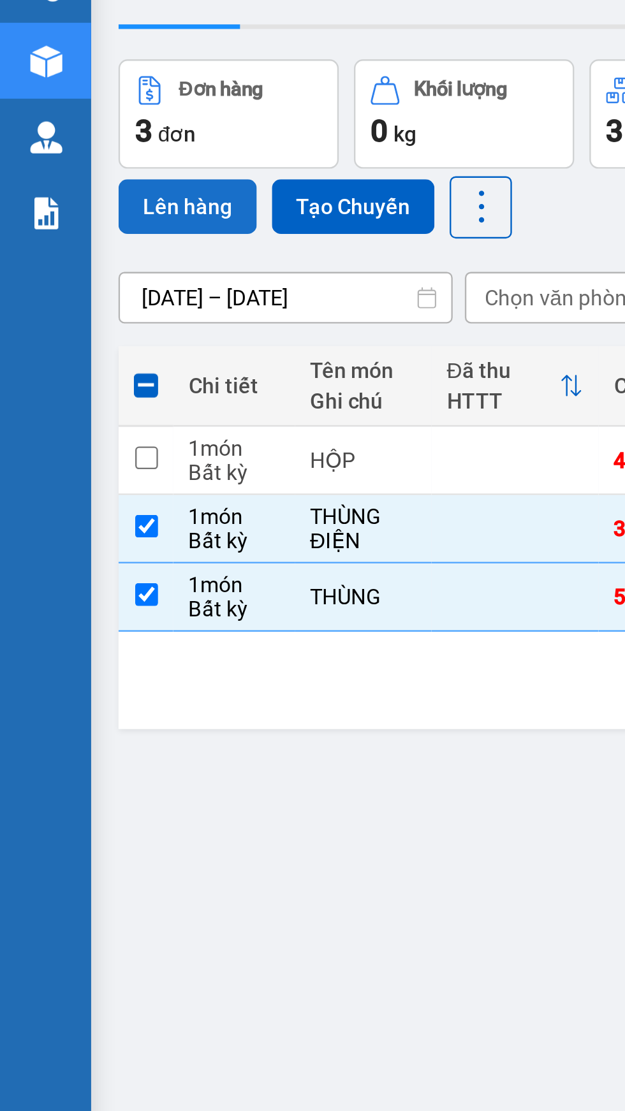
click at [79, 148] on button "Lên hàng" at bounding box center [79, 150] width 58 height 23
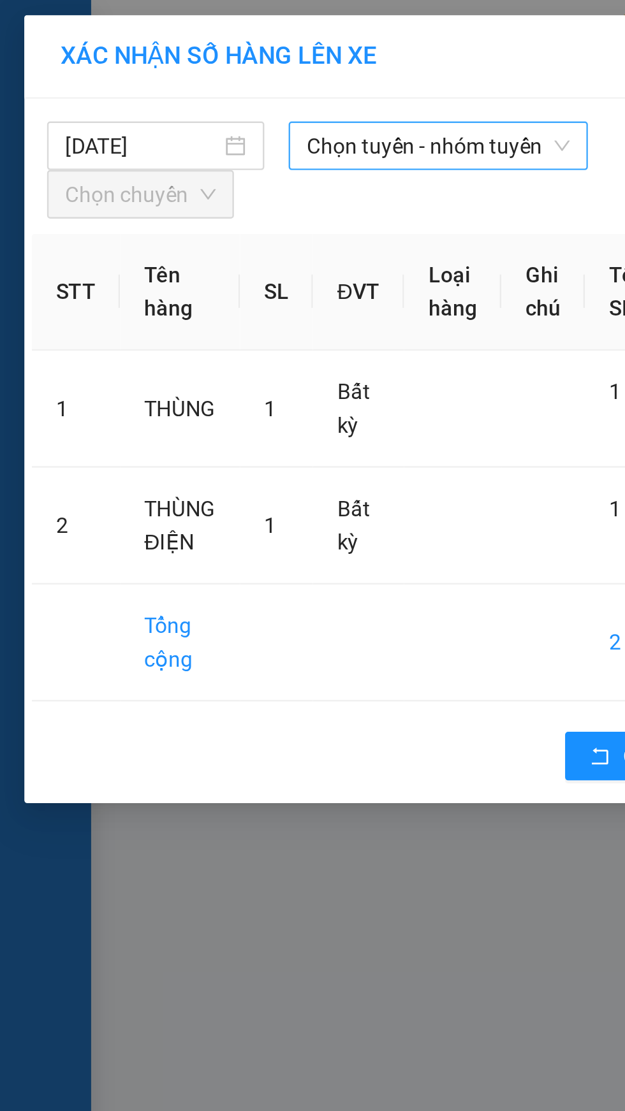
click at [166, 61] on span "Chọn tuyến - nhóm tuyến" at bounding box center [184, 61] width 110 height 19
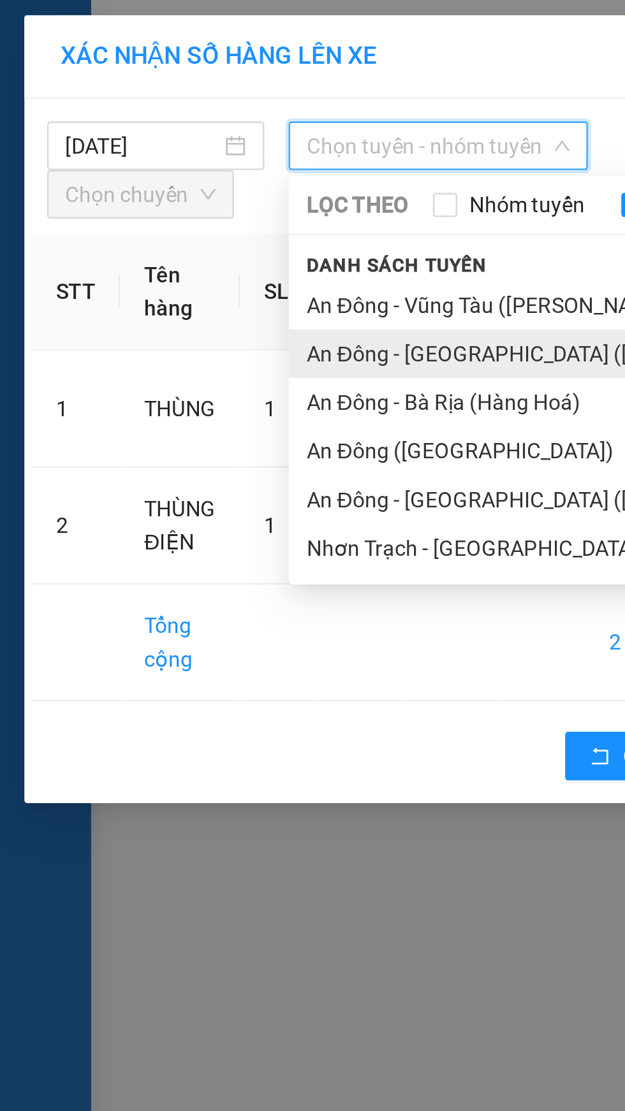
click at [206, 148] on li "An Đông - [GEOGRAPHIC_DATA] ([GEOGRAPHIC_DATA])" at bounding box center [267, 148] width 293 height 20
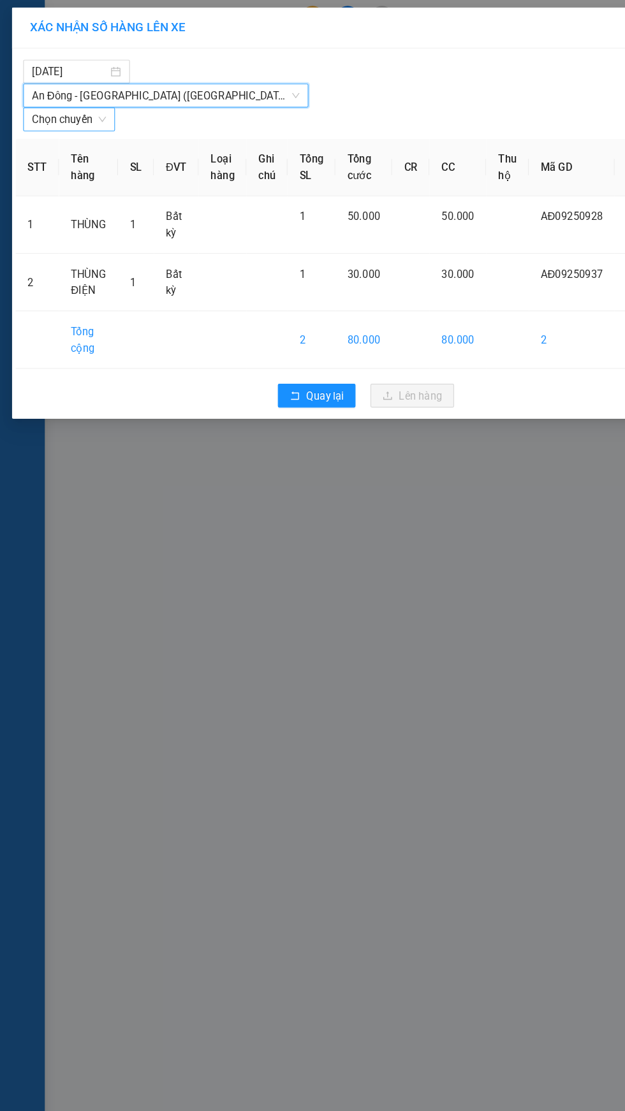
click at [72, 99] on span "Chọn chuyến" at bounding box center [58, 101] width 63 height 19
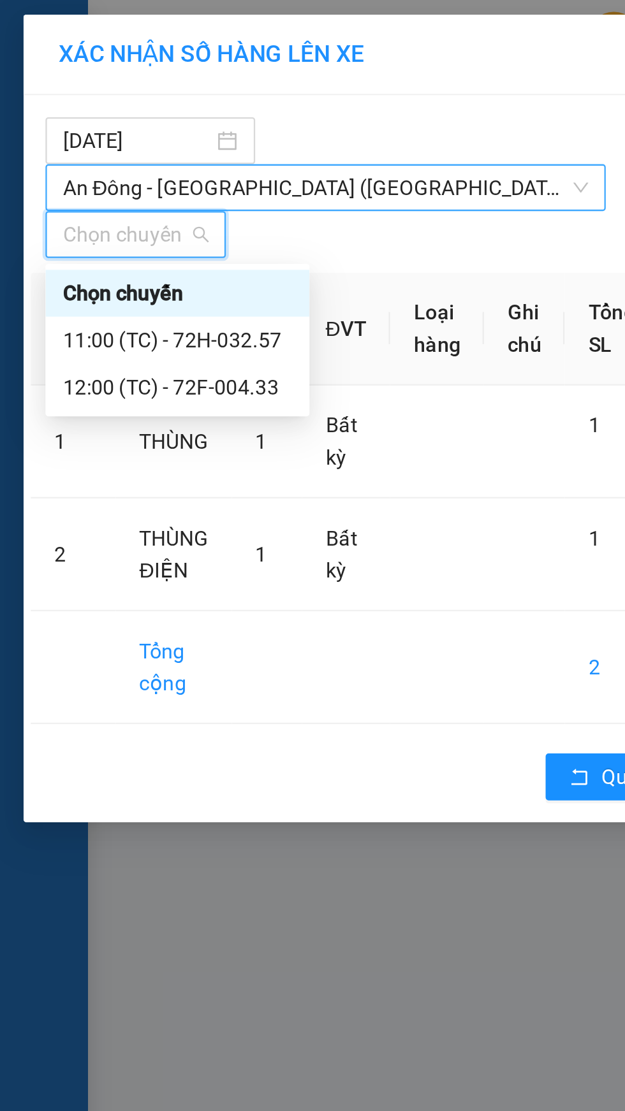
click at [147, 78] on span "An Đông - [GEOGRAPHIC_DATA] ([GEOGRAPHIC_DATA])" at bounding box center [141, 81] width 228 height 19
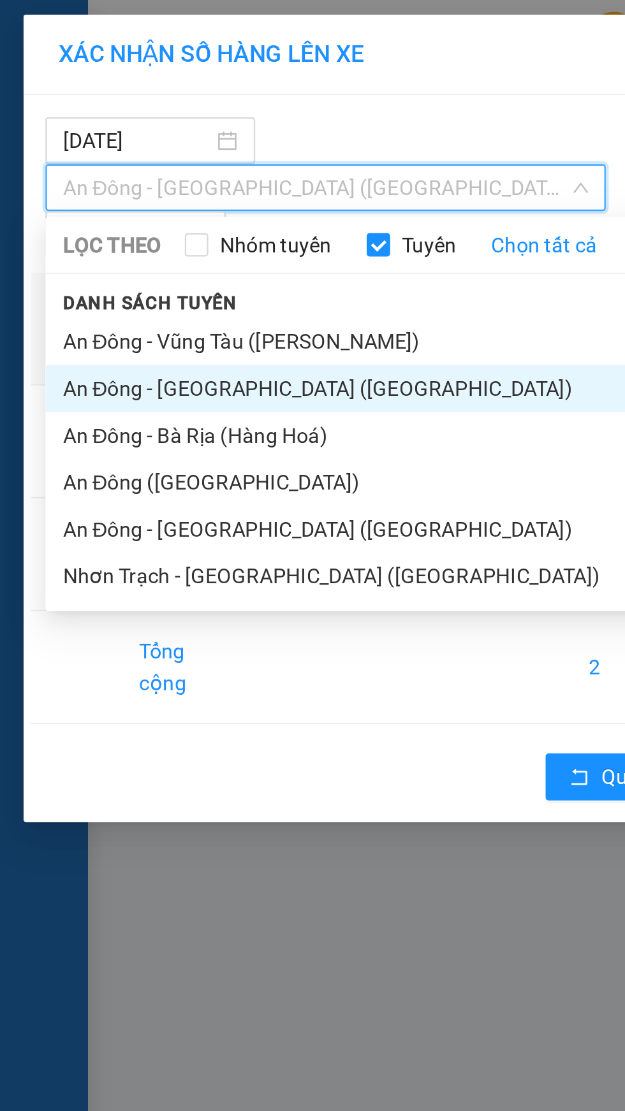
click at [105, 170] on li "An Đông - [GEOGRAPHIC_DATA] ([GEOGRAPHIC_DATA])" at bounding box center [166, 169] width 293 height 20
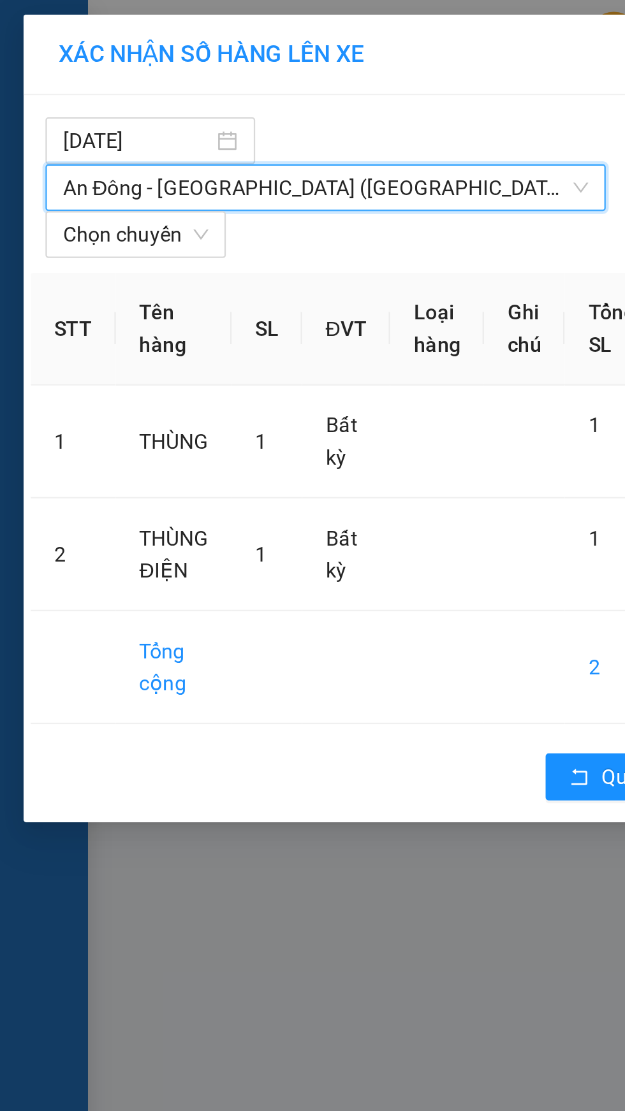
scroll to position [0, 57]
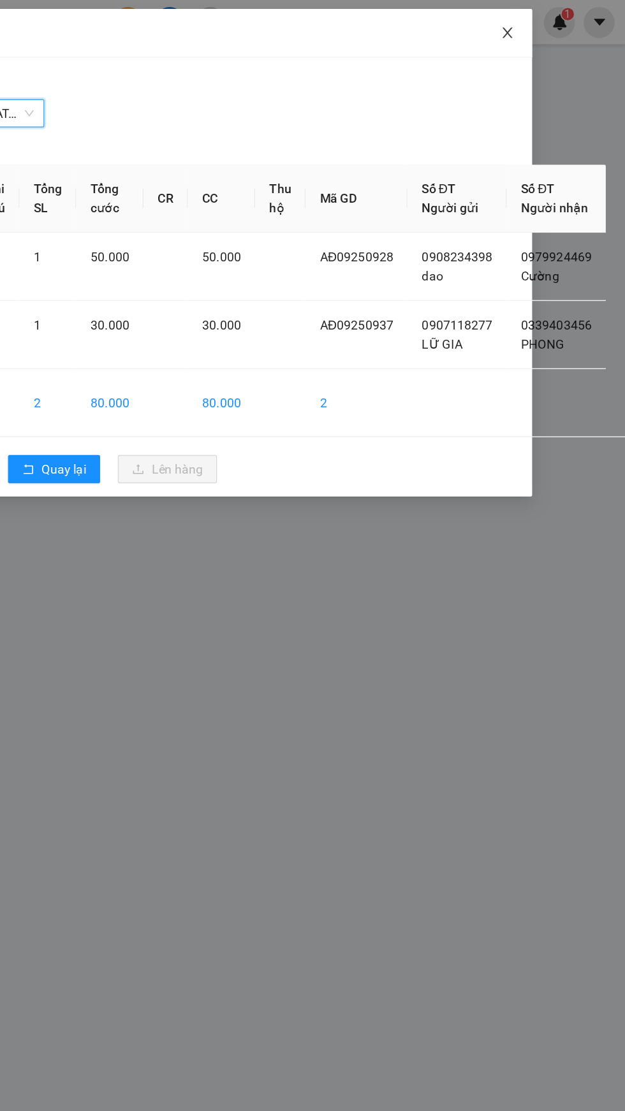
click at [539, 11] on span "Close" at bounding box center [540, 24] width 36 height 36
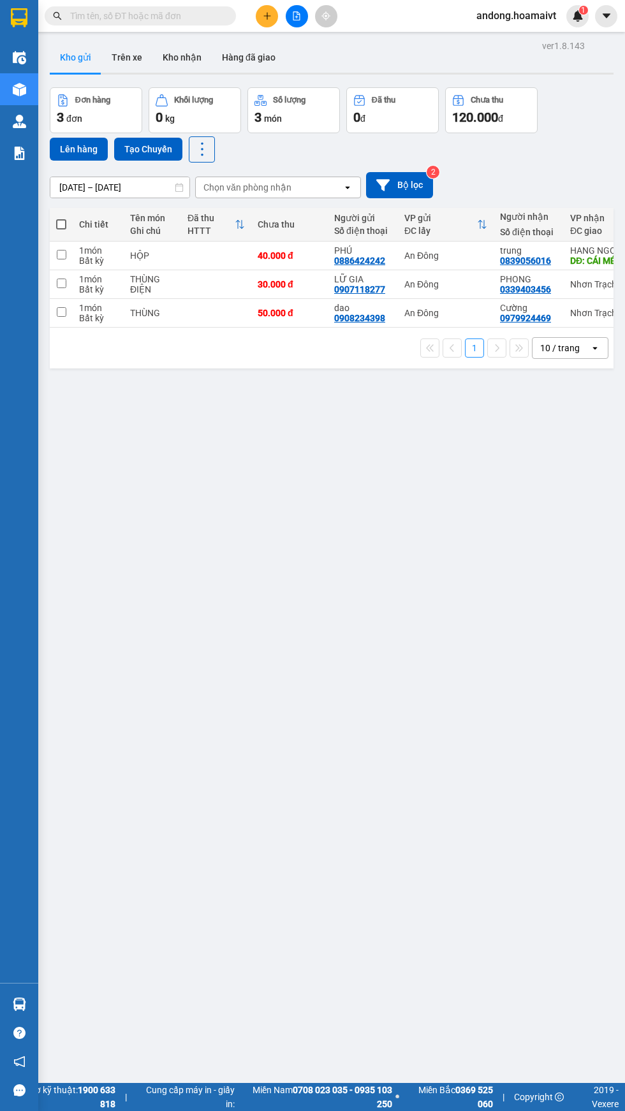
click at [83, 300] on td "1 món Bất kỳ" at bounding box center [98, 313] width 51 height 29
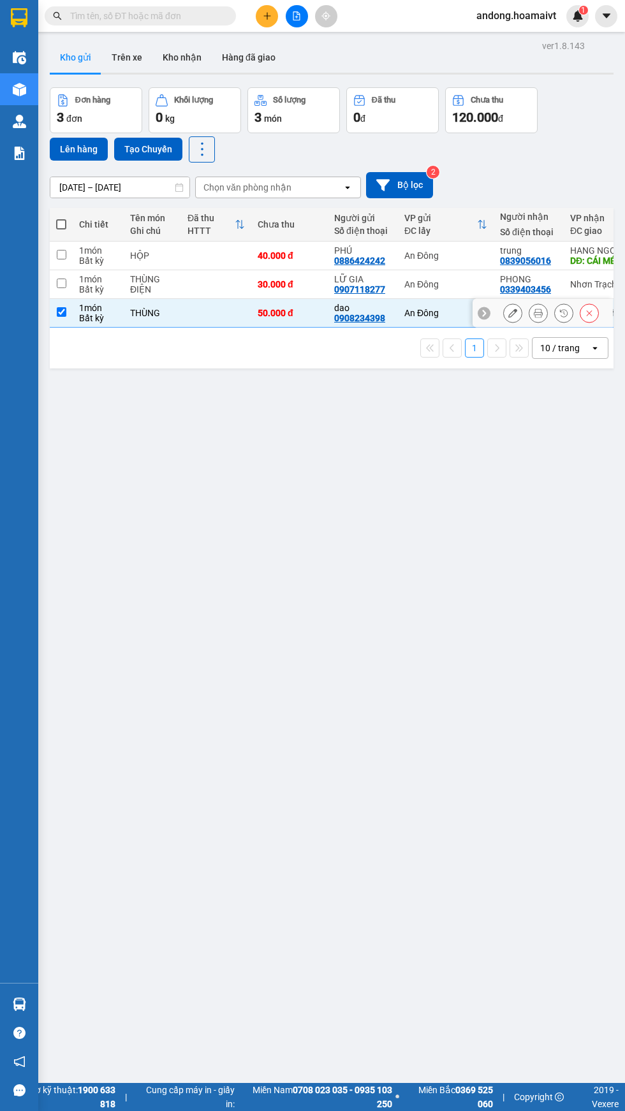
click at [111, 322] on div "Bất kỳ" at bounding box center [98, 318] width 38 height 10
checkbox input "false"
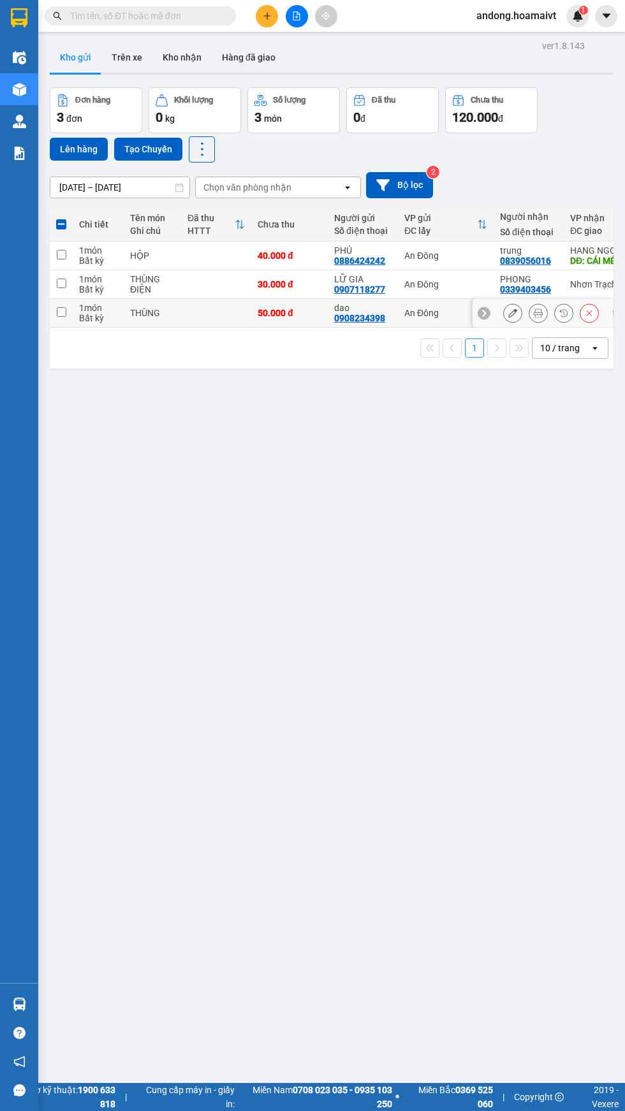
click at [64, 282] on input "checkbox" at bounding box center [62, 284] width 10 height 10
checkbox input "true"
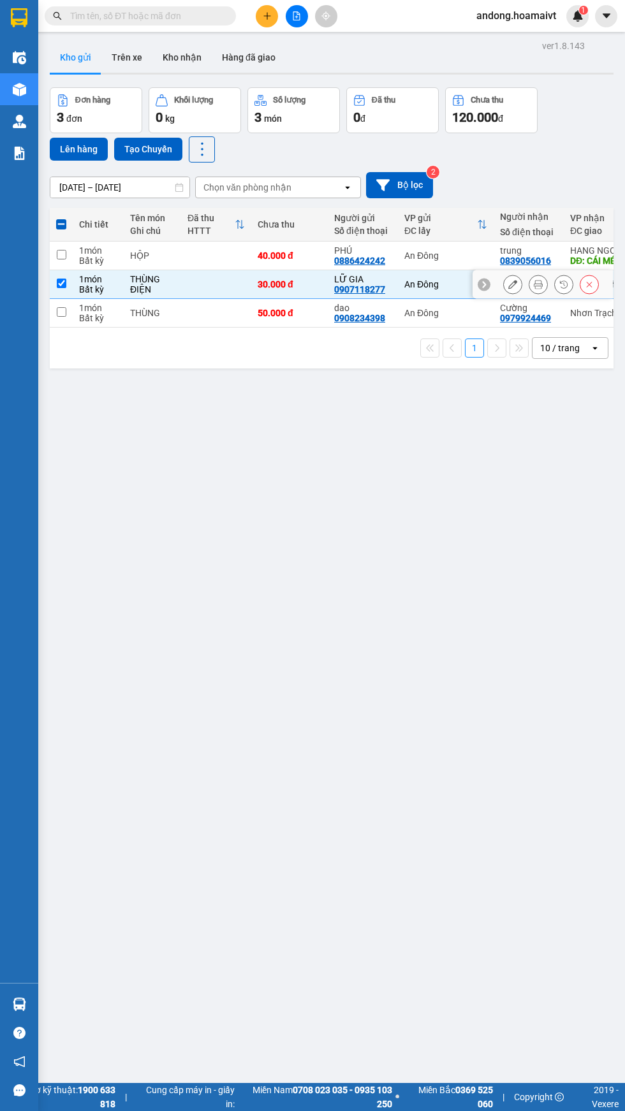
click at [64, 312] on input "checkbox" at bounding box center [62, 312] width 10 height 10
checkbox input "true"
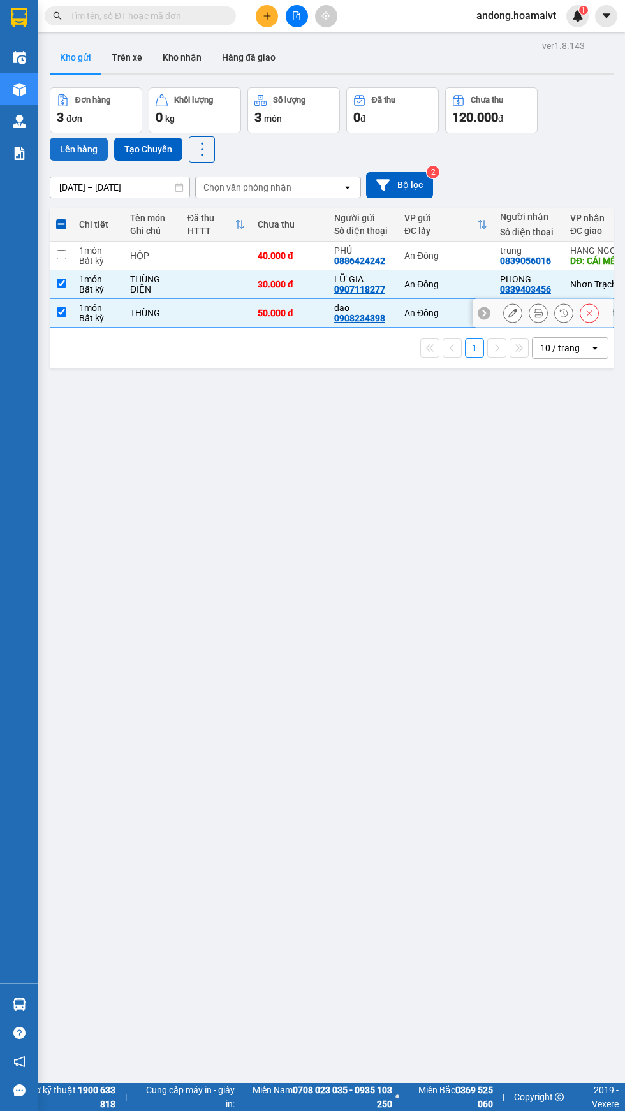
click at [76, 150] on button "Lên hàng" at bounding box center [79, 149] width 58 height 23
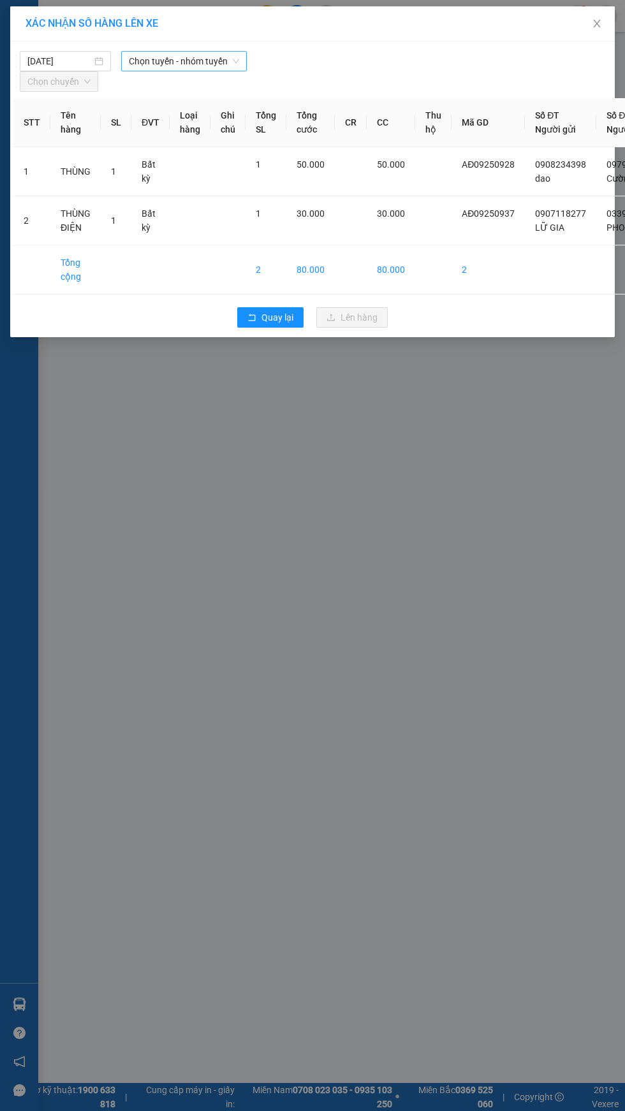
click at [228, 61] on span "Chọn tuyến - nhóm tuyến" at bounding box center [184, 61] width 110 height 19
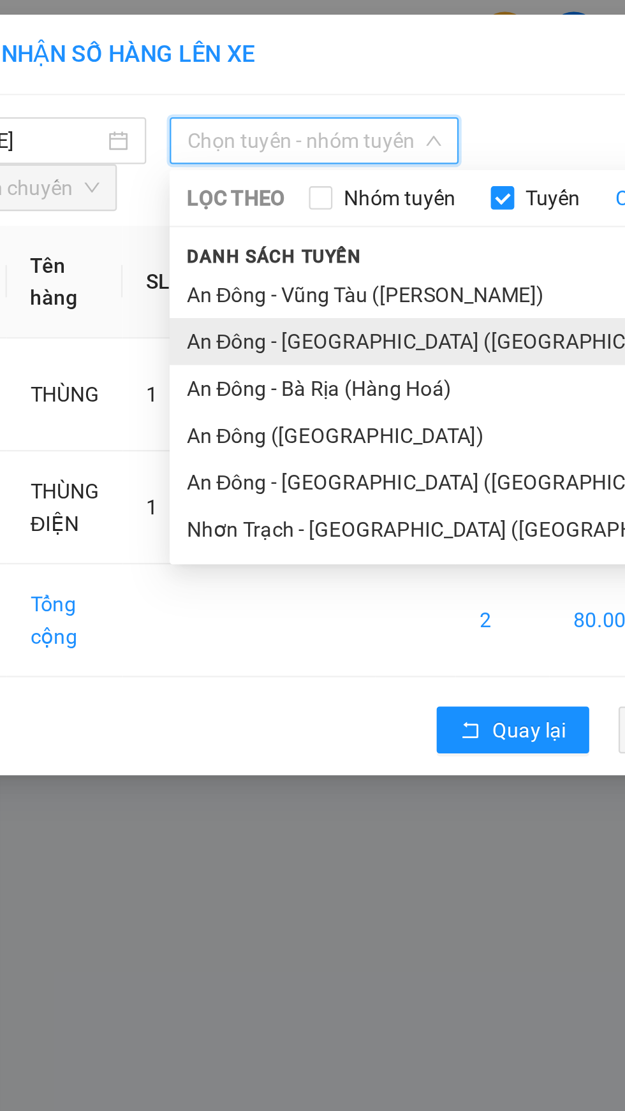
click at [207, 151] on li "An Đông - [GEOGRAPHIC_DATA] ([GEOGRAPHIC_DATA])" at bounding box center [267, 148] width 293 height 20
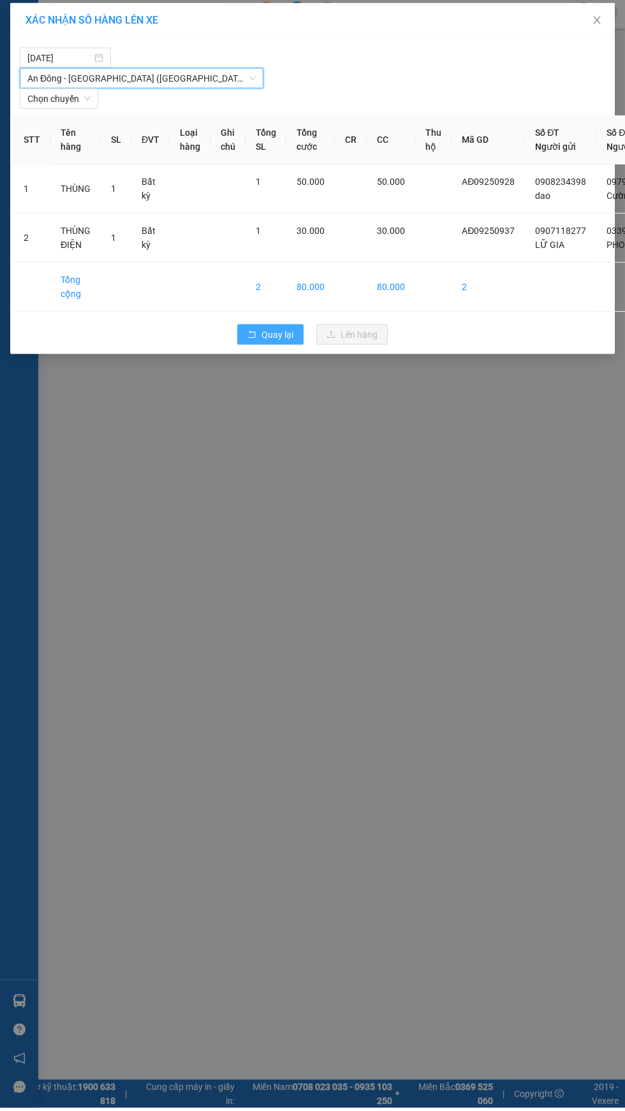
click at [280, 338] on span "Quay lại" at bounding box center [277, 338] width 32 height 14
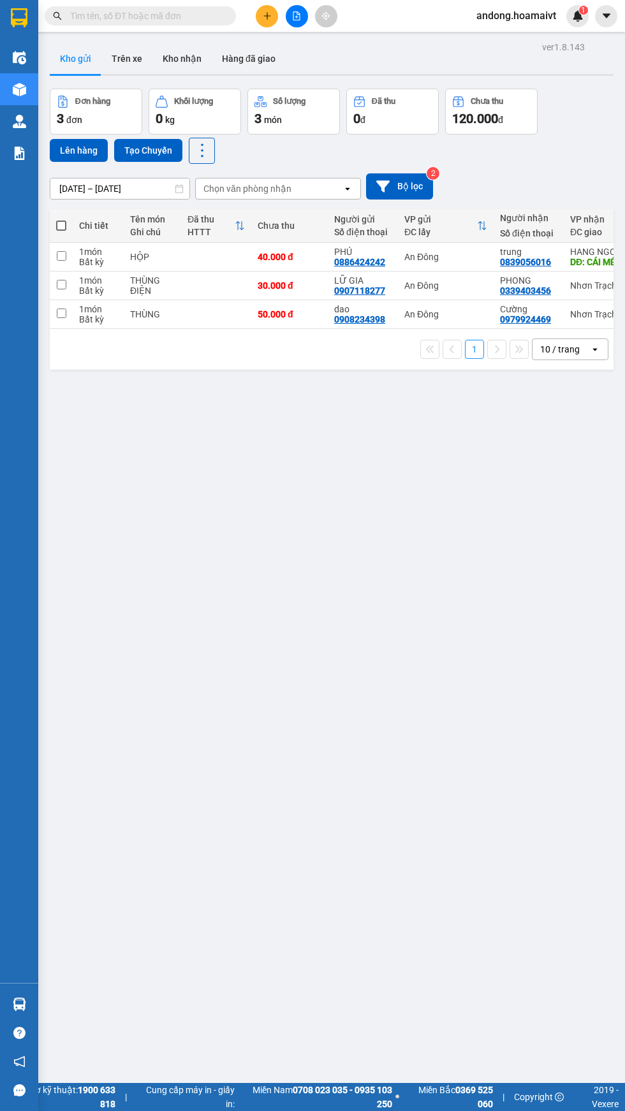
scroll to position [25, 0]
click at [61, 280] on input "checkbox" at bounding box center [62, 285] width 10 height 10
checkbox input "true"
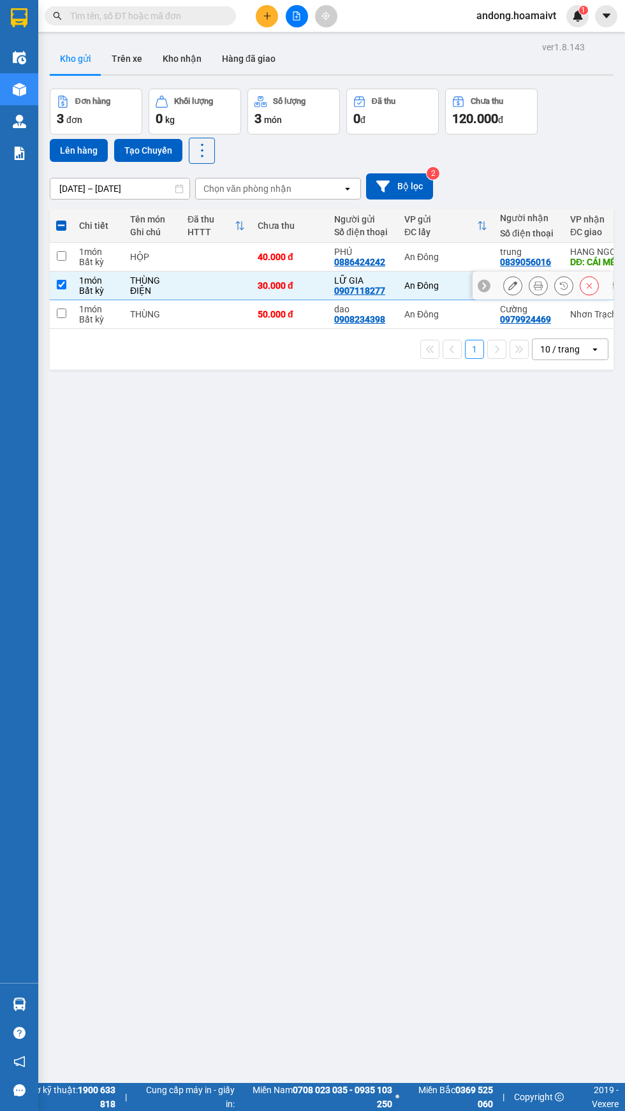
click at [63, 308] on input "checkbox" at bounding box center [62, 313] width 10 height 10
checkbox input "true"
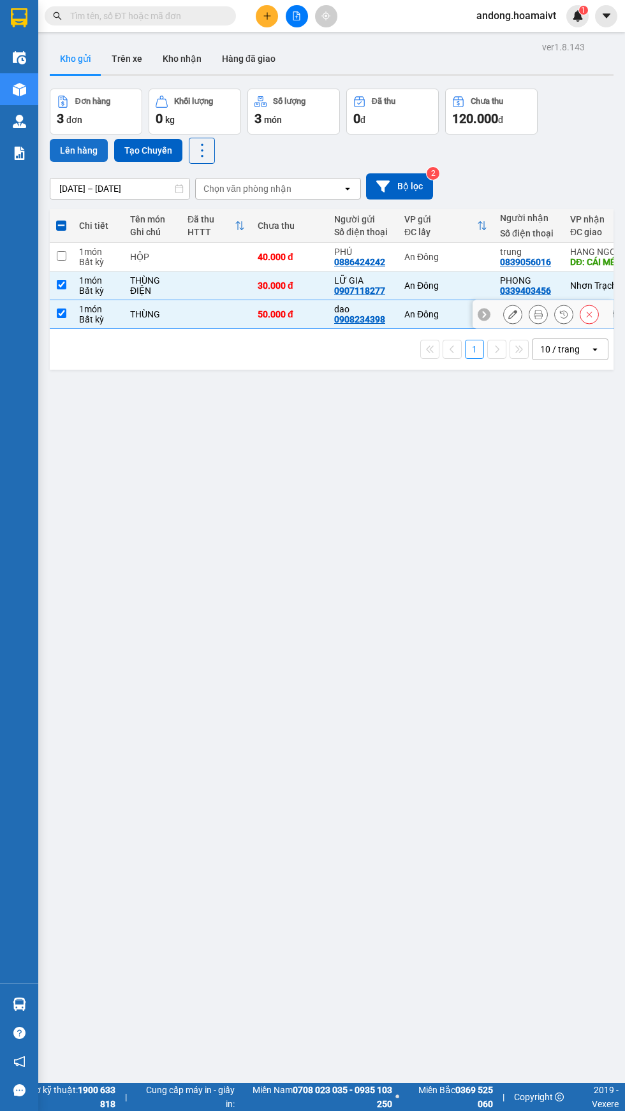
click at [82, 139] on button "Lên hàng" at bounding box center [79, 150] width 58 height 23
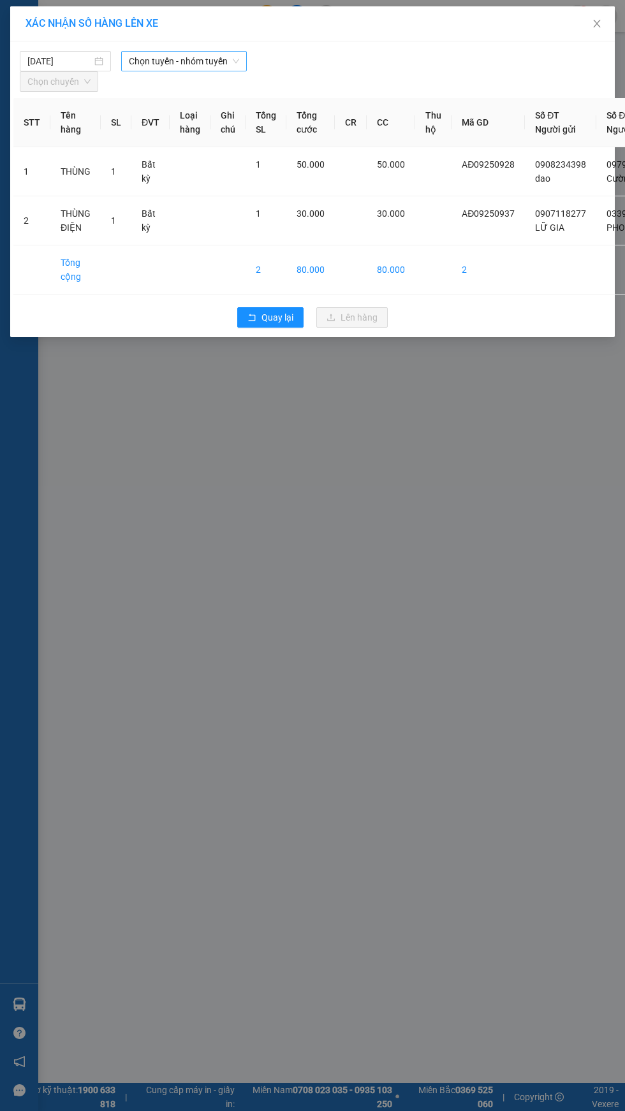
click at [187, 61] on span "Chọn tuyến - nhóm tuyến" at bounding box center [184, 61] width 110 height 19
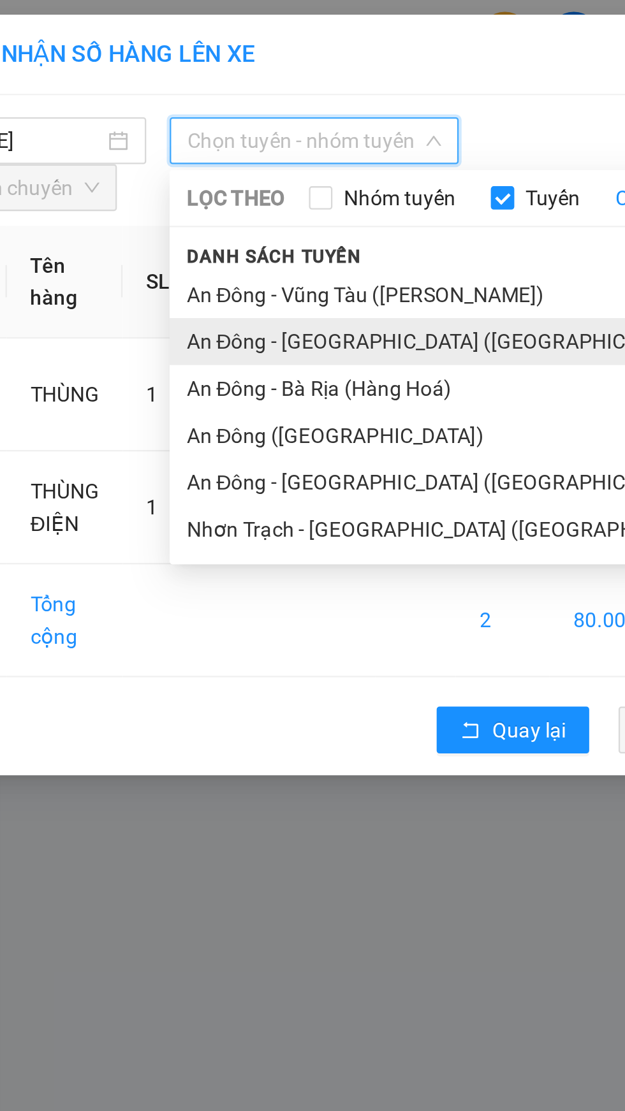
click at [207, 150] on li "An Đông - [GEOGRAPHIC_DATA] ([GEOGRAPHIC_DATA])" at bounding box center [267, 148] width 293 height 20
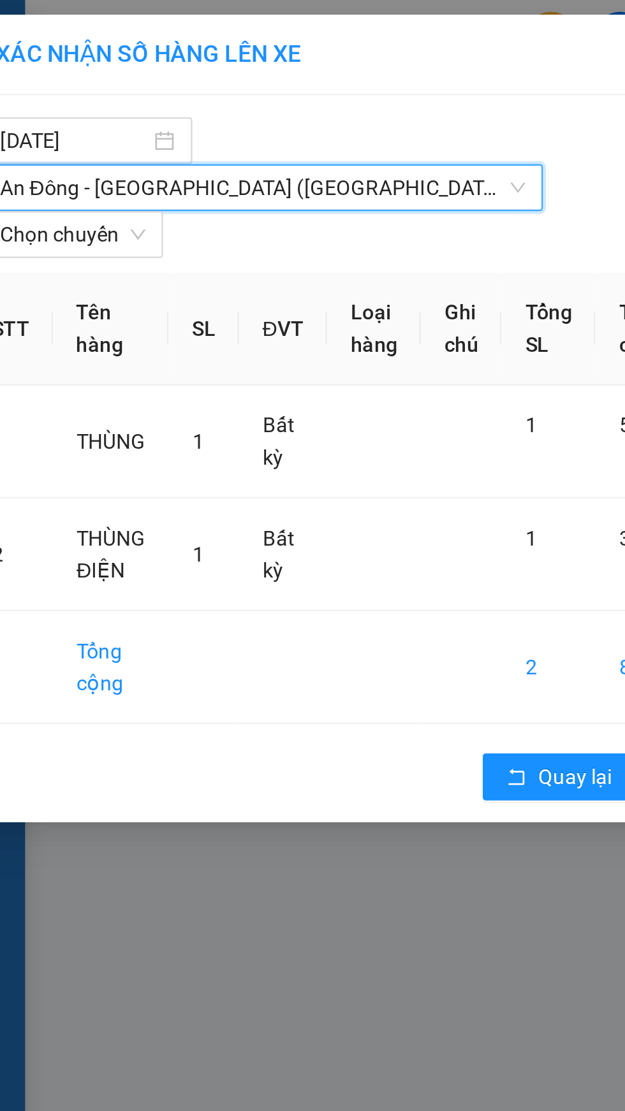
click at [205, 75] on div "[DATE] [GEOGRAPHIC_DATA] - [GEOGRAPHIC_DATA] ([GEOGRAPHIC_DATA]) [GEOGRAPHIC_DA…" at bounding box center [142, 81] width 254 height 61
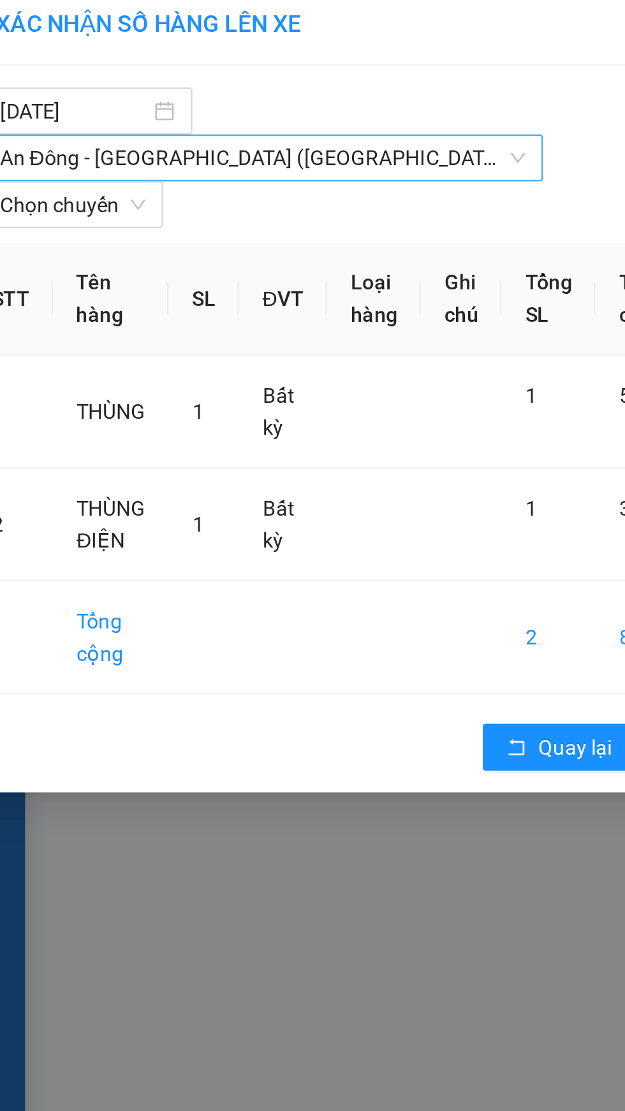
click at [177, 82] on div "An Đông - [GEOGRAPHIC_DATA] ([GEOGRAPHIC_DATA])" at bounding box center [141, 81] width 243 height 20
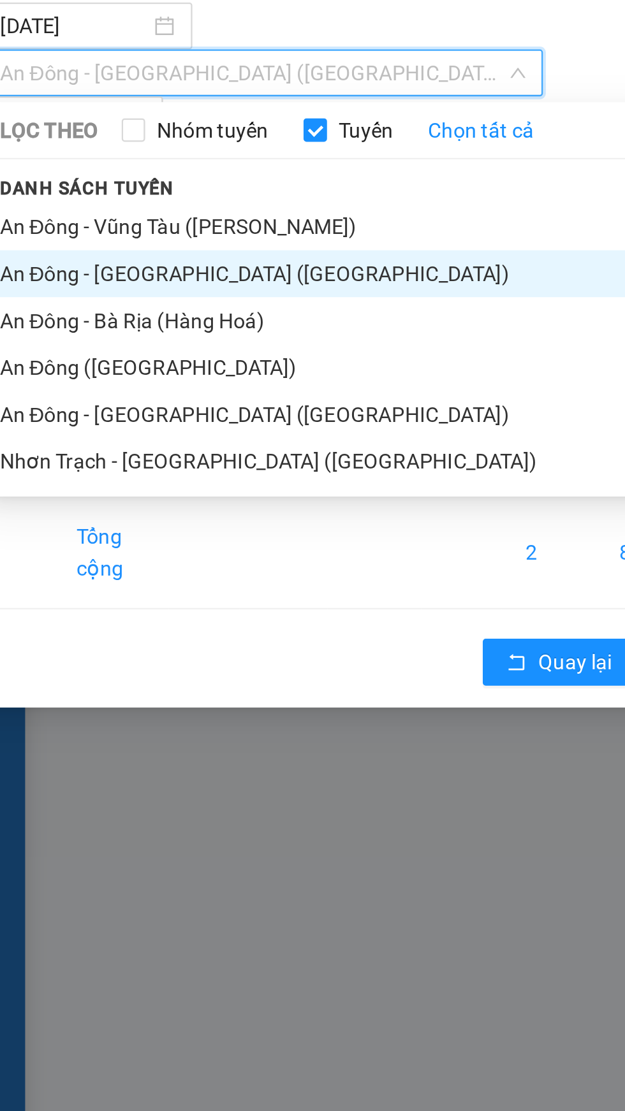
click at [164, 80] on span "An Đông - [GEOGRAPHIC_DATA] ([GEOGRAPHIC_DATA])" at bounding box center [141, 81] width 228 height 19
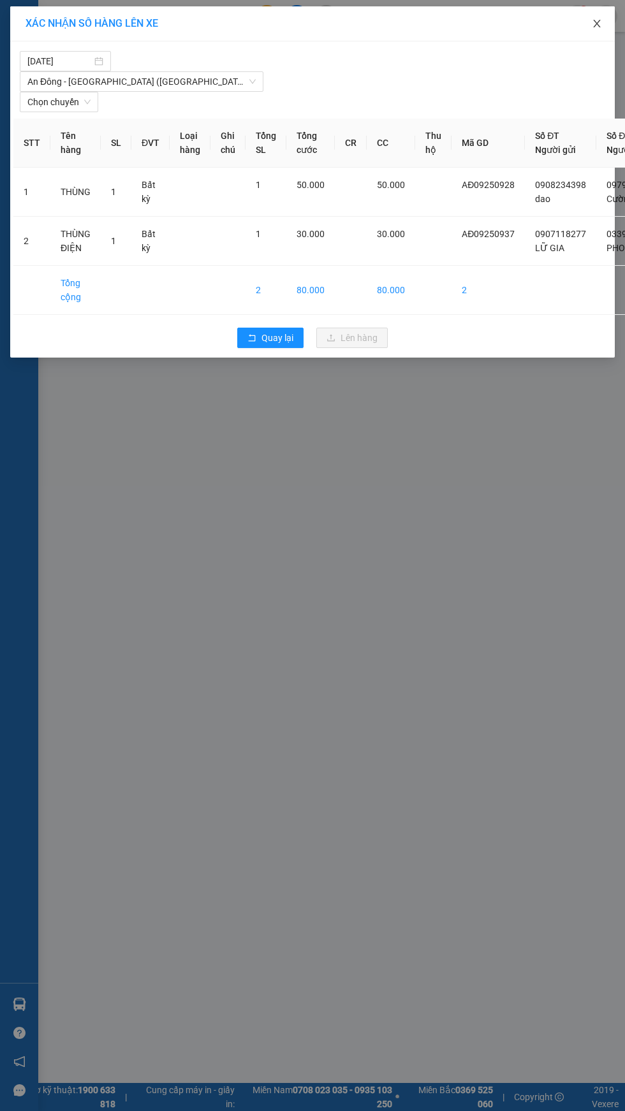
click at [597, 24] on icon "close" at bounding box center [596, 24] width 7 height 8
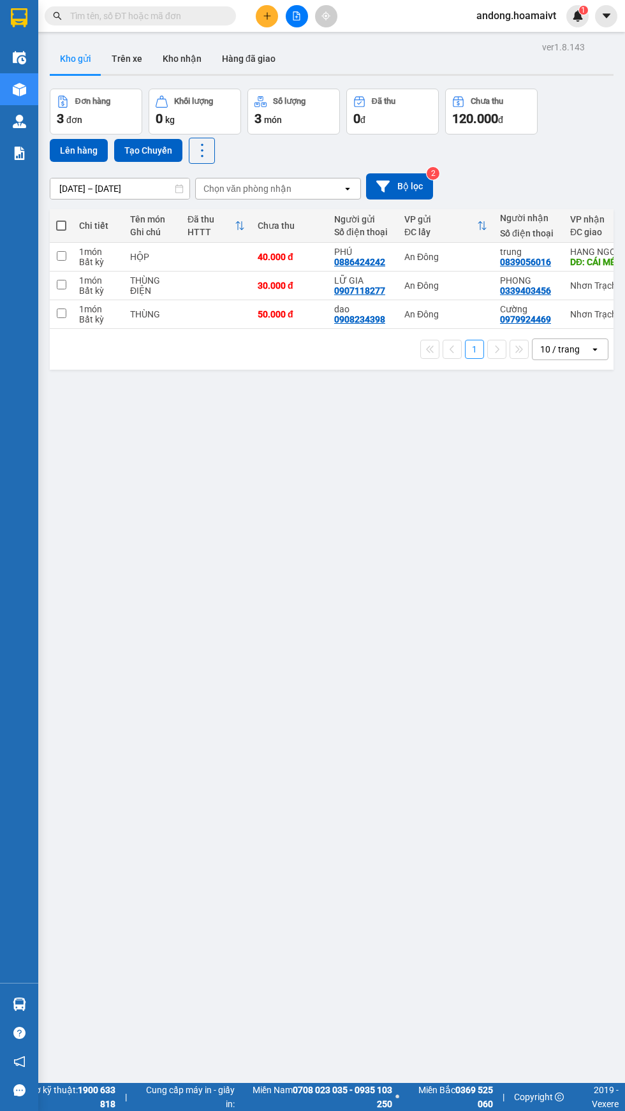
scroll to position [25, 0]
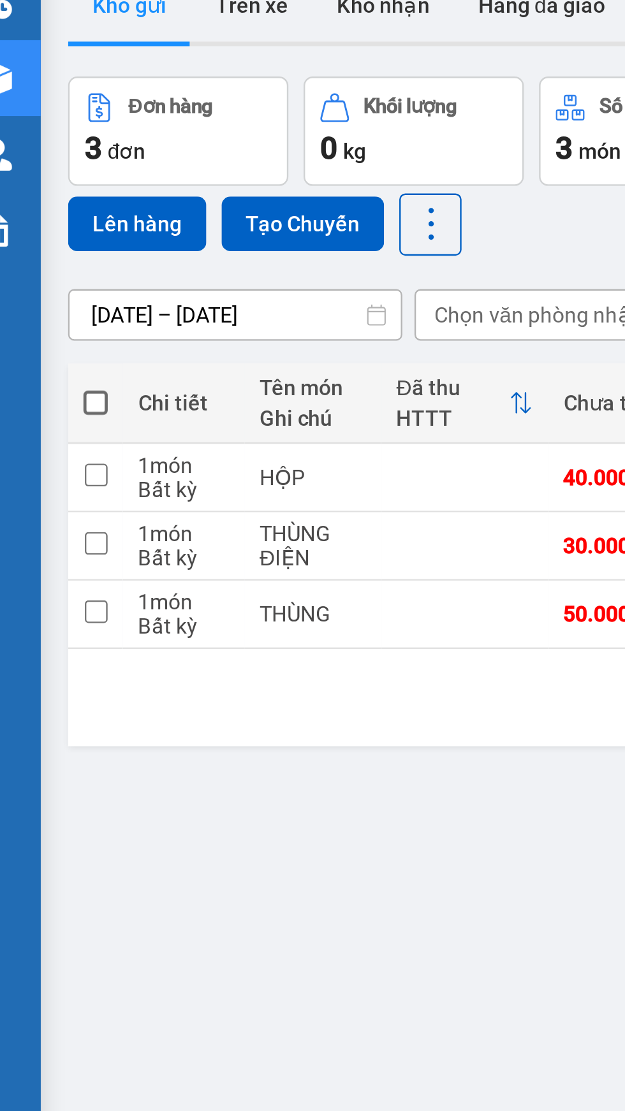
click at [65, 280] on input "checkbox" at bounding box center [62, 285] width 10 height 10
checkbox input "true"
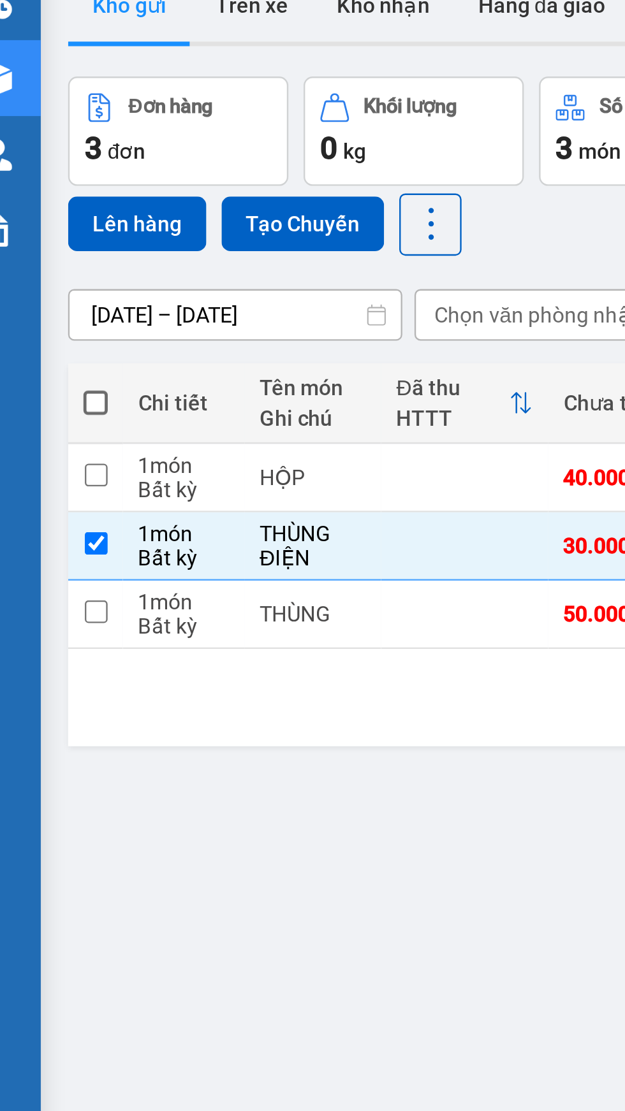
click at [73, 300] on td "1 món Bất kỳ" at bounding box center [98, 314] width 51 height 29
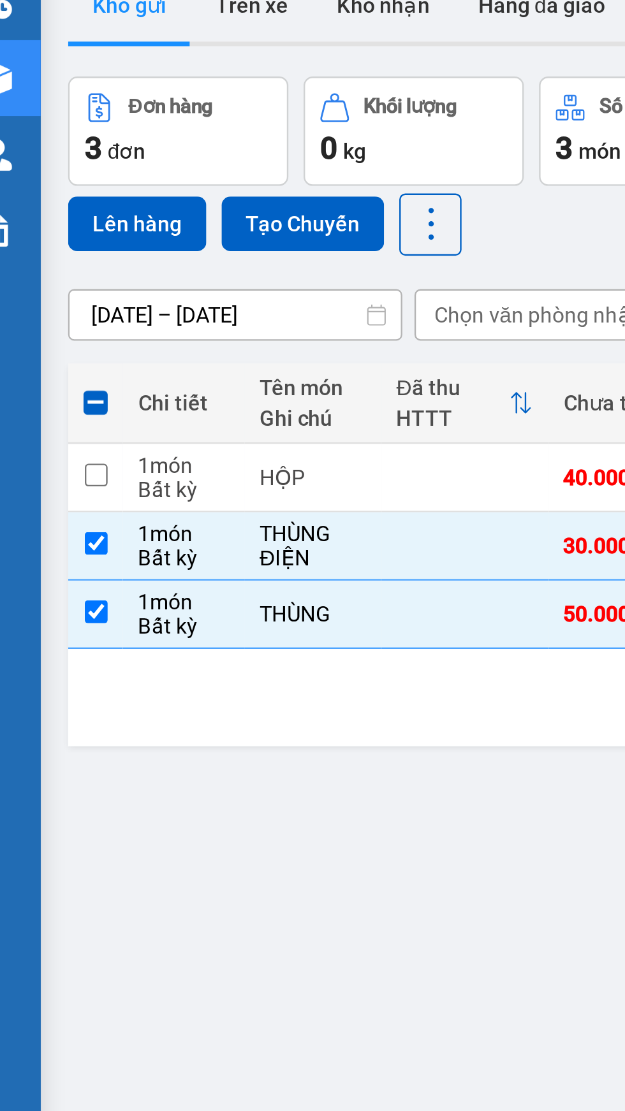
scroll to position [0, 0]
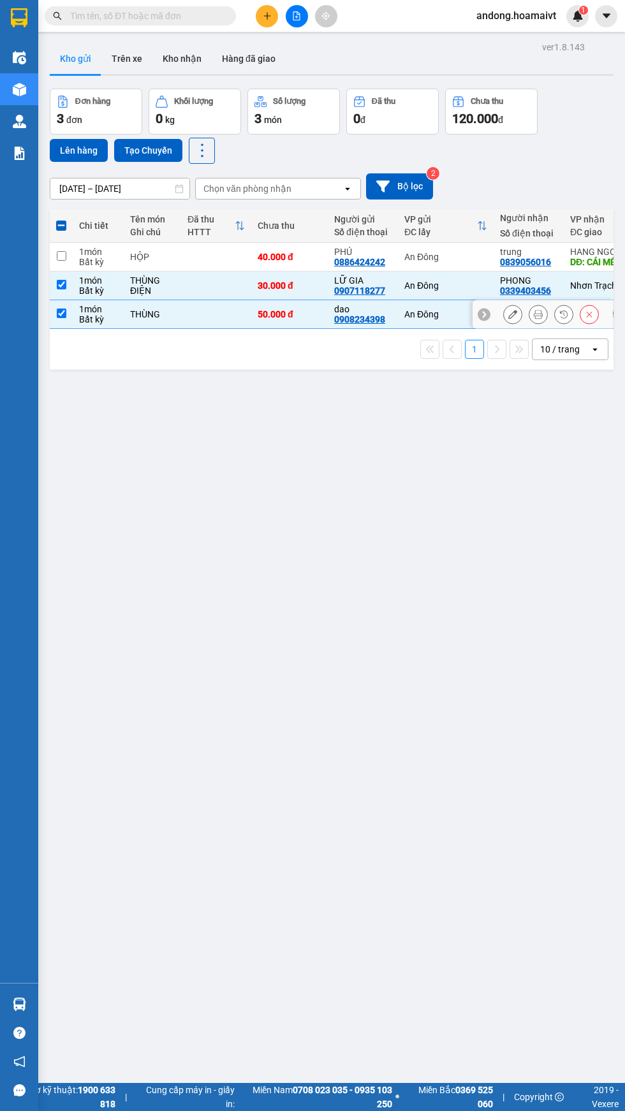
click at [61, 315] on input "checkbox" at bounding box center [62, 313] width 10 height 10
checkbox input "false"
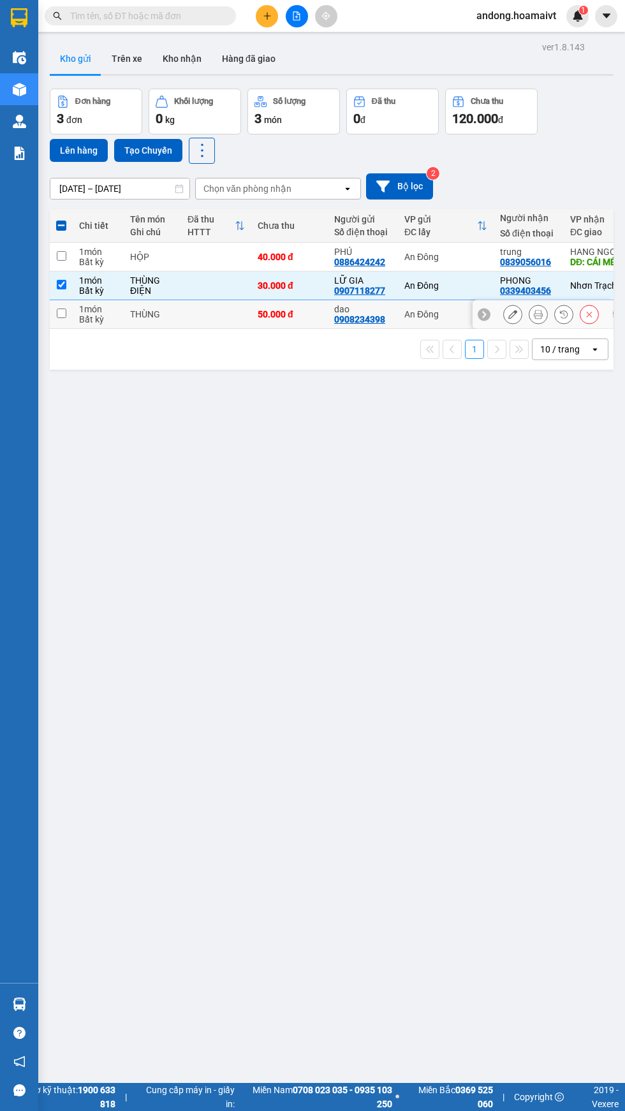
click at [61, 284] on input "checkbox" at bounding box center [62, 285] width 10 height 10
checkbox input "false"
